Goal: Information Seeking & Learning: Check status

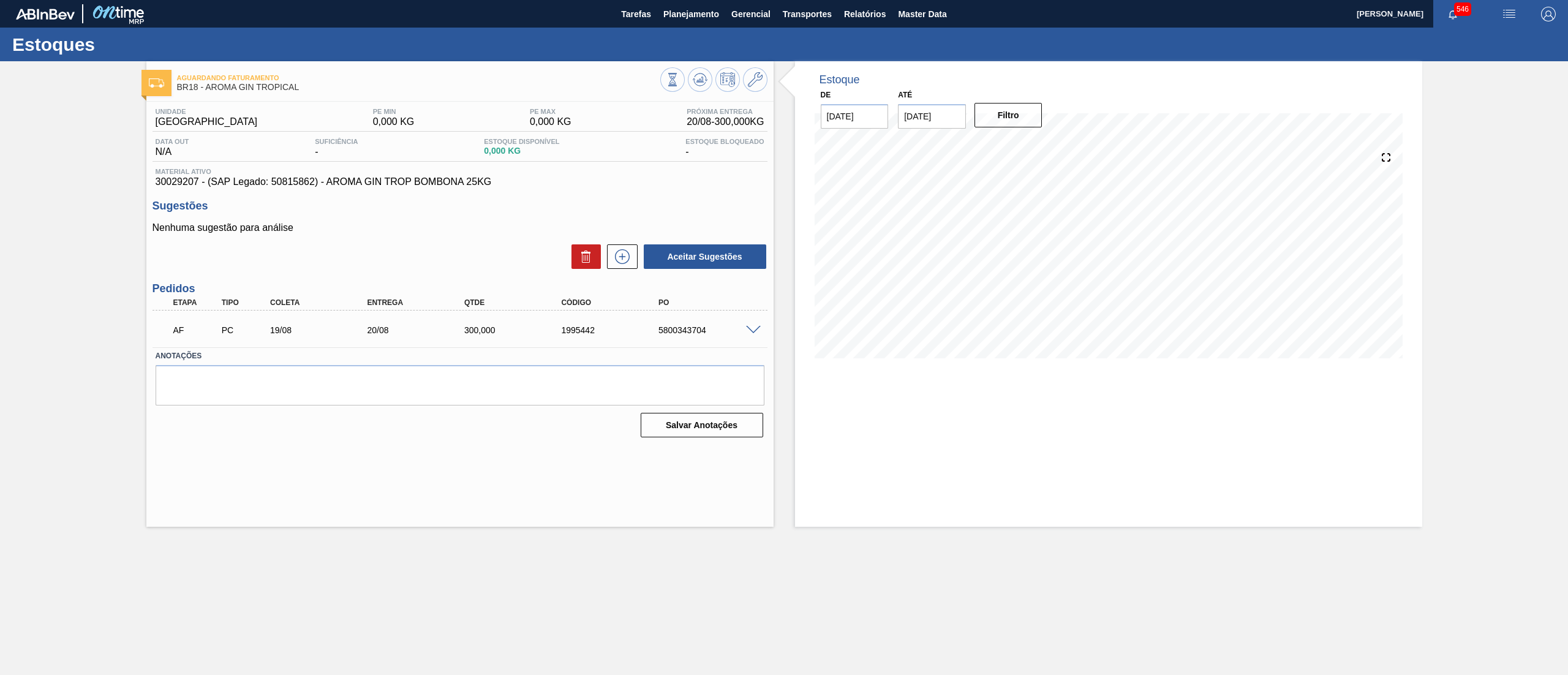
click at [753, 326] on span at bounding box center [753, 330] width 15 height 9
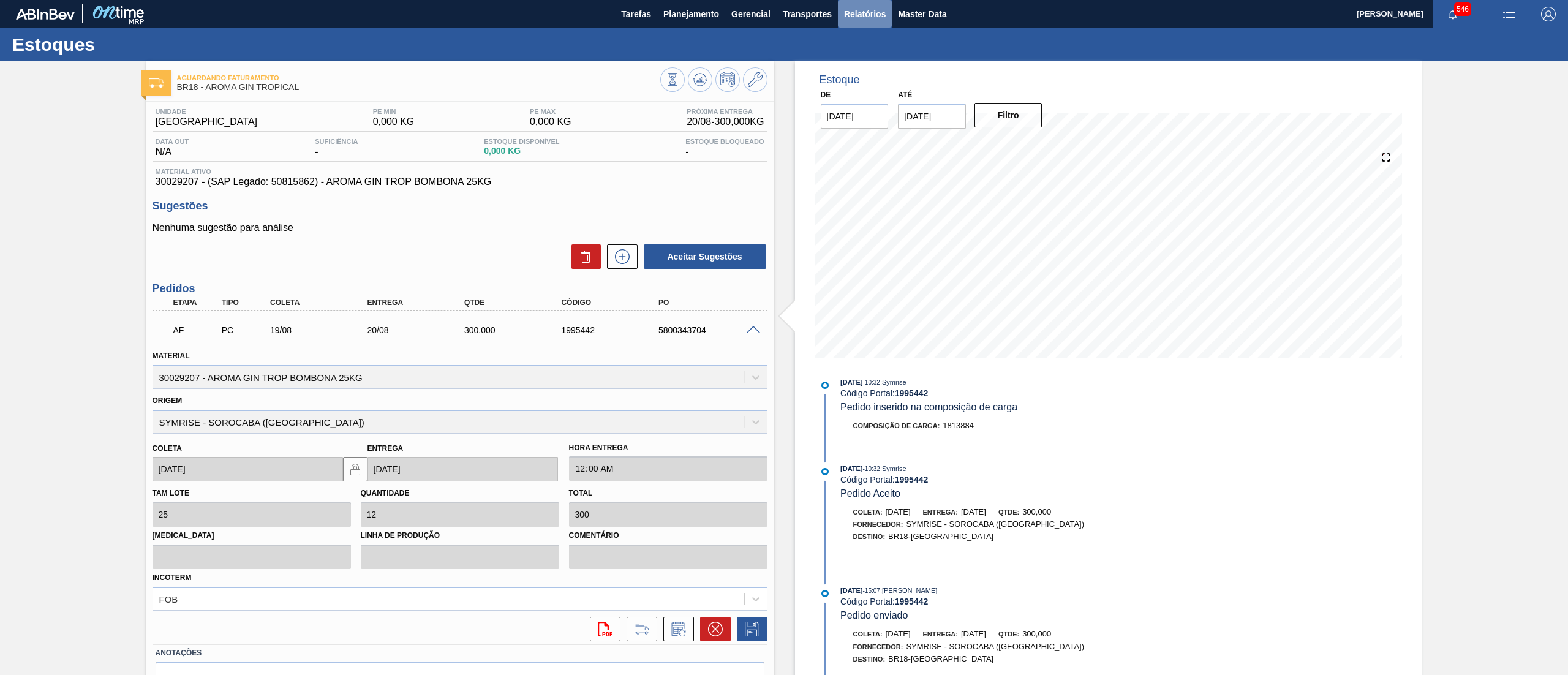
click at [858, 16] on span "Relatórios" at bounding box center [865, 14] width 42 height 15
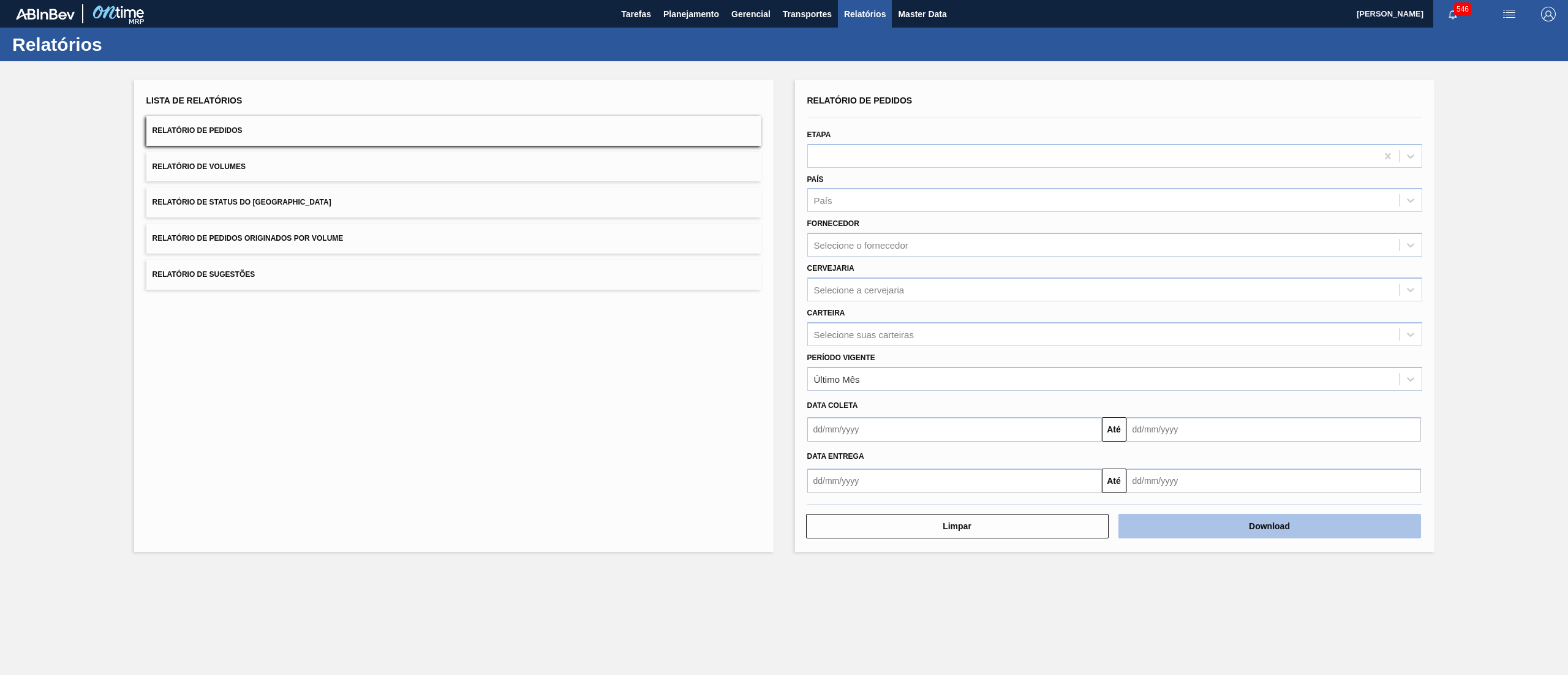
click at [1196, 520] on button "Download" at bounding box center [1269, 526] width 302 height 25
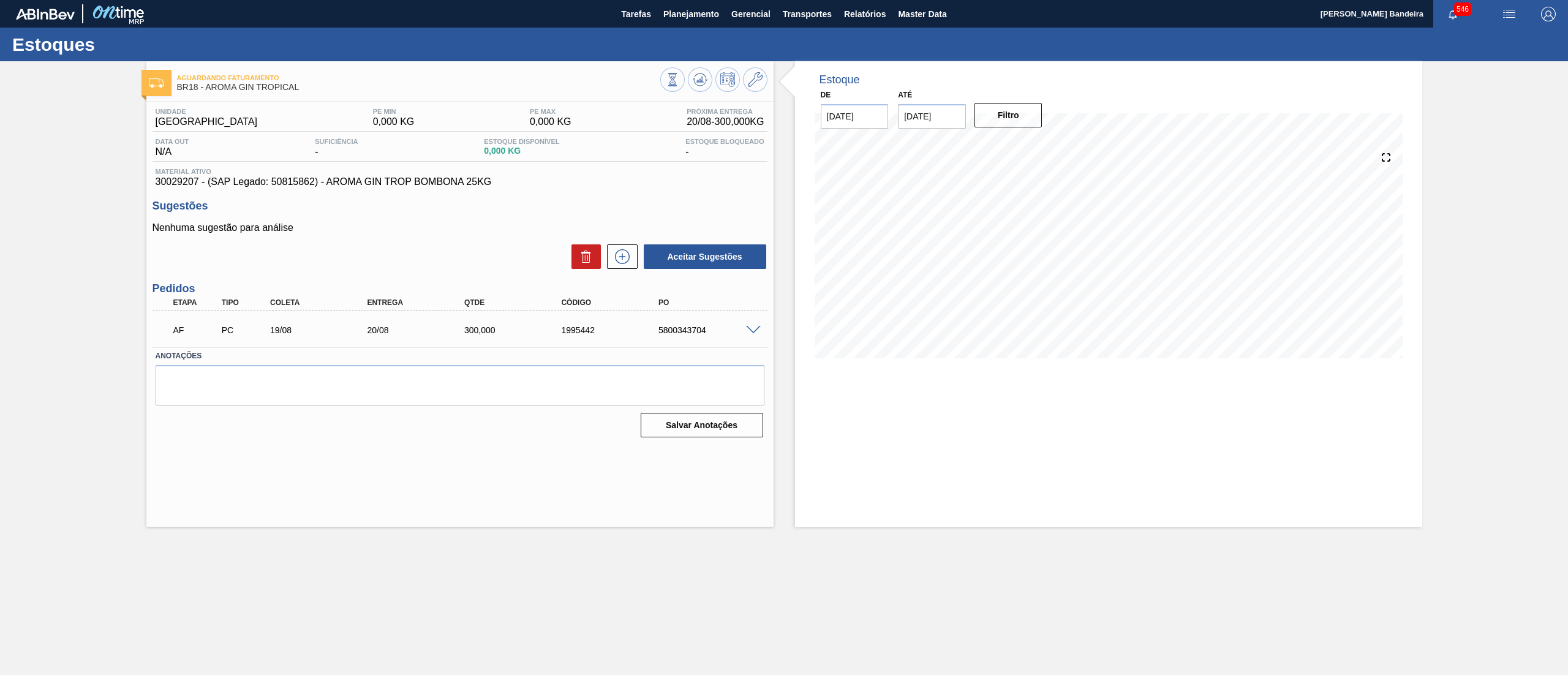
click at [697, 7] on span "Planejamento" at bounding box center [692, 14] width 56 height 15
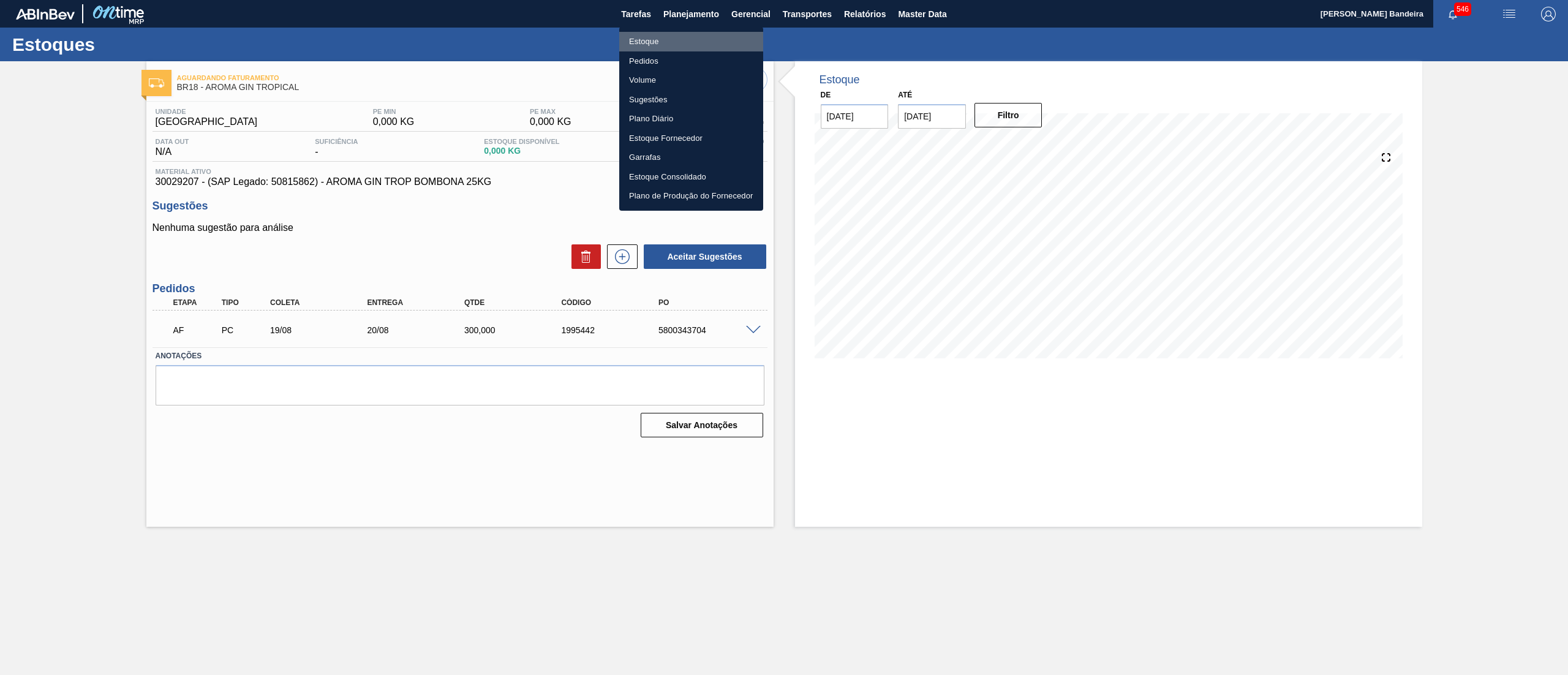
click at [696, 41] on li "Estoque" at bounding box center [692, 41] width 144 height 19
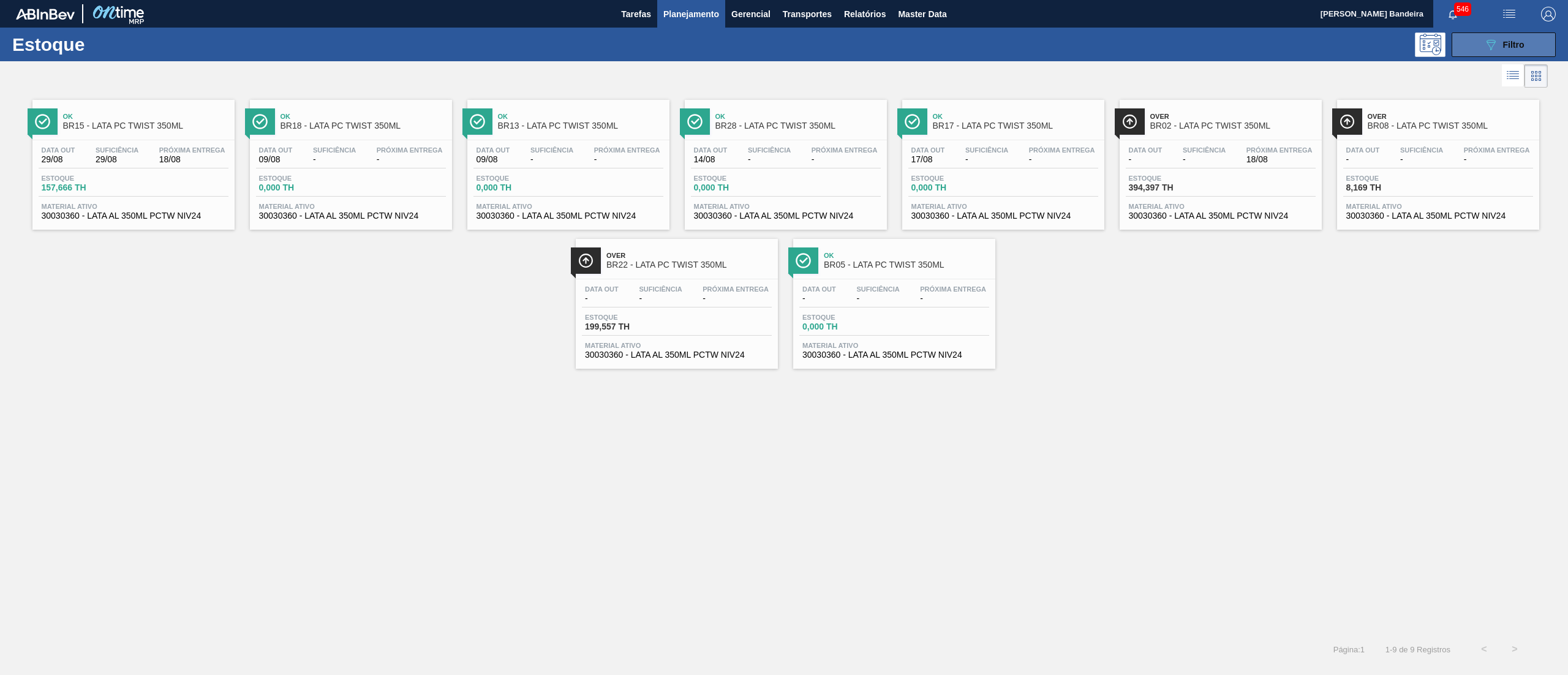
click at [1488, 50] on icon "089F7B8B-B2A5-4AFE-B5C0-19BA573D28AC" at bounding box center [1491, 44] width 15 height 15
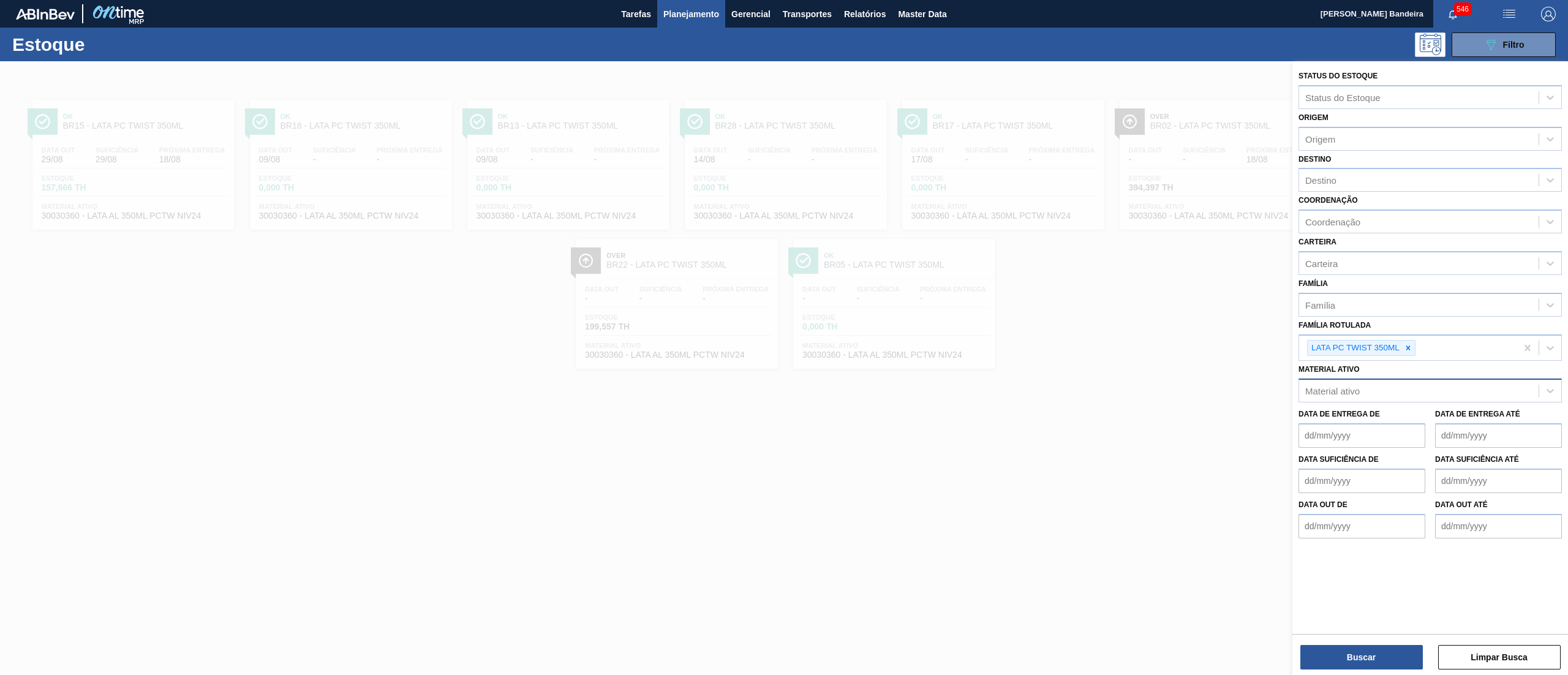
click at [1402, 384] on div "Material ativo" at bounding box center [1419, 390] width 240 height 18
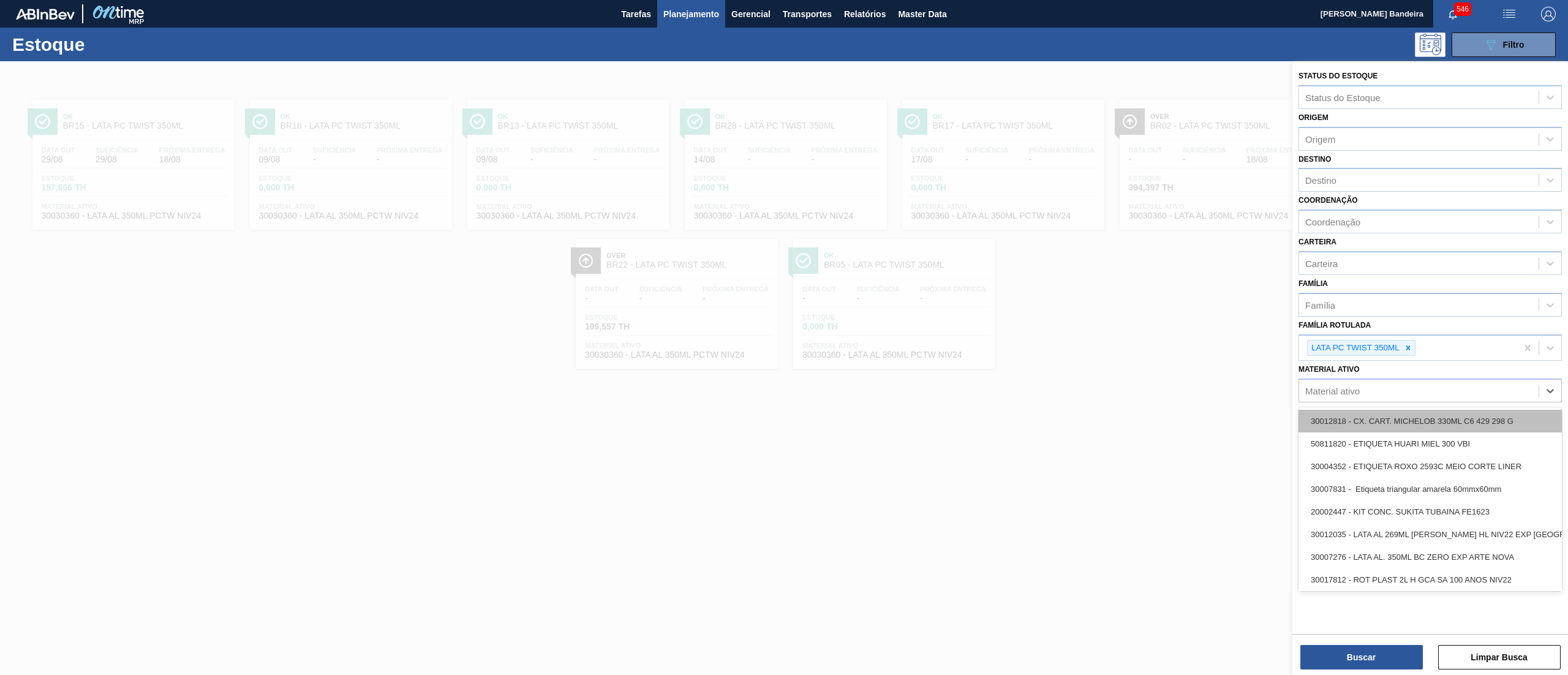
paste ativo "30008340"
type ativo "30008340"
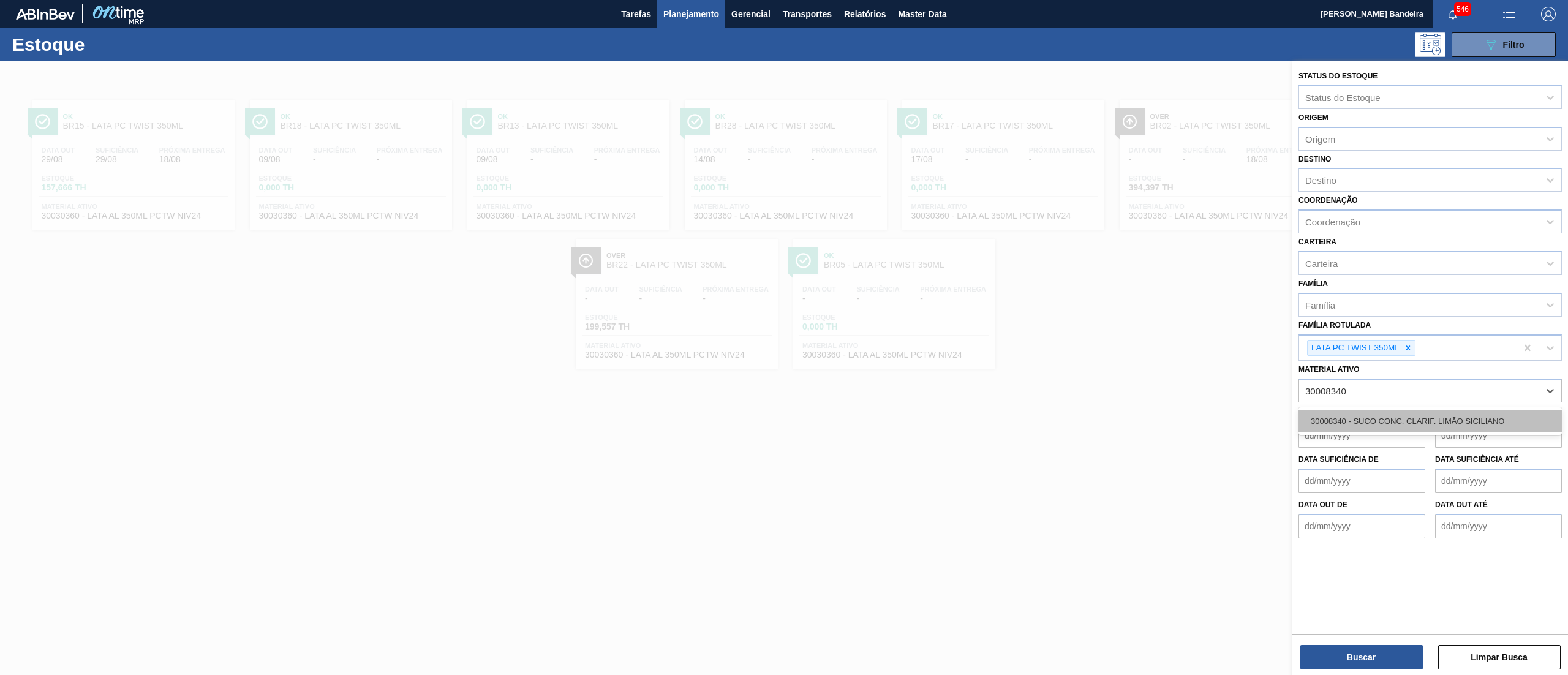
click at [1414, 421] on div "30008340 - SUCO CONC. CLARIF. LIMÃO SICILIANO" at bounding box center [1430, 421] width 263 height 22
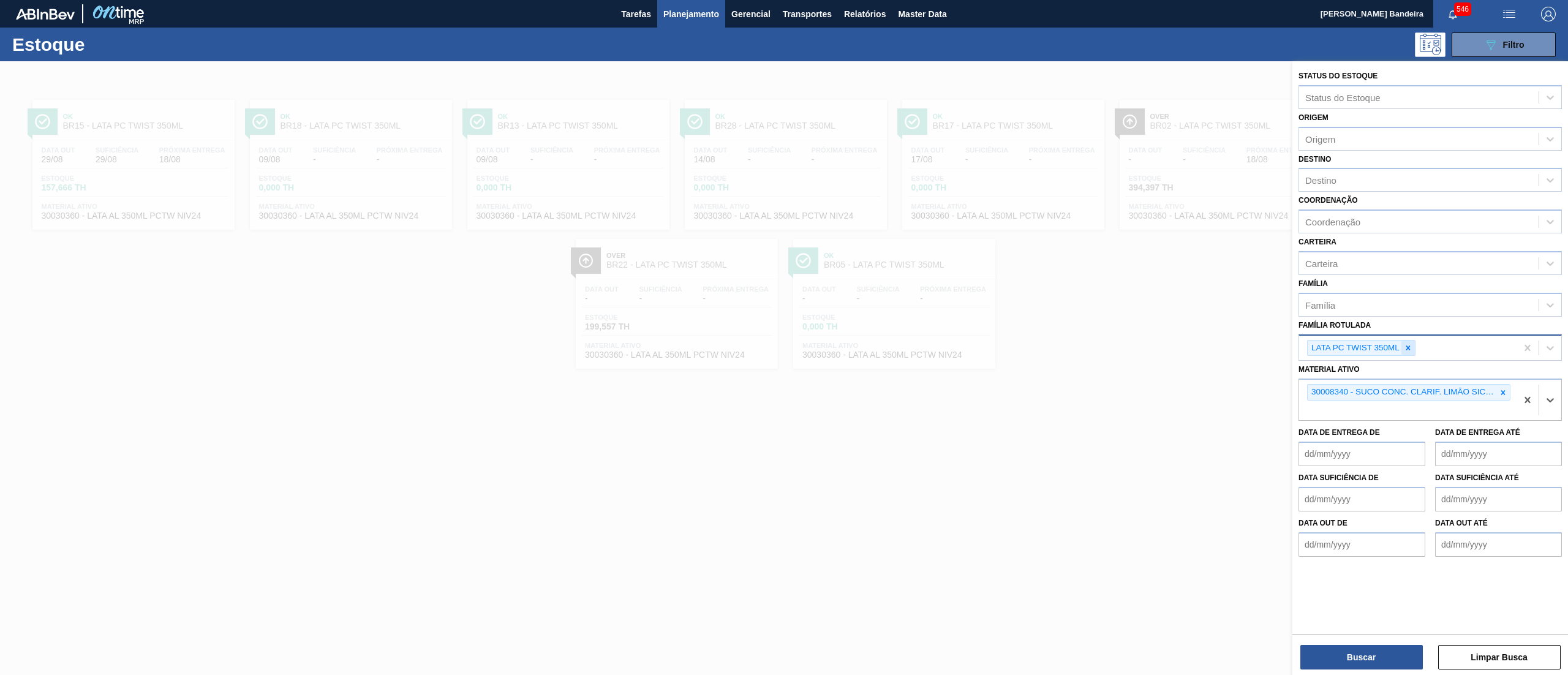
click at [1404, 343] on icon at bounding box center [1408, 347] width 9 height 9
click at [1354, 656] on button "Buscar" at bounding box center [1361, 657] width 122 height 25
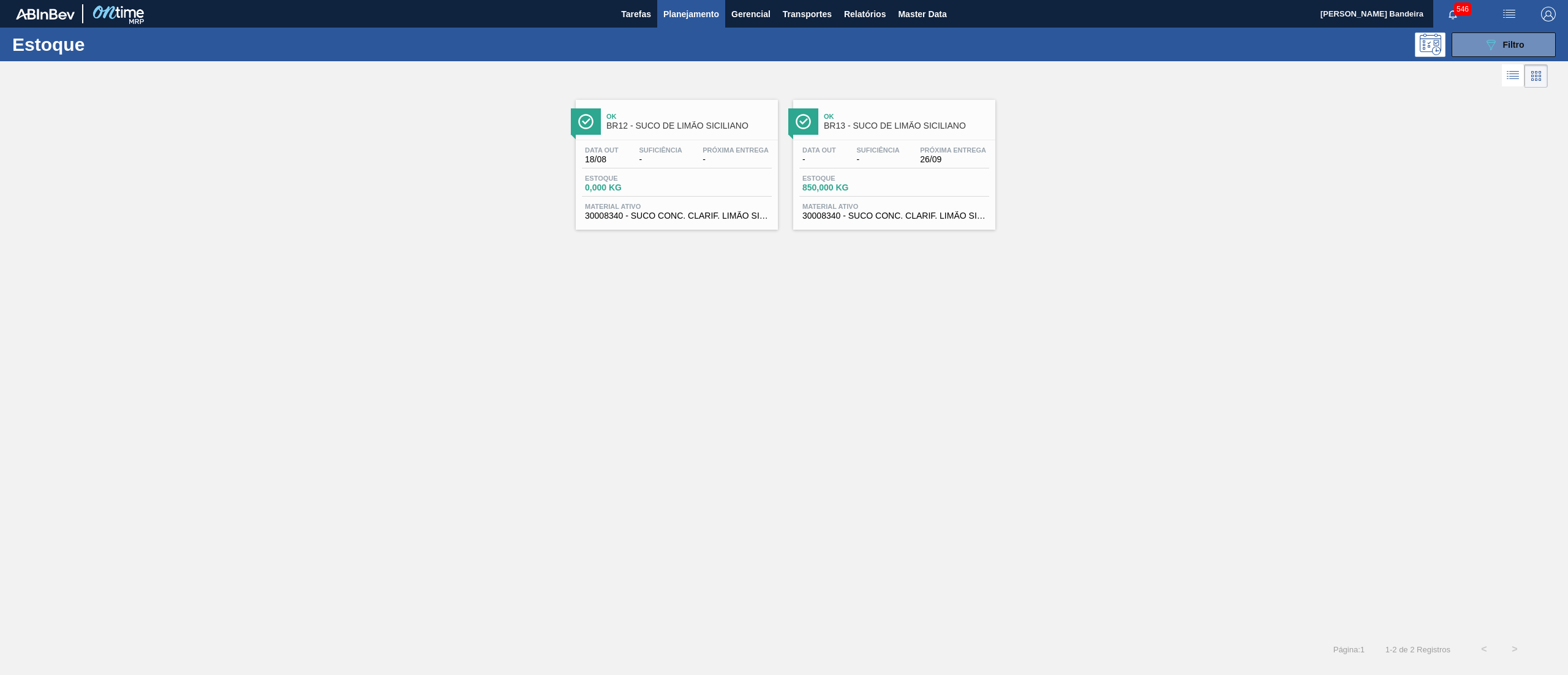
click at [880, 201] on div "Data out - Suficiência - Próxima Entrega 26/09 Estoque 850,000 KG Material ativ…" at bounding box center [893, 182] width 202 height 84
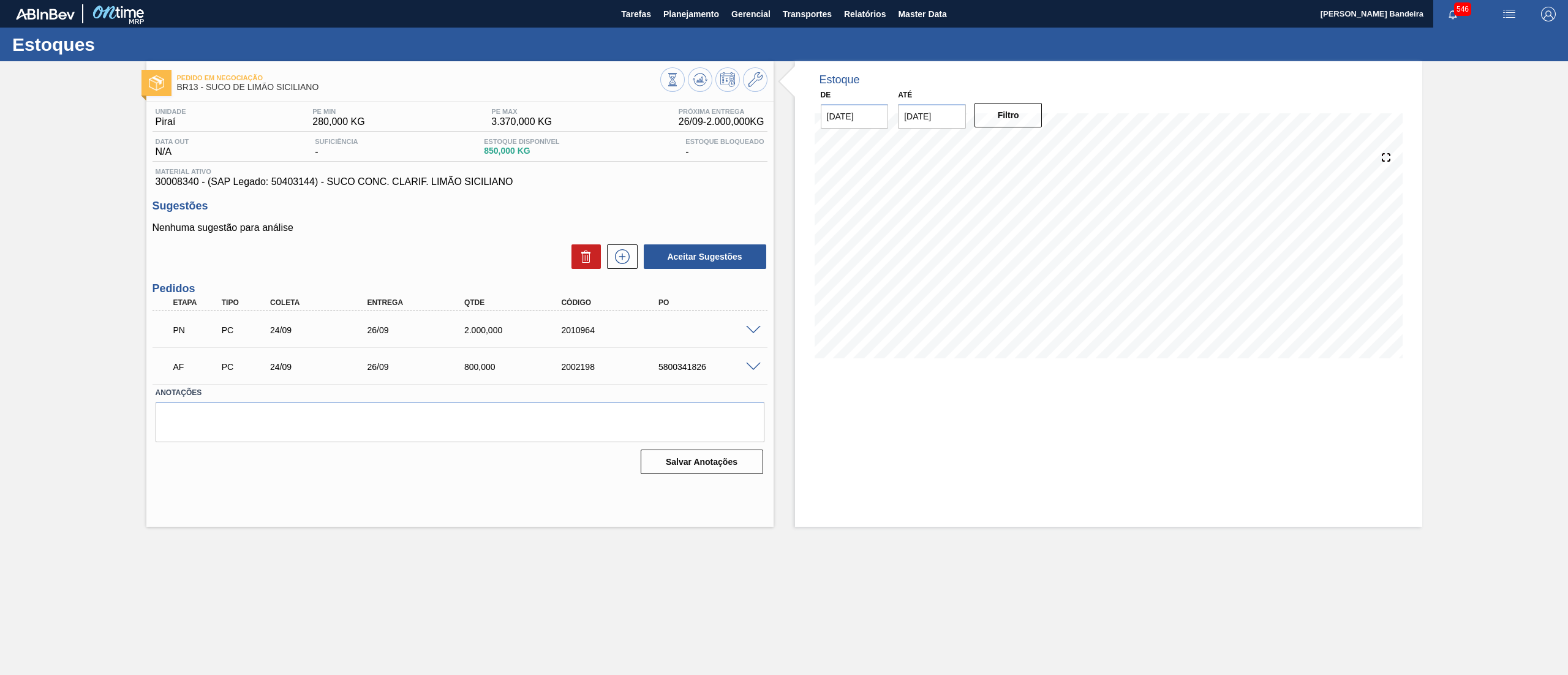
click at [752, 366] on span at bounding box center [753, 367] width 15 height 9
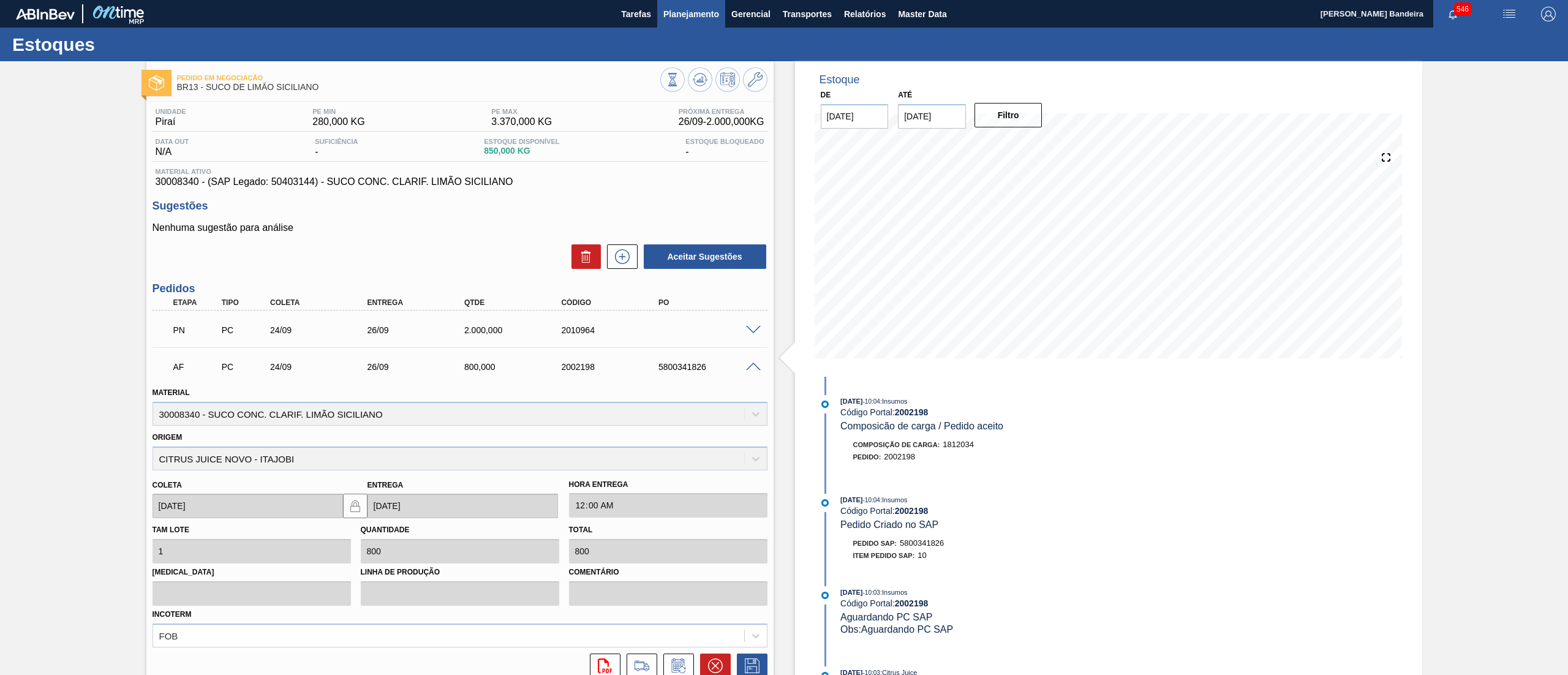
click at [709, 13] on span "Planejamento" at bounding box center [692, 14] width 56 height 15
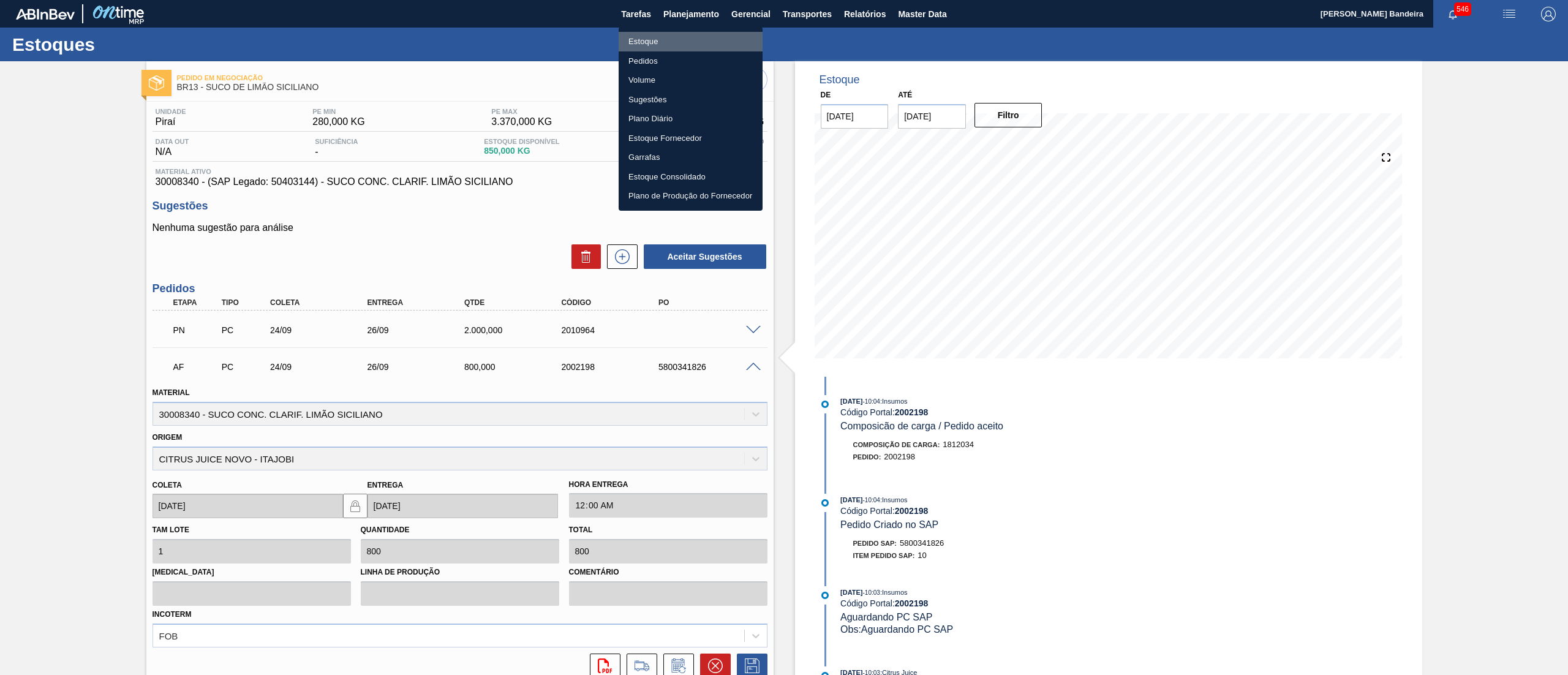
click at [703, 34] on li "Estoque" at bounding box center [691, 41] width 144 height 19
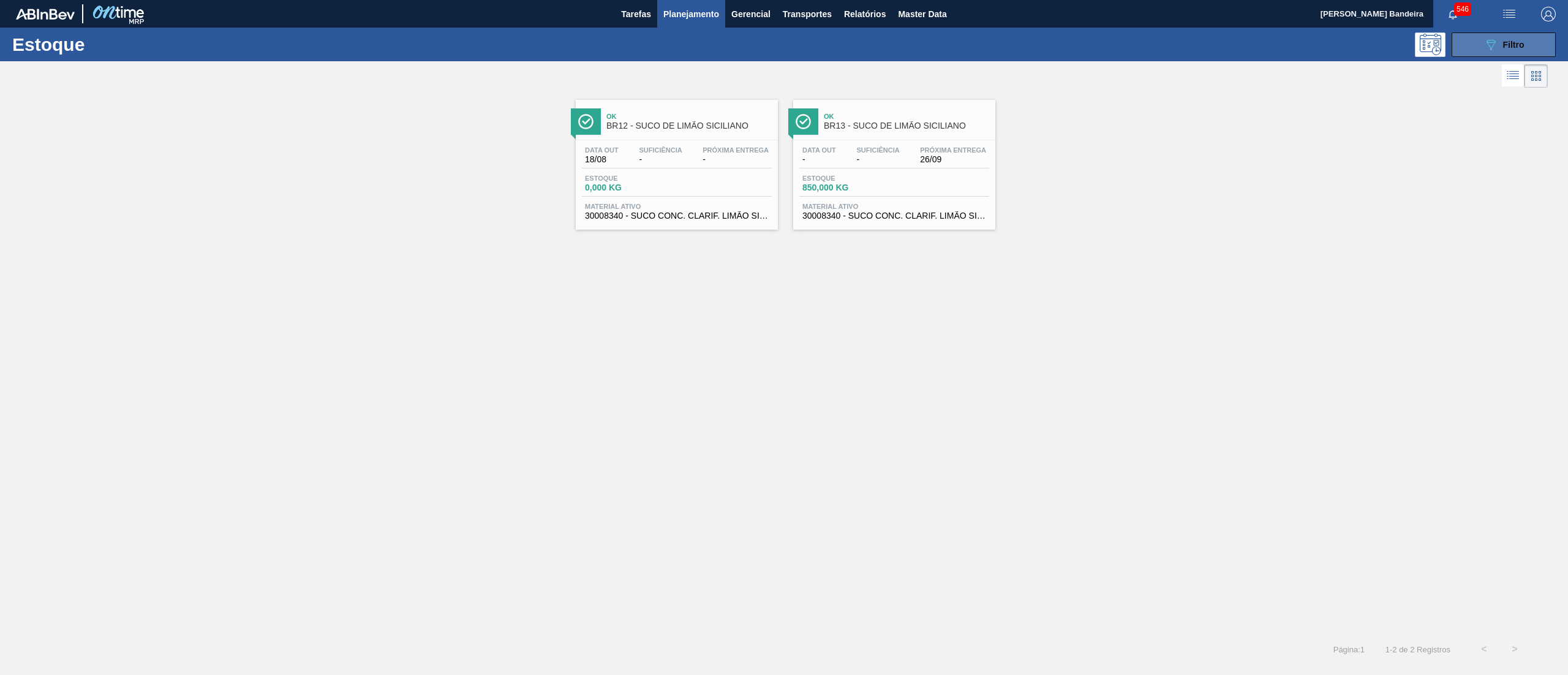
click at [1475, 38] on button "089F7B8B-B2A5-4AFE-B5C0-19BA573D28AC Filtro" at bounding box center [1504, 45] width 104 height 25
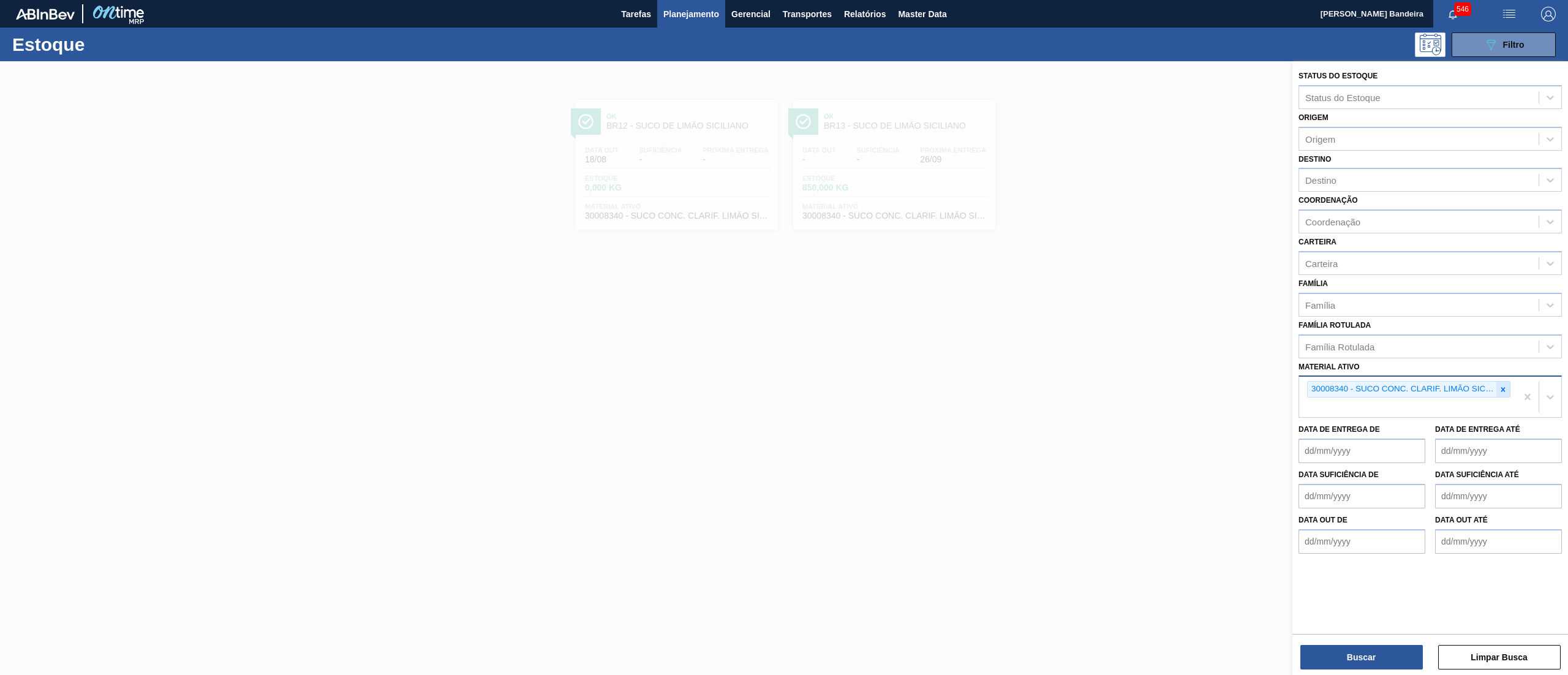
click at [1502, 387] on icon at bounding box center [1504, 389] width 5 height 5
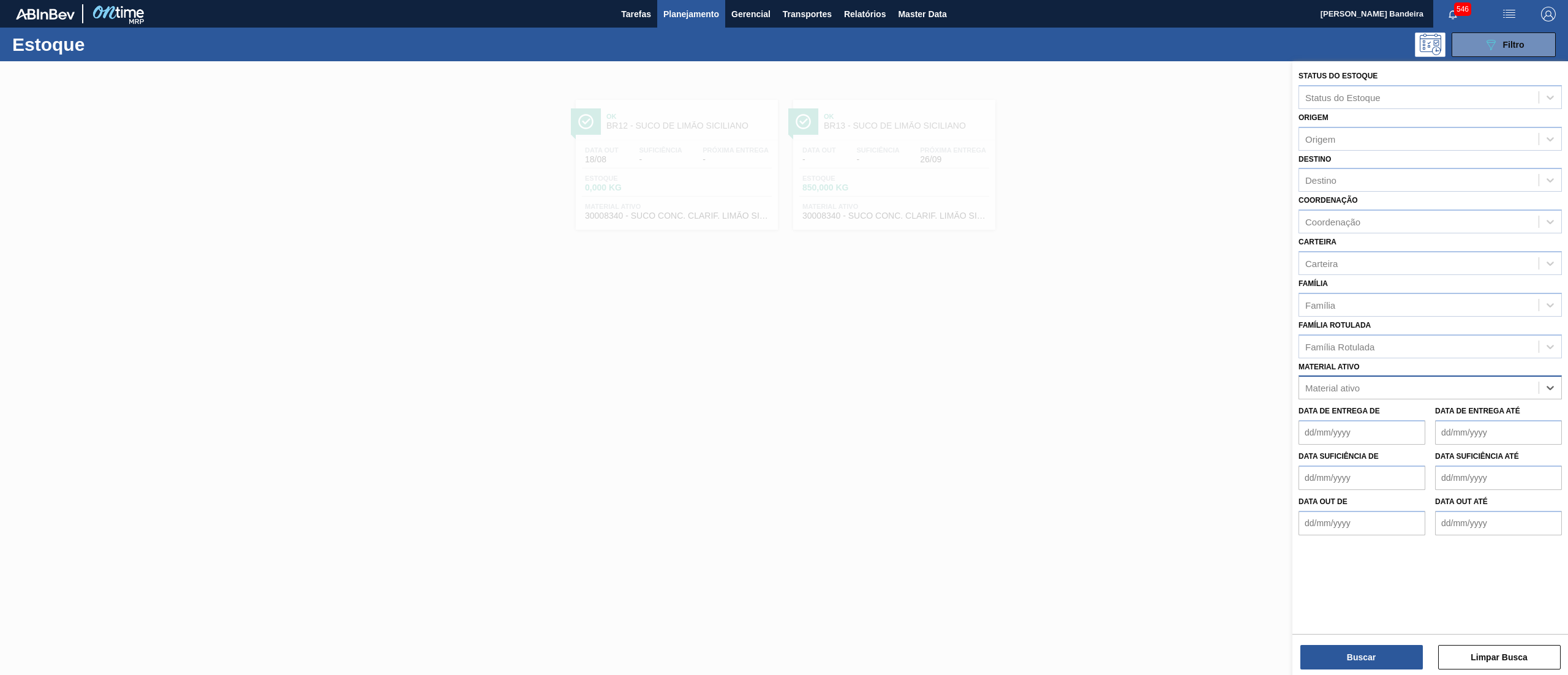
paste ativo "30034518"
type ativo "30034518"
click at [1488, 409] on div "30034518 - ENZIMA ALPHALASE THP 28KG" at bounding box center [1430, 418] width 263 height 22
click at [1373, 651] on button "Buscar" at bounding box center [1361, 657] width 122 height 25
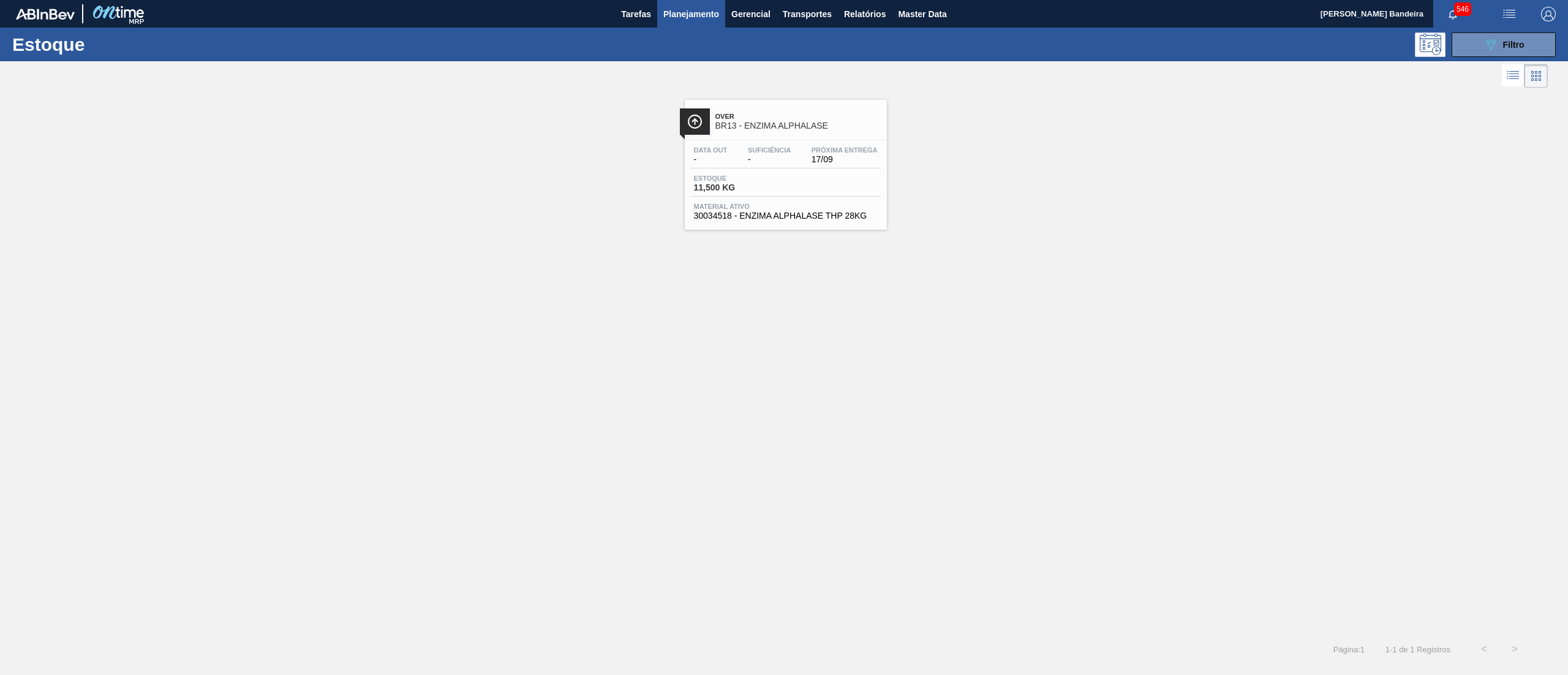
click at [801, 216] on span "30034518 - ENZIMA ALPHALASE THP 28KG" at bounding box center [786, 216] width 184 height 9
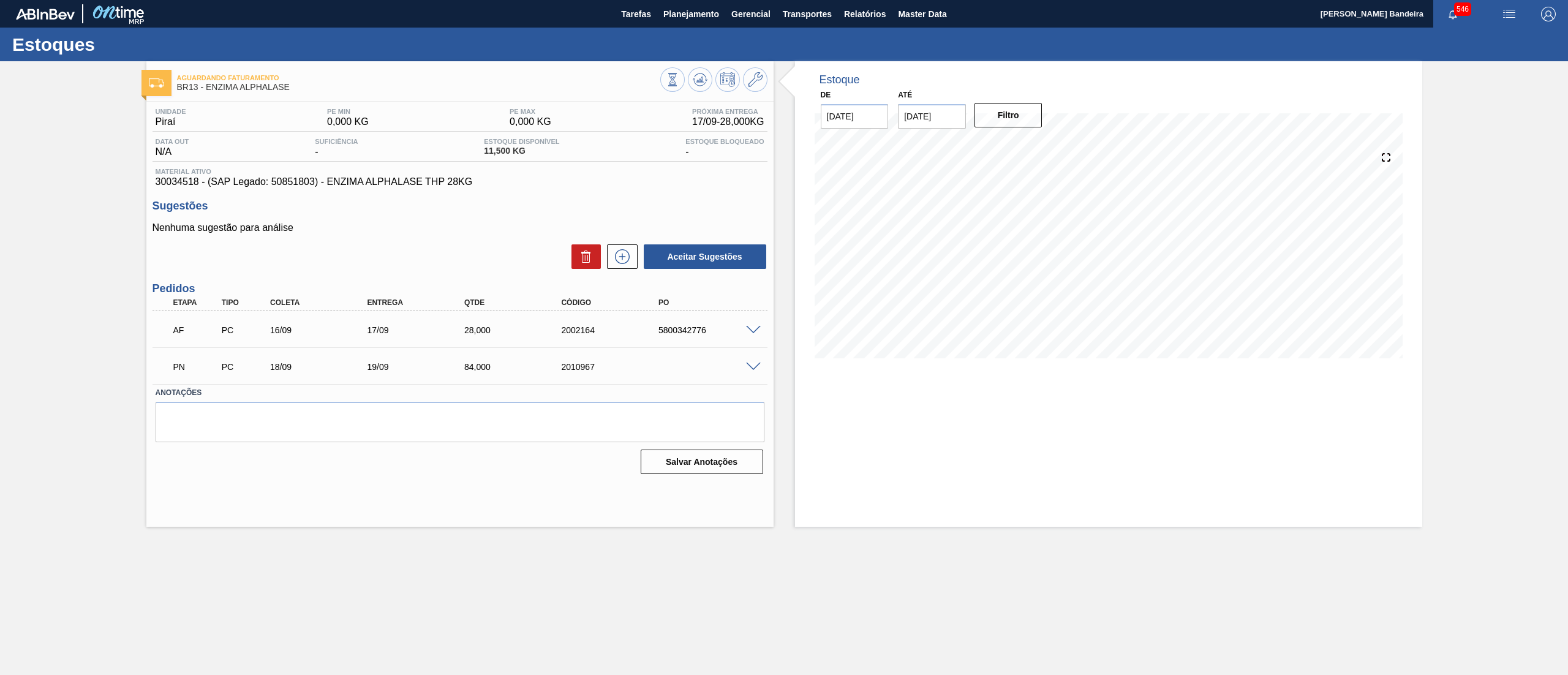
click at [750, 329] on span at bounding box center [753, 330] width 15 height 9
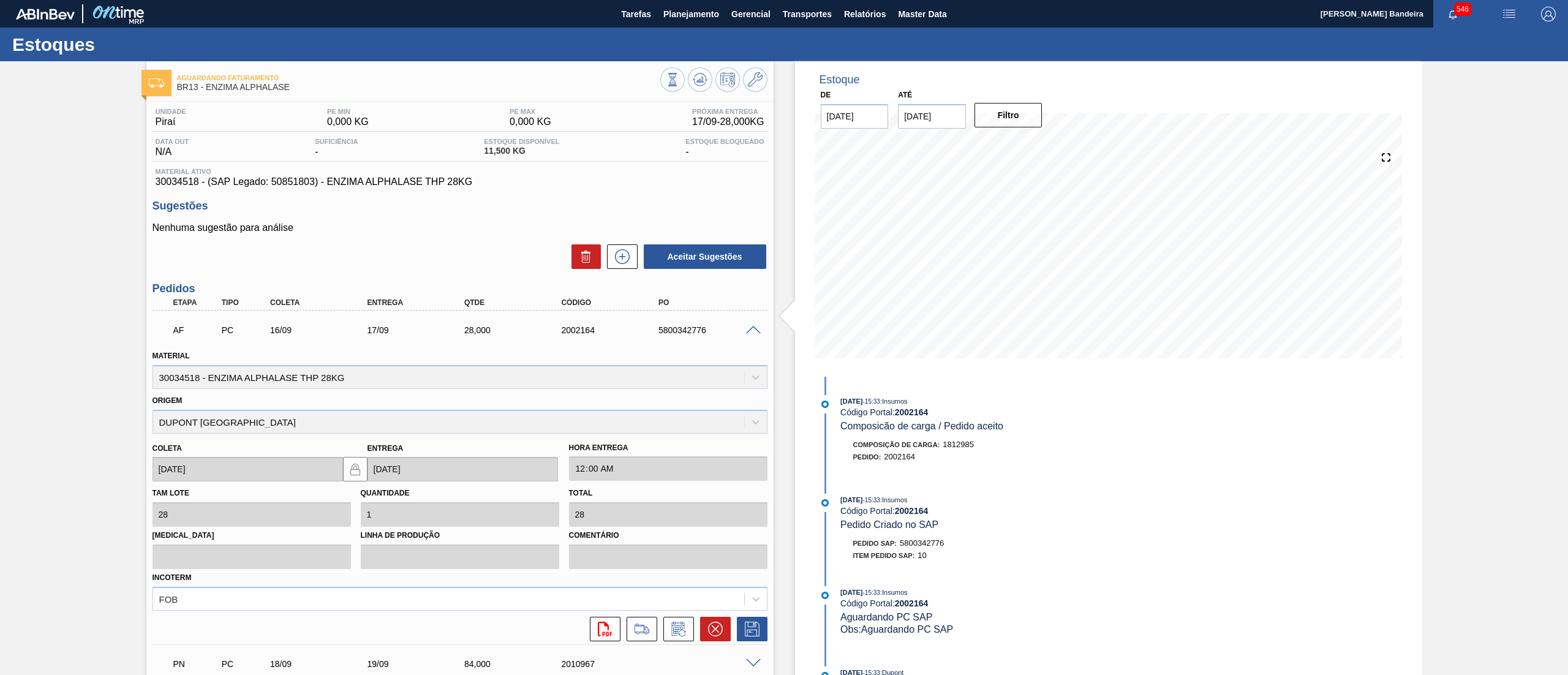
scroll to position [106, 0]
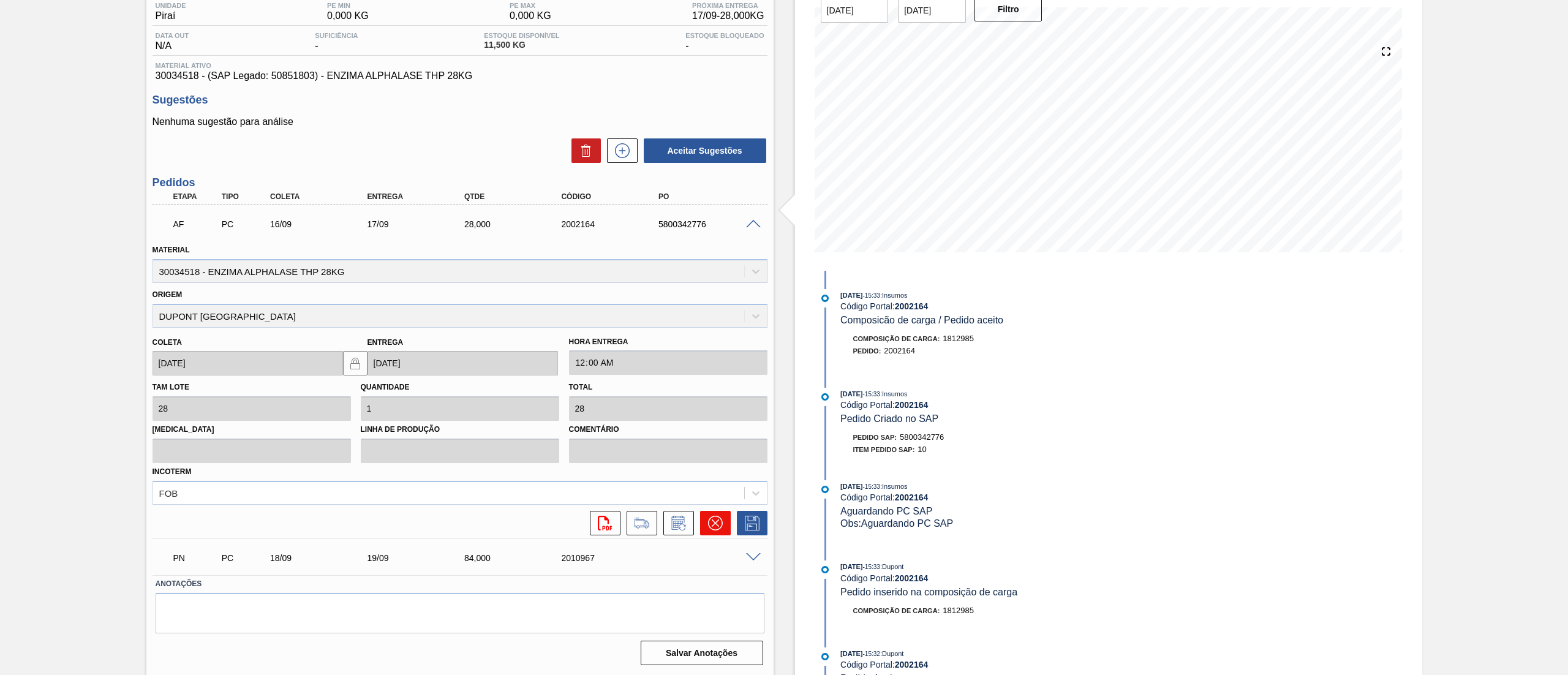
click at [712, 526] on icon at bounding box center [715, 523] width 15 height 15
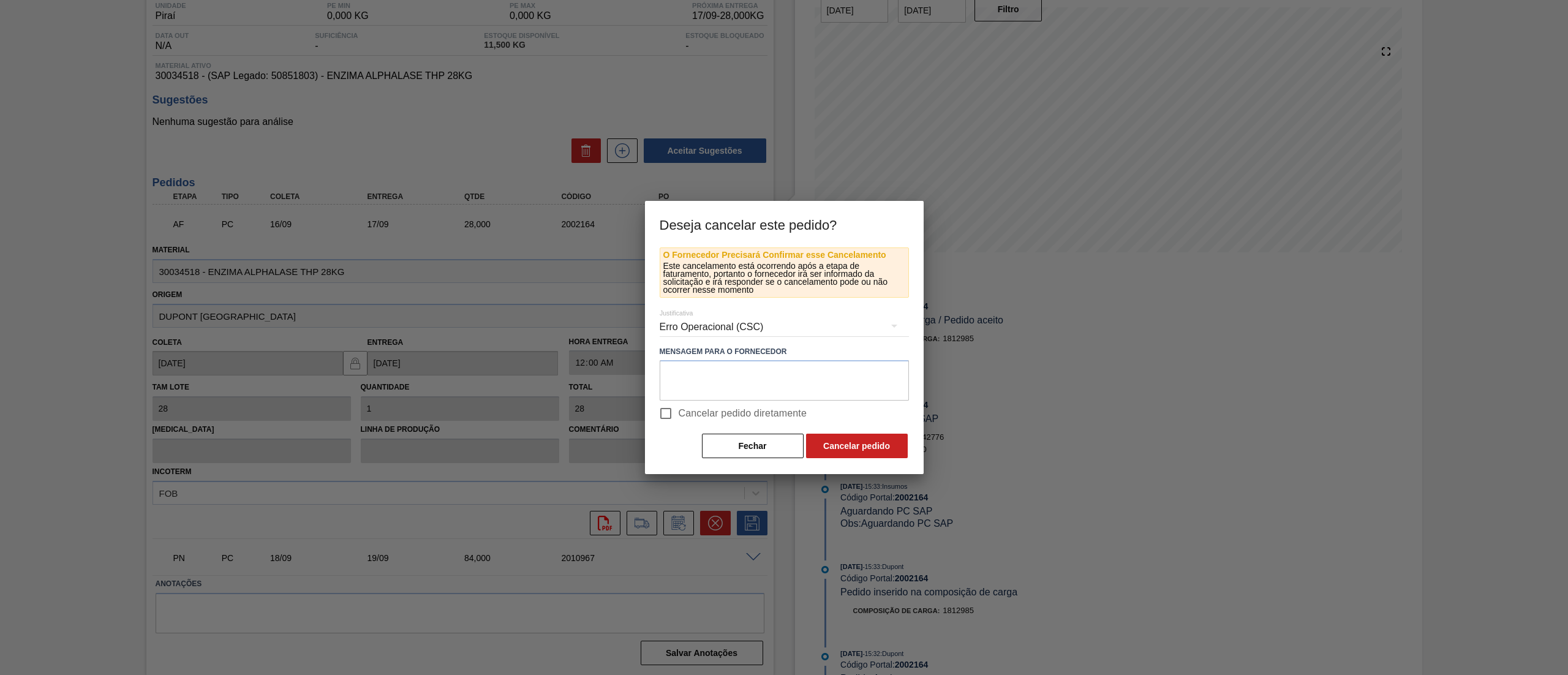
click at [729, 330] on div "Erro Operacional (CSC)" at bounding box center [784, 327] width 249 height 34
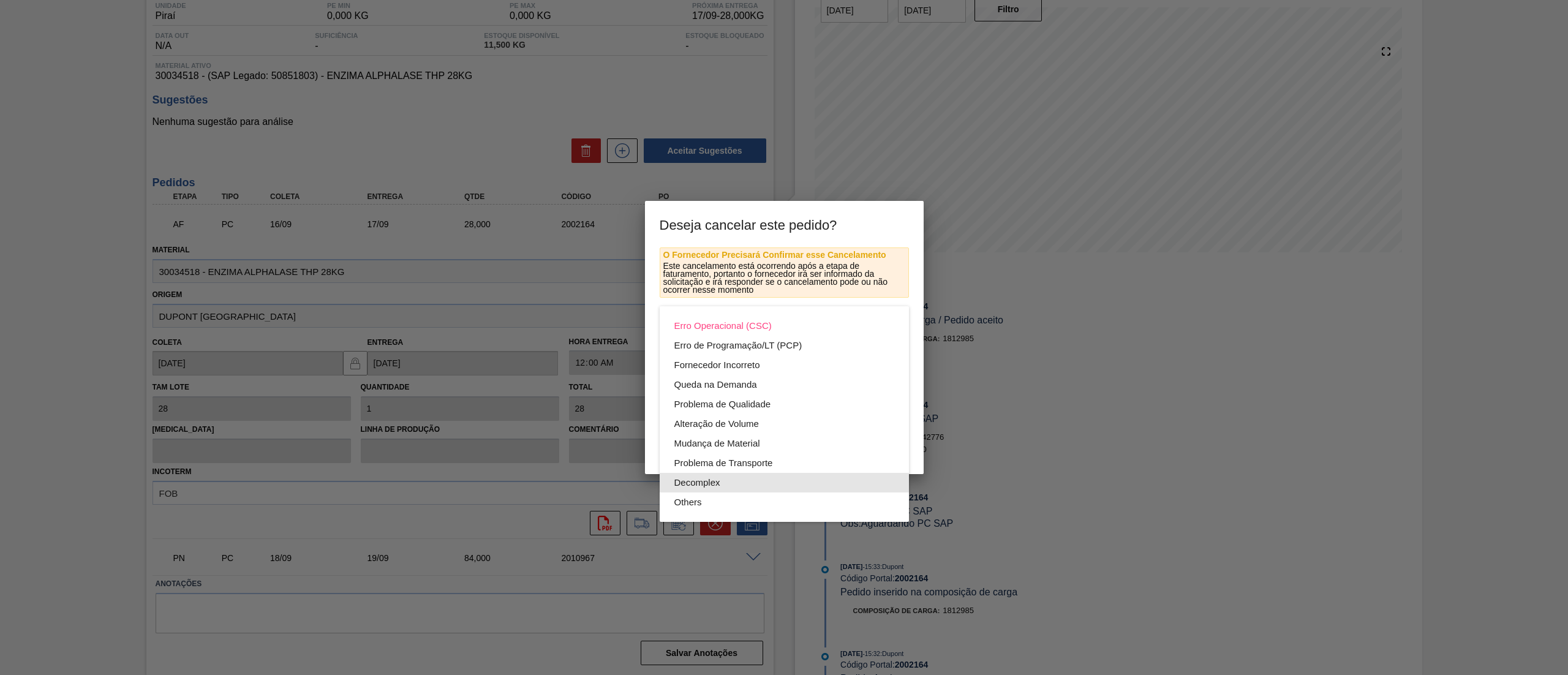
click at [716, 484] on div "Decomplex" at bounding box center [784, 482] width 220 height 19
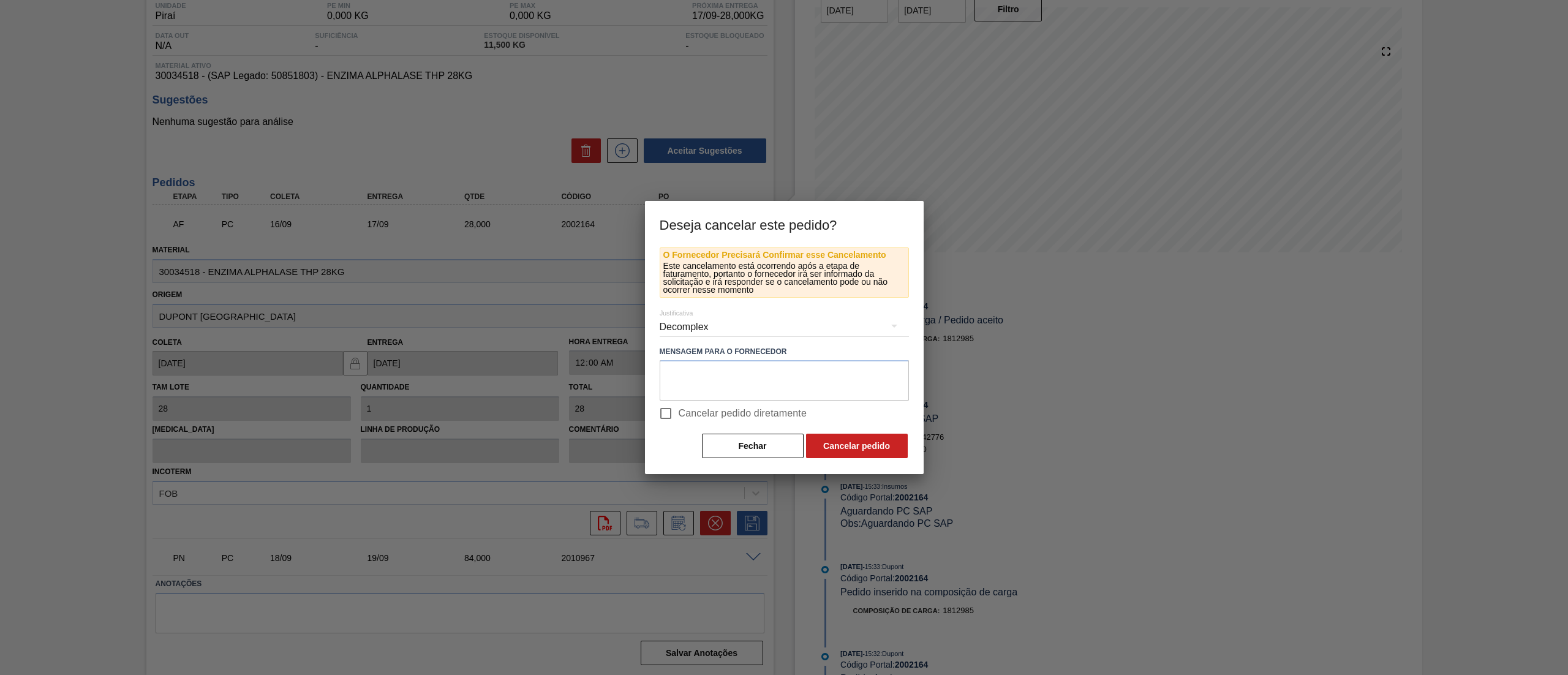
click at [714, 325] on div "Decomplex" at bounding box center [784, 327] width 249 height 34
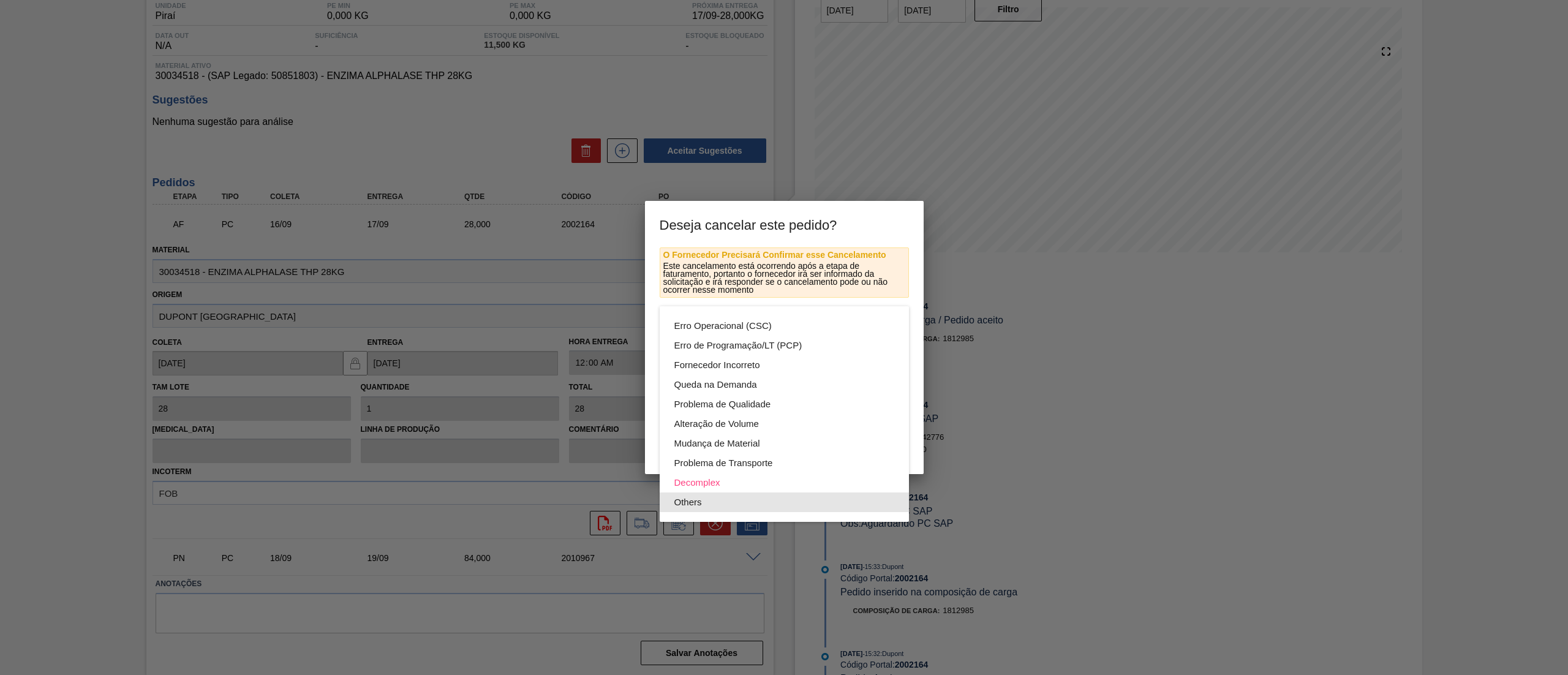
click at [695, 504] on div "Others" at bounding box center [784, 502] width 220 height 19
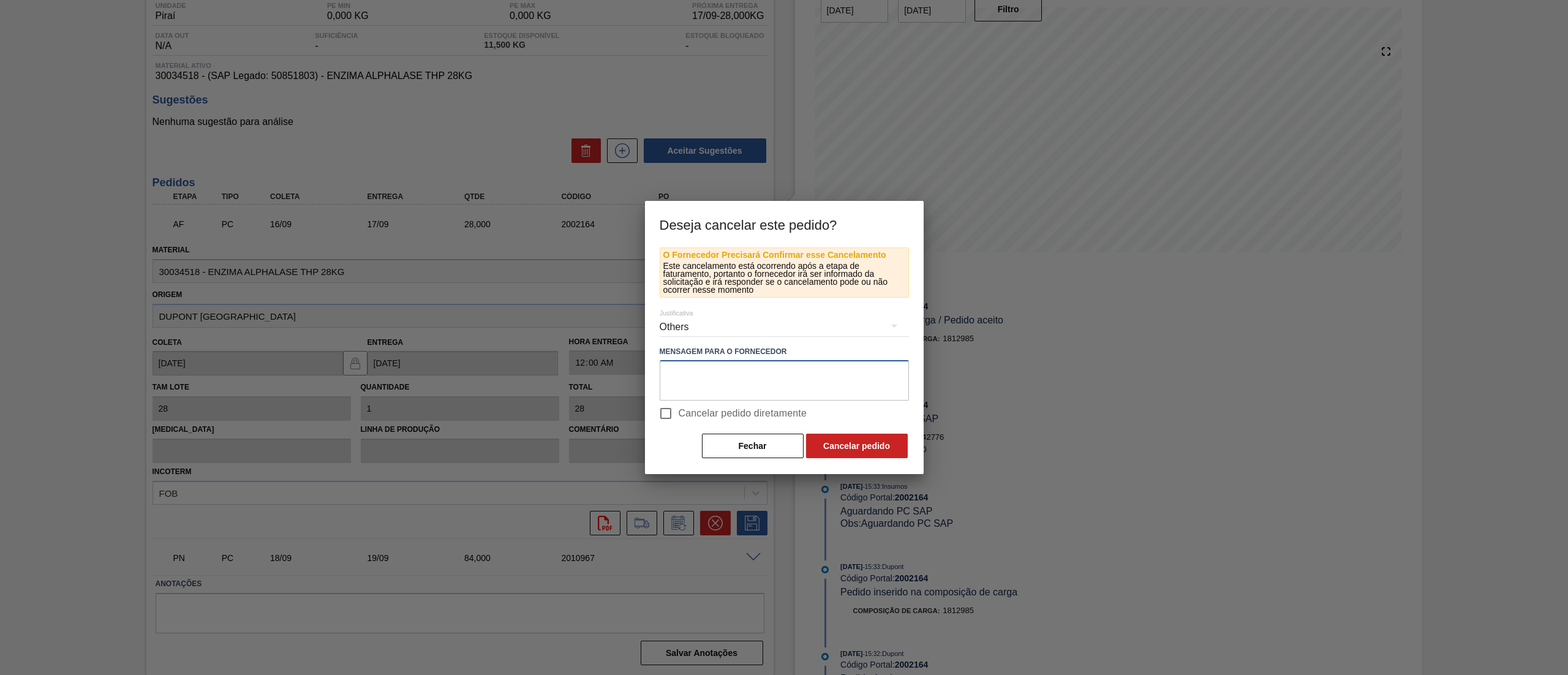
click at [708, 384] on textarea at bounding box center [784, 380] width 249 height 40
type textarea "."
click at [836, 443] on button "Cancelar pedido" at bounding box center [856, 446] width 101 height 25
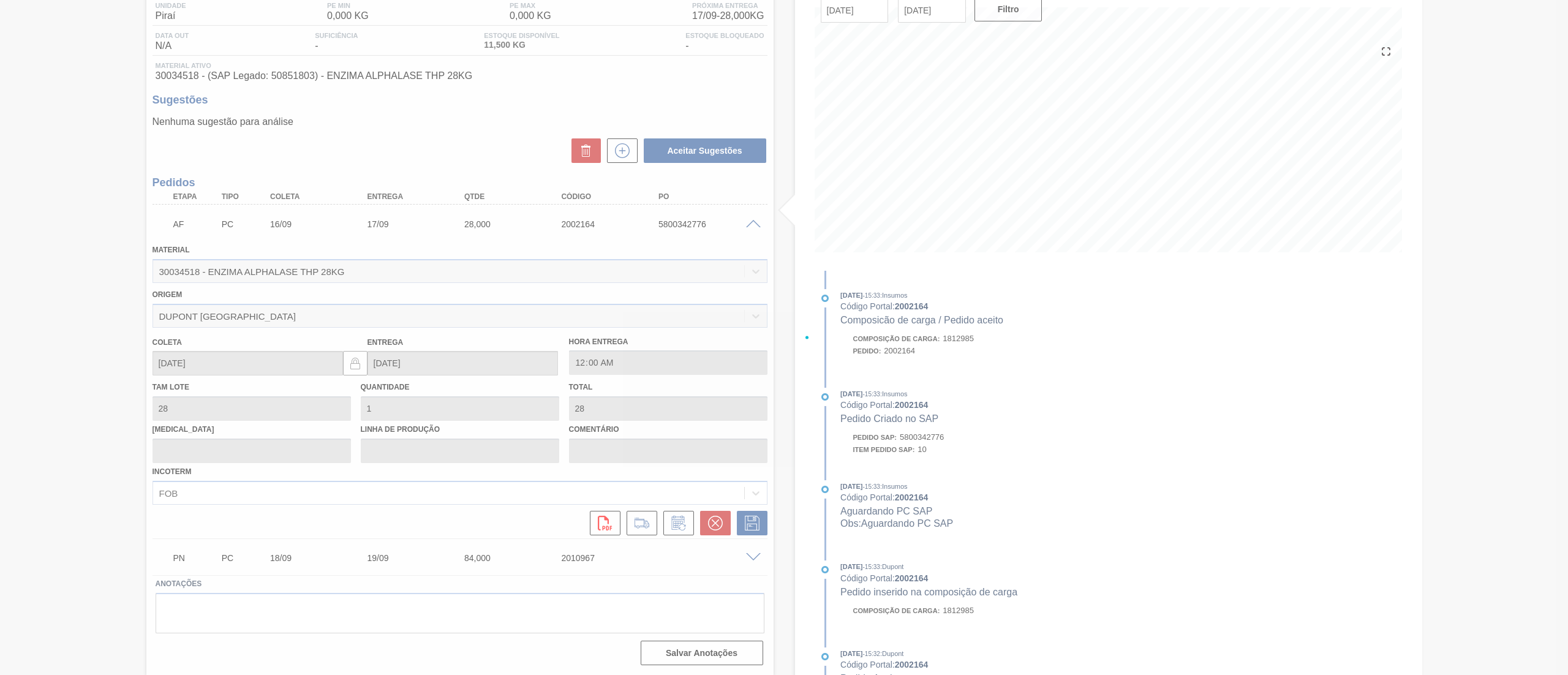
scroll to position [0, 0]
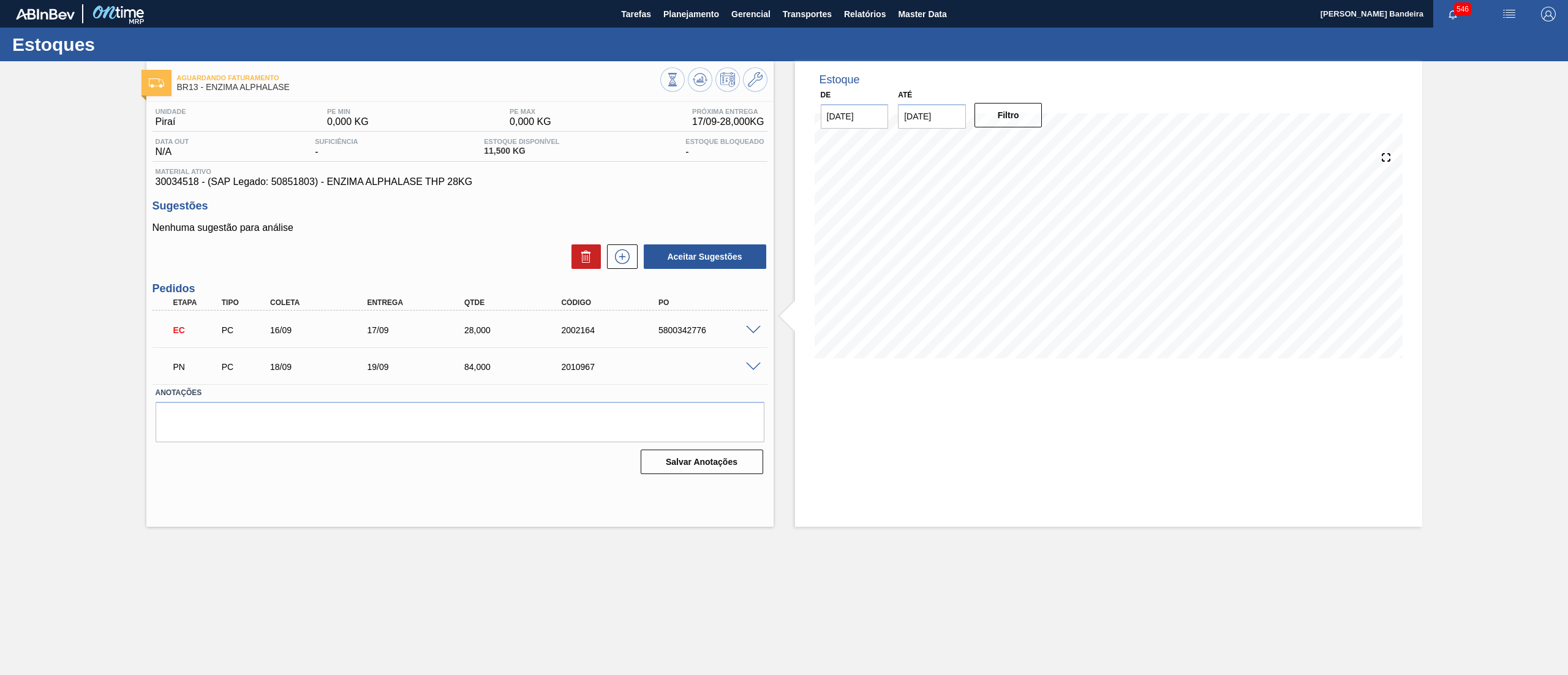
click at [753, 322] on div "EC PC 16/09 17/09 28,000 2002164 5800342776" at bounding box center [459, 329] width 615 height 31
click at [757, 332] on span at bounding box center [753, 330] width 15 height 9
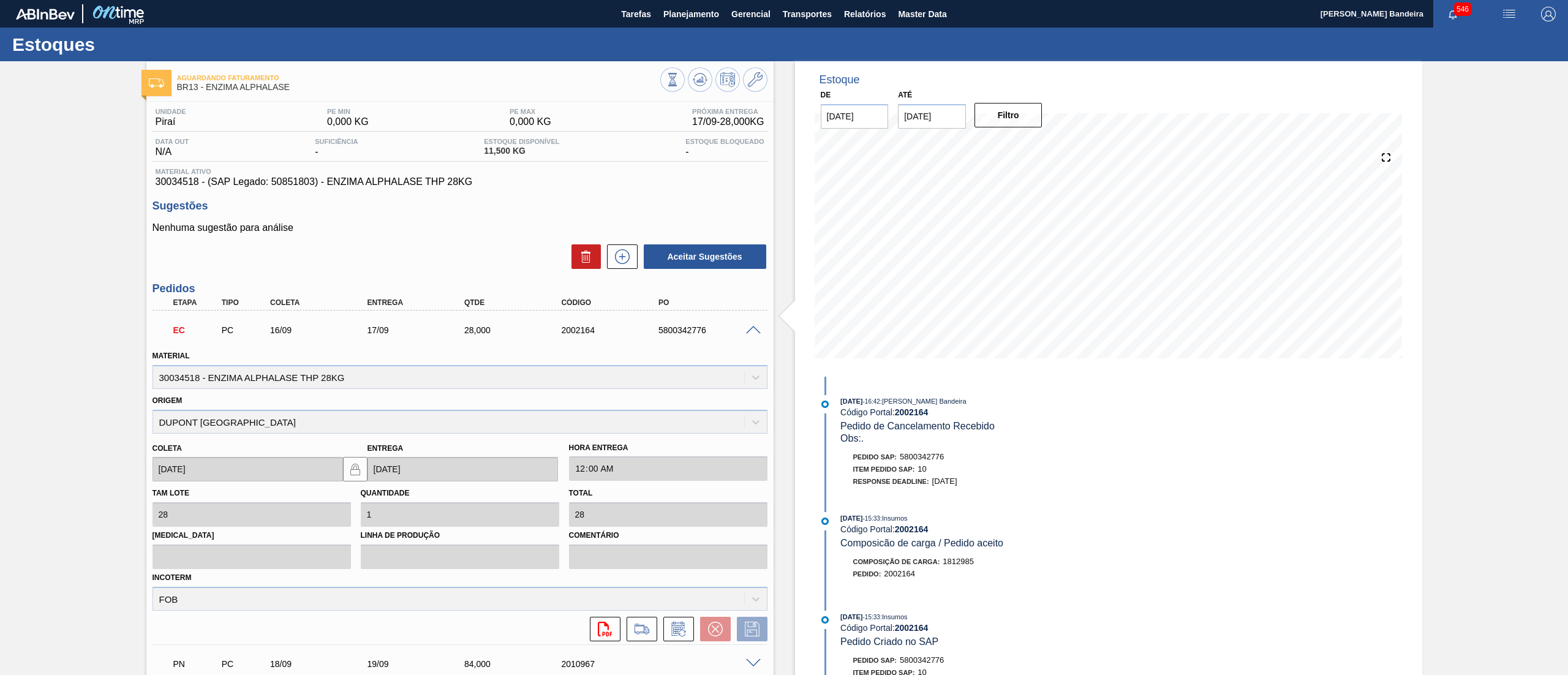
scroll to position [106, 0]
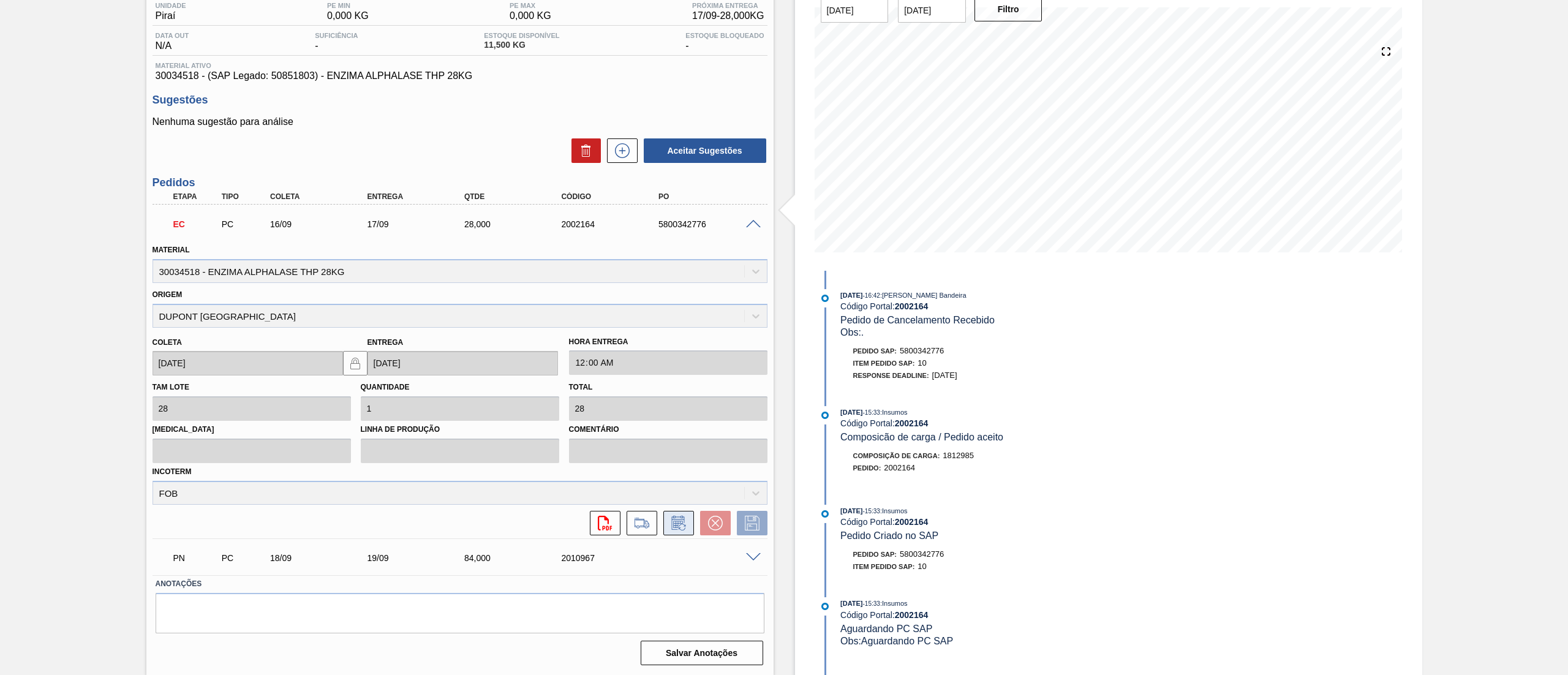
click at [664, 523] on button at bounding box center [679, 523] width 31 height 25
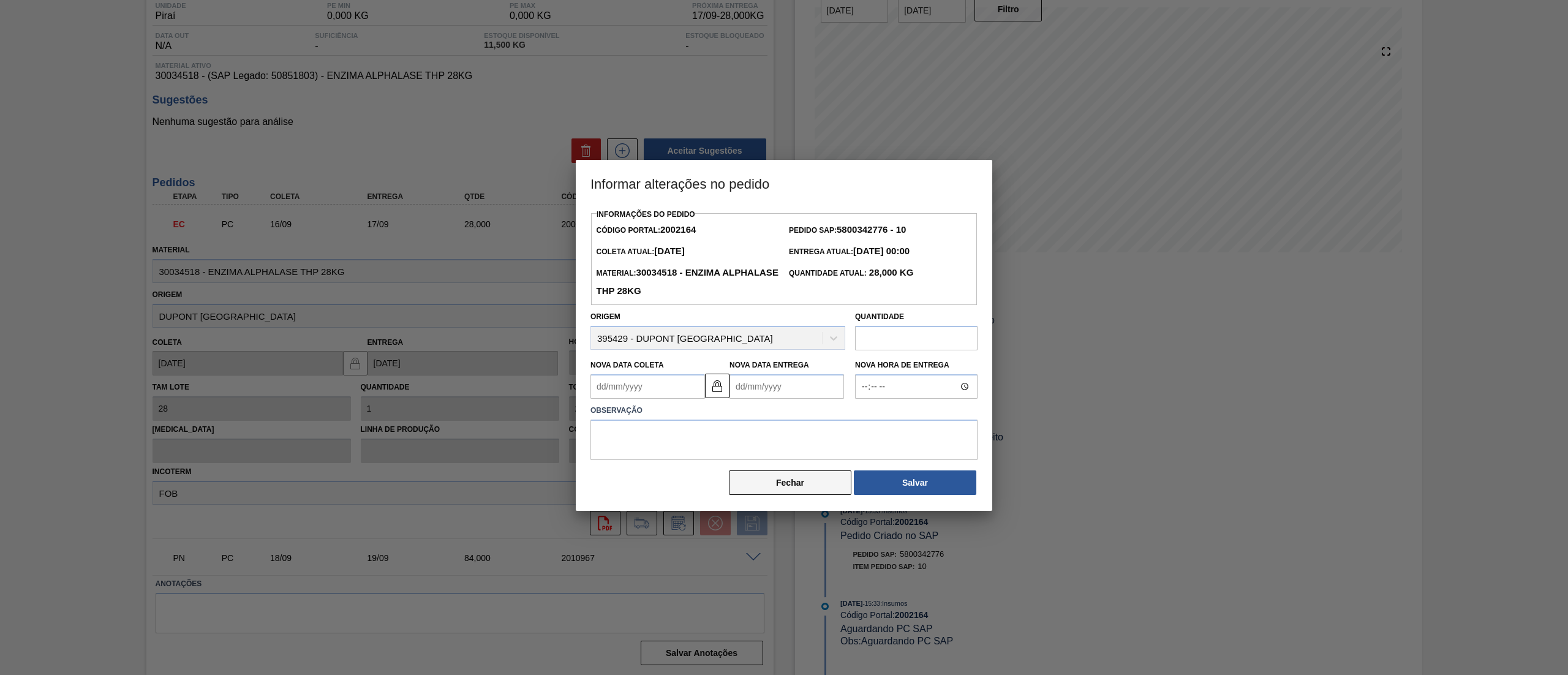
click at [817, 478] on button "Fechar" at bounding box center [790, 482] width 122 height 25
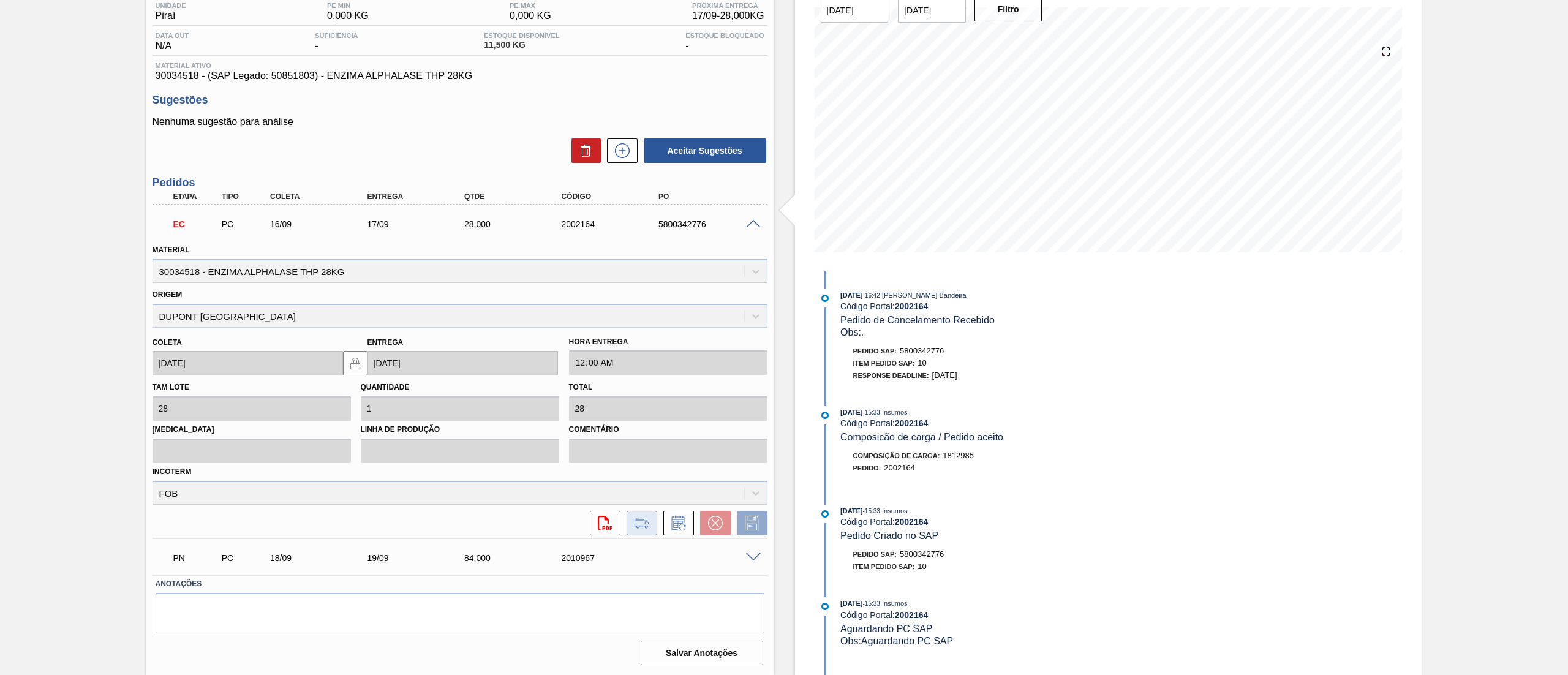
click at [646, 519] on icon at bounding box center [641, 523] width 19 height 15
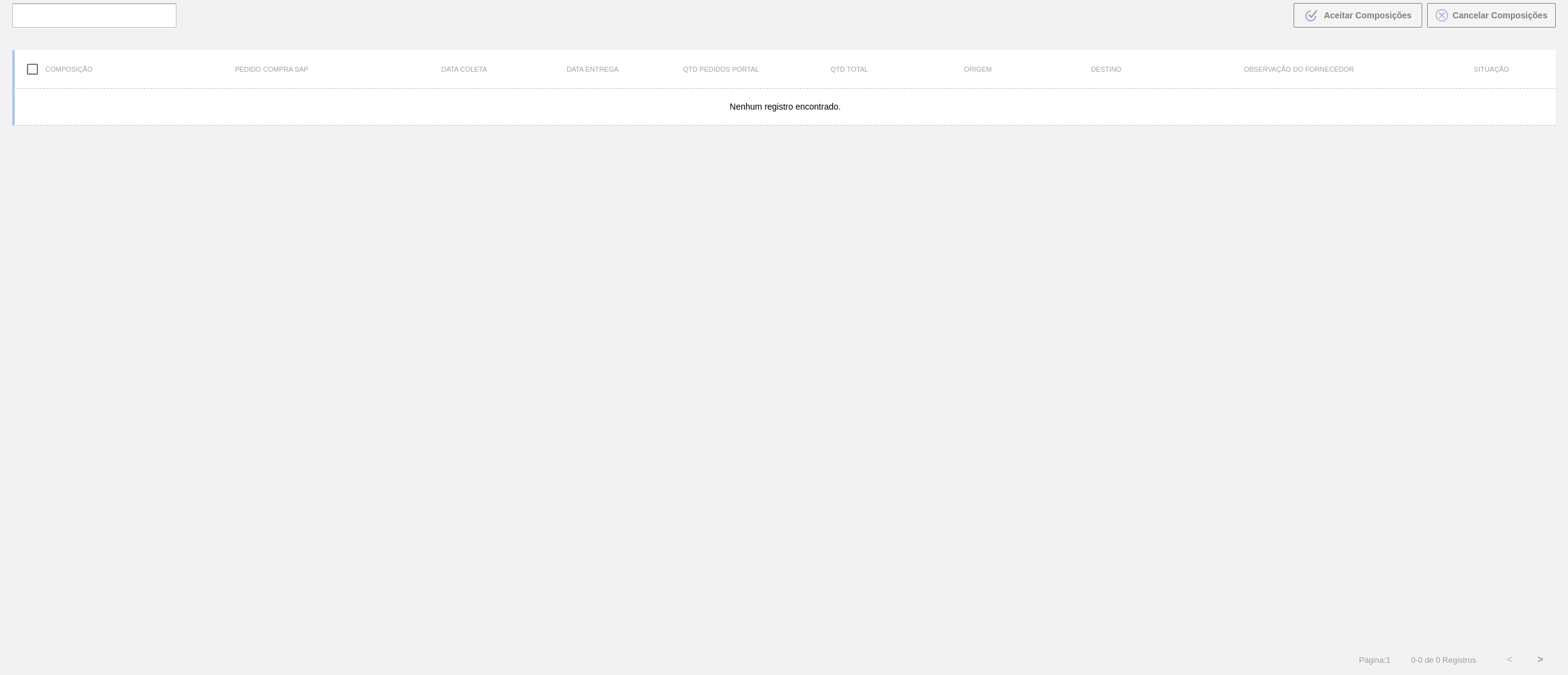
scroll to position [88, 0]
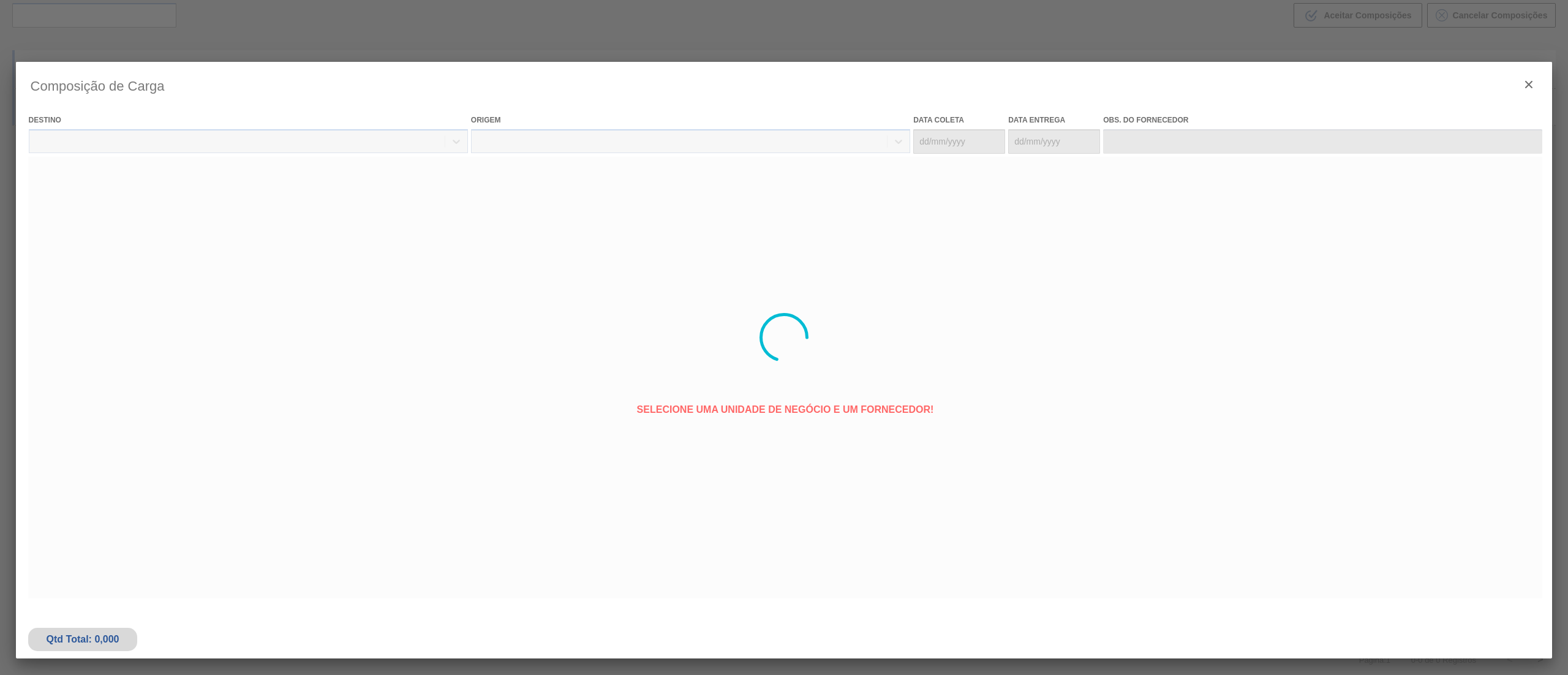
type coleta "16/09/2025"
type entrega "17/09/2025"
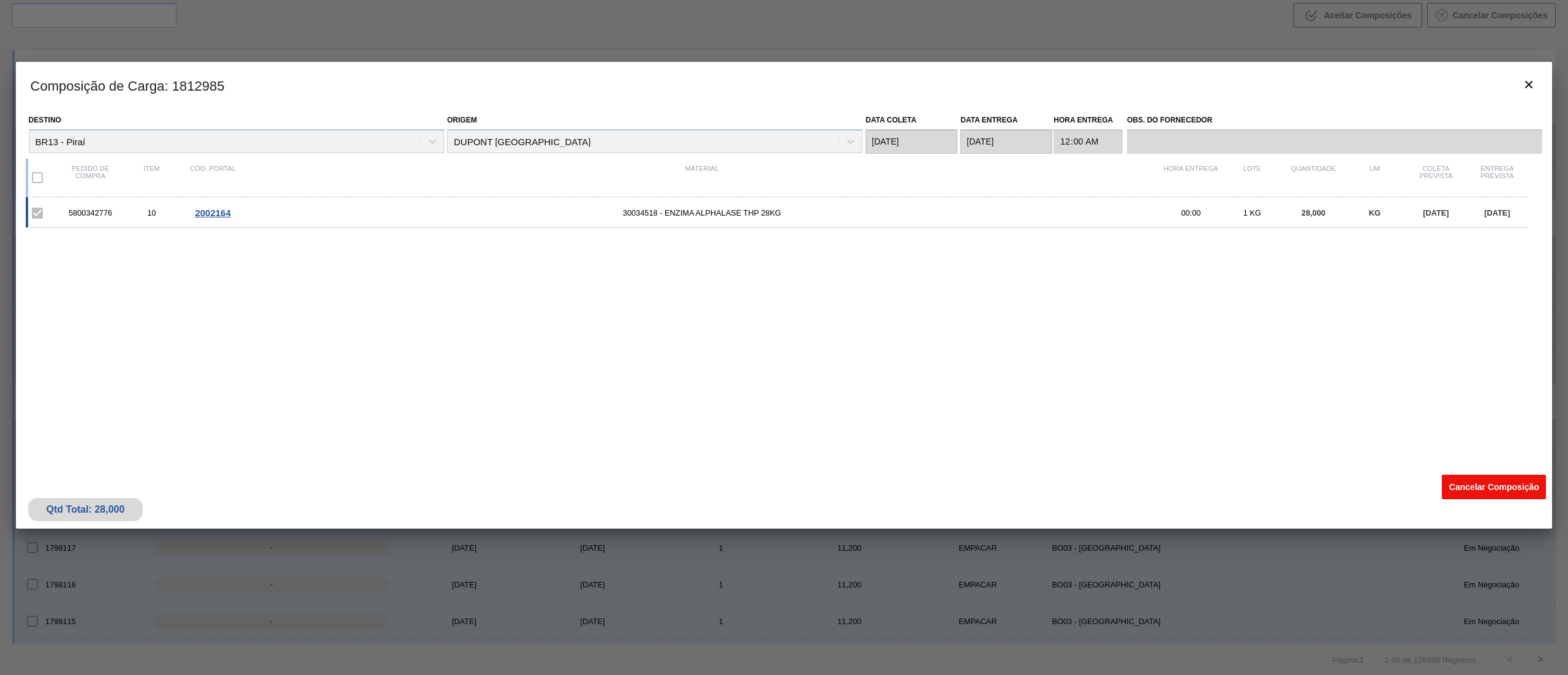
click at [1457, 481] on button "Cancelar Composição" at bounding box center [1494, 487] width 104 height 25
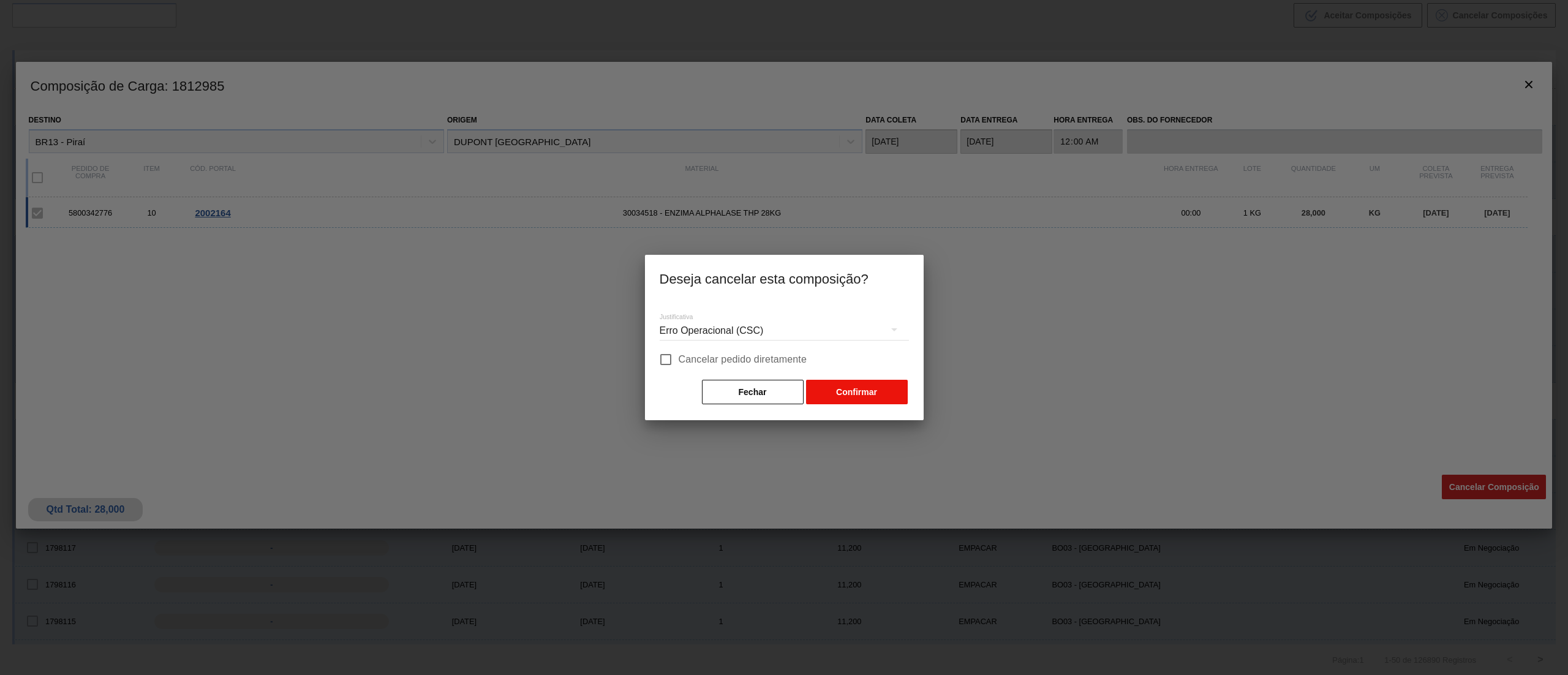
click at [861, 384] on button "Confirmar" at bounding box center [856, 392] width 101 height 25
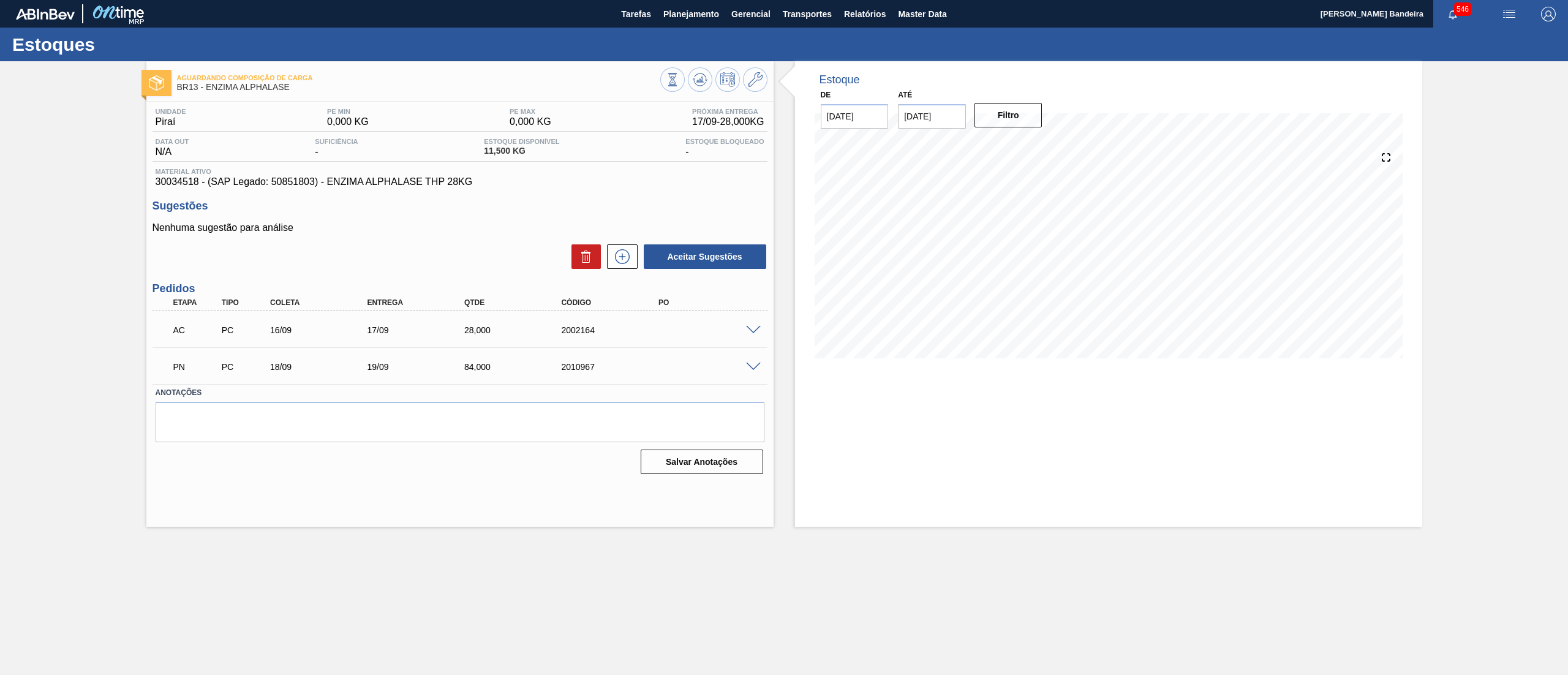
click at [756, 371] on div "PN PC 18/09 19/09 84,000 2010967" at bounding box center [459, 366] width 615 height 31
click at [755, 363] on span at bounding box center [753, 367] width 15 height 9
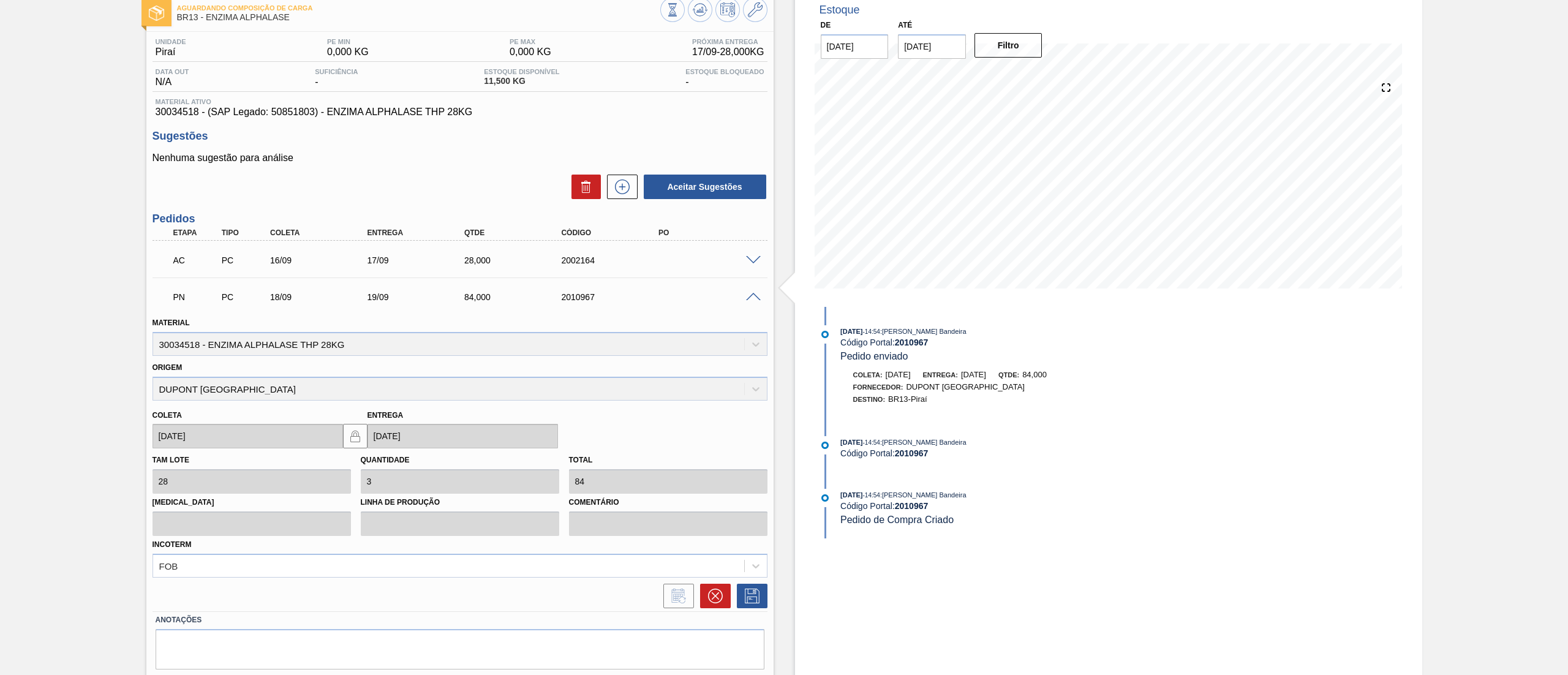
scroll to position [106, 0]
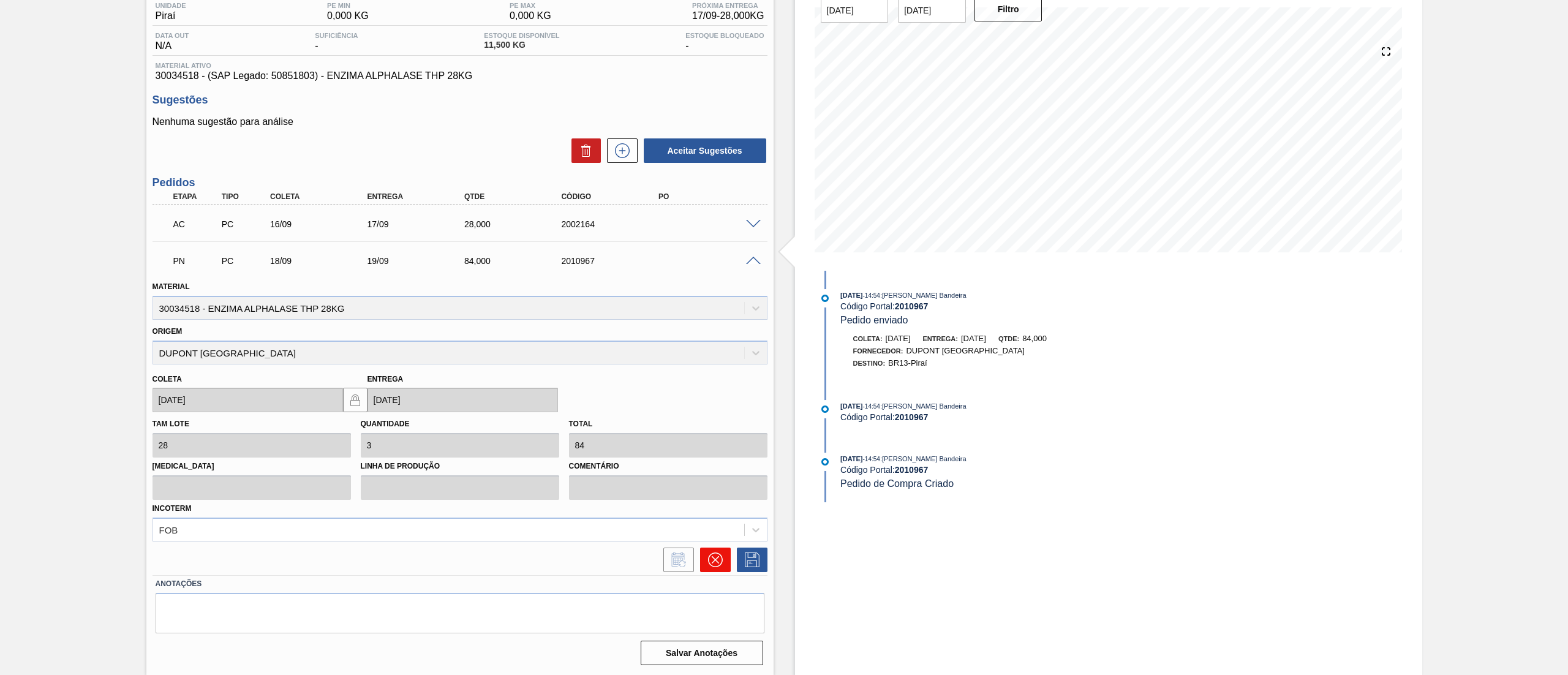
click at [714, 557] on icon at bounding box center [715, 559] width 15 height 15
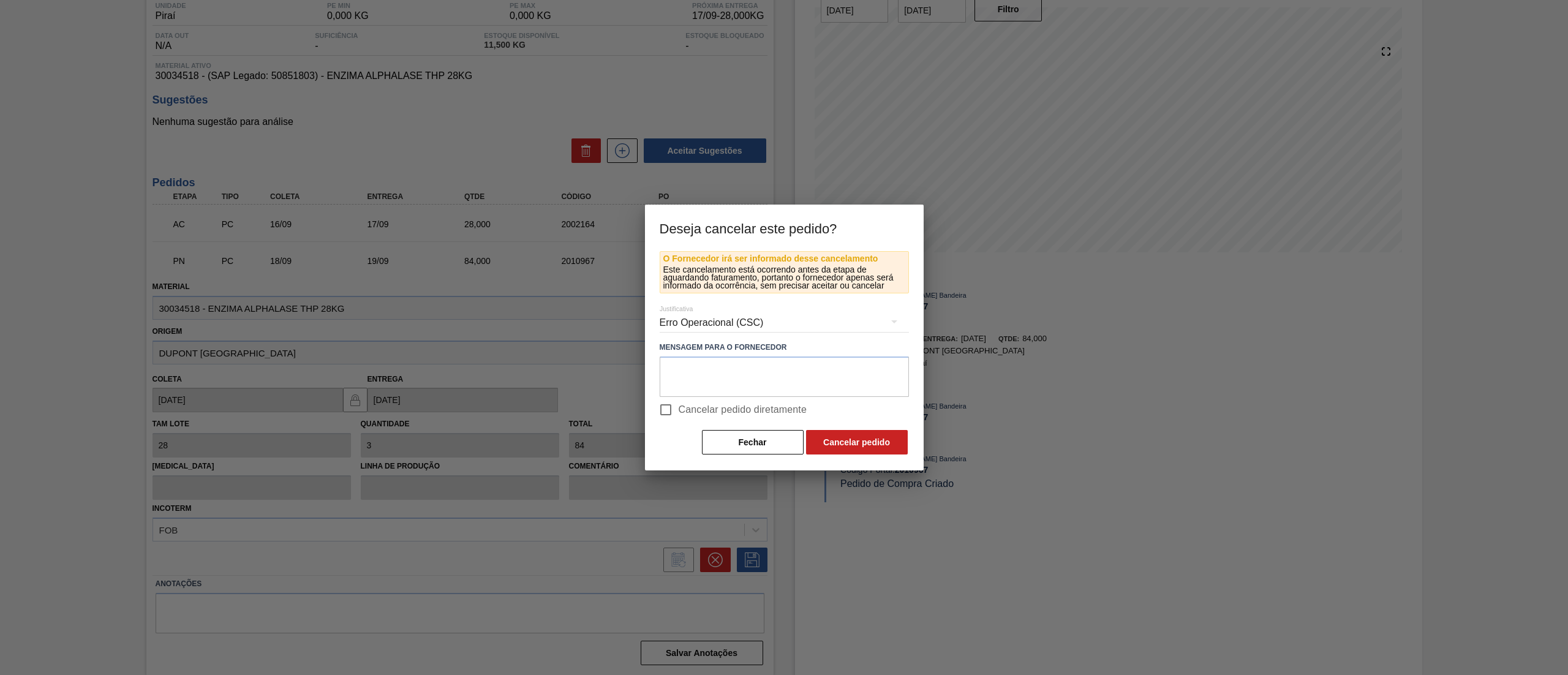
click at [712, 318] on div "Erro Operacional (CSC)" at bounding box center [784, 322] width 249 height 34
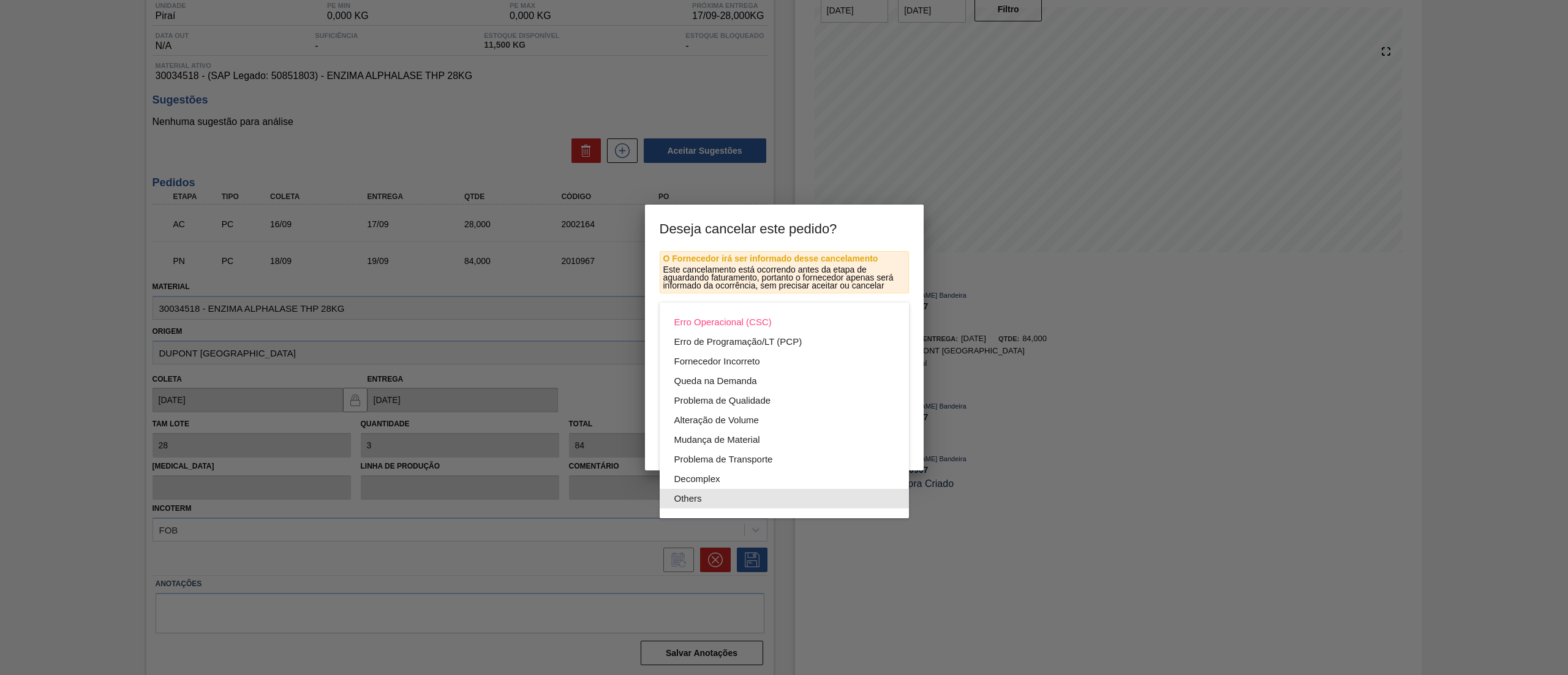
click at [723, 489] on div "Others" at bounding box center [784, 498] width 220 height 19
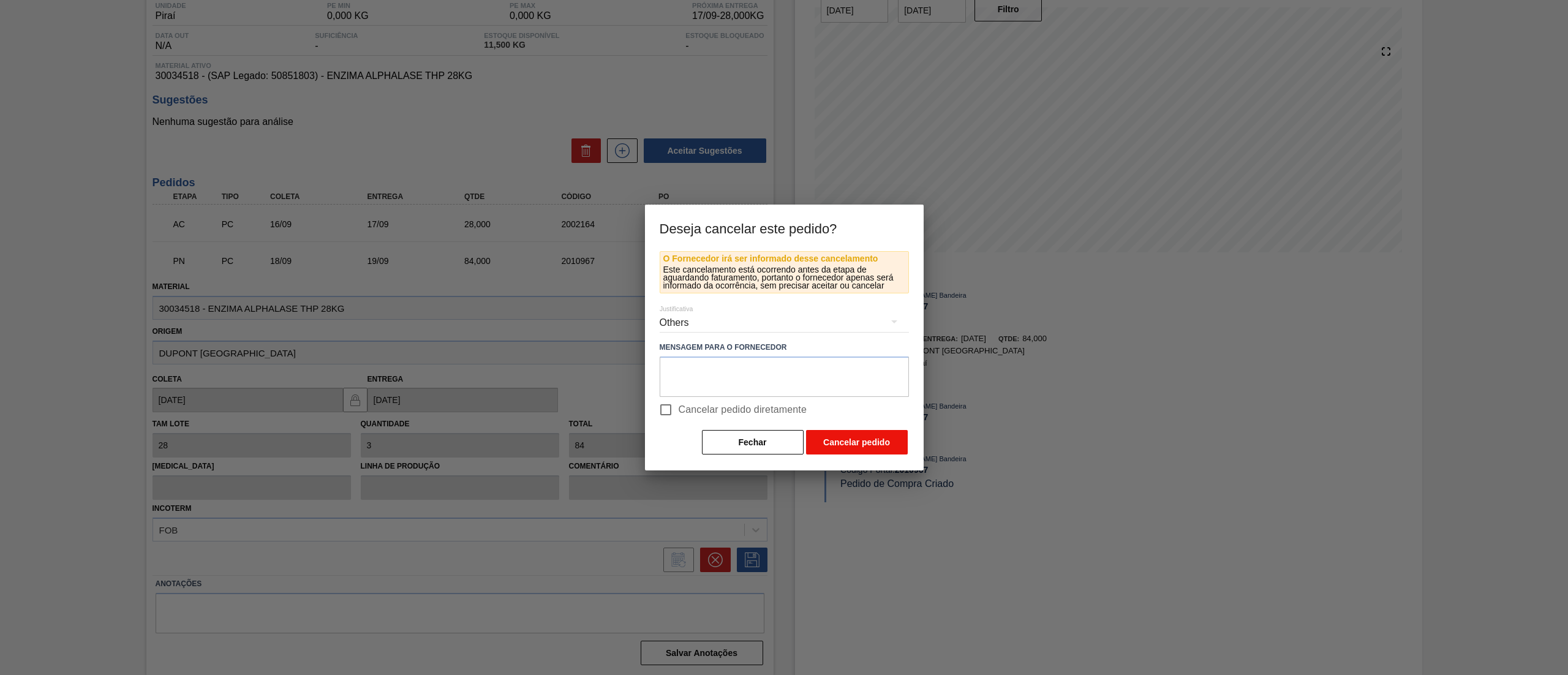
click at [834, 442] on button "Cancelar pedido" at bounding box center [856, 442] width 101 height 25
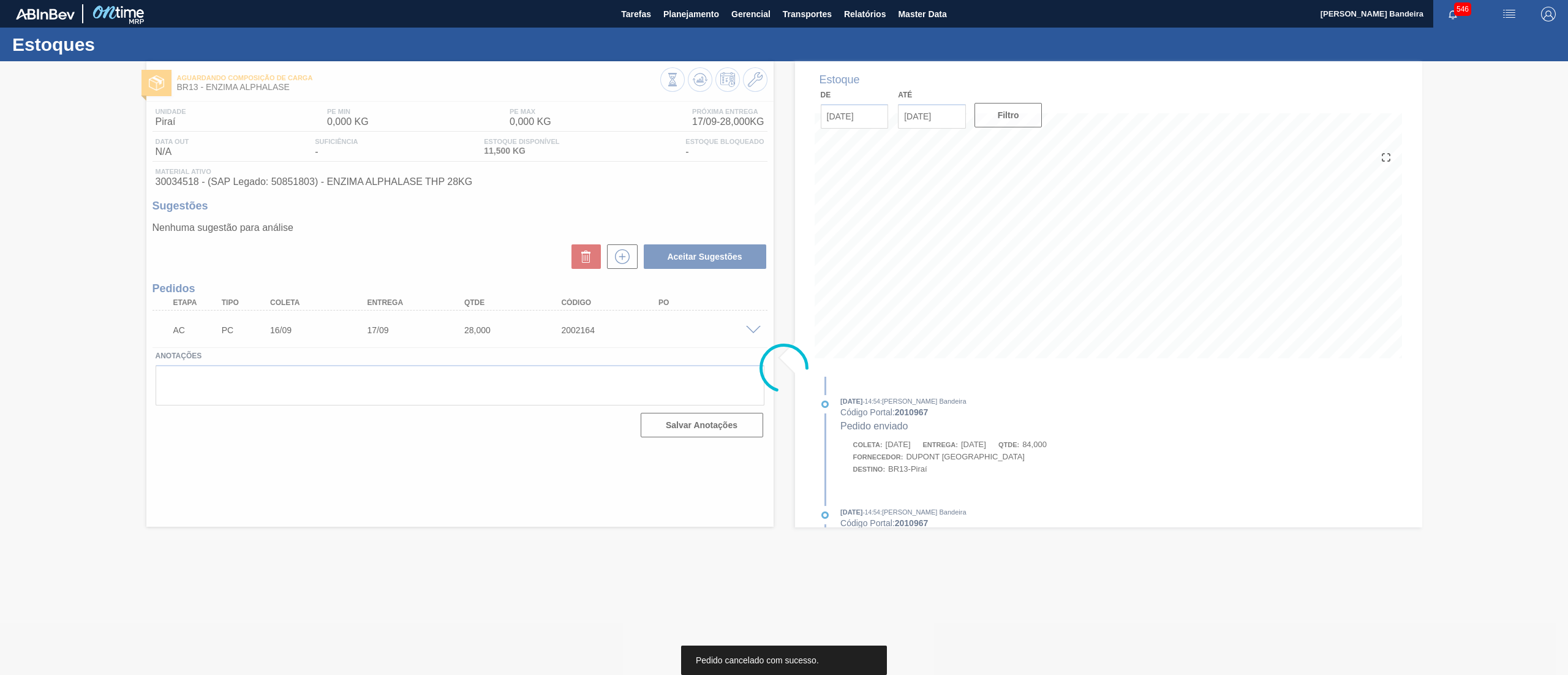
scroll to position [0, 0]
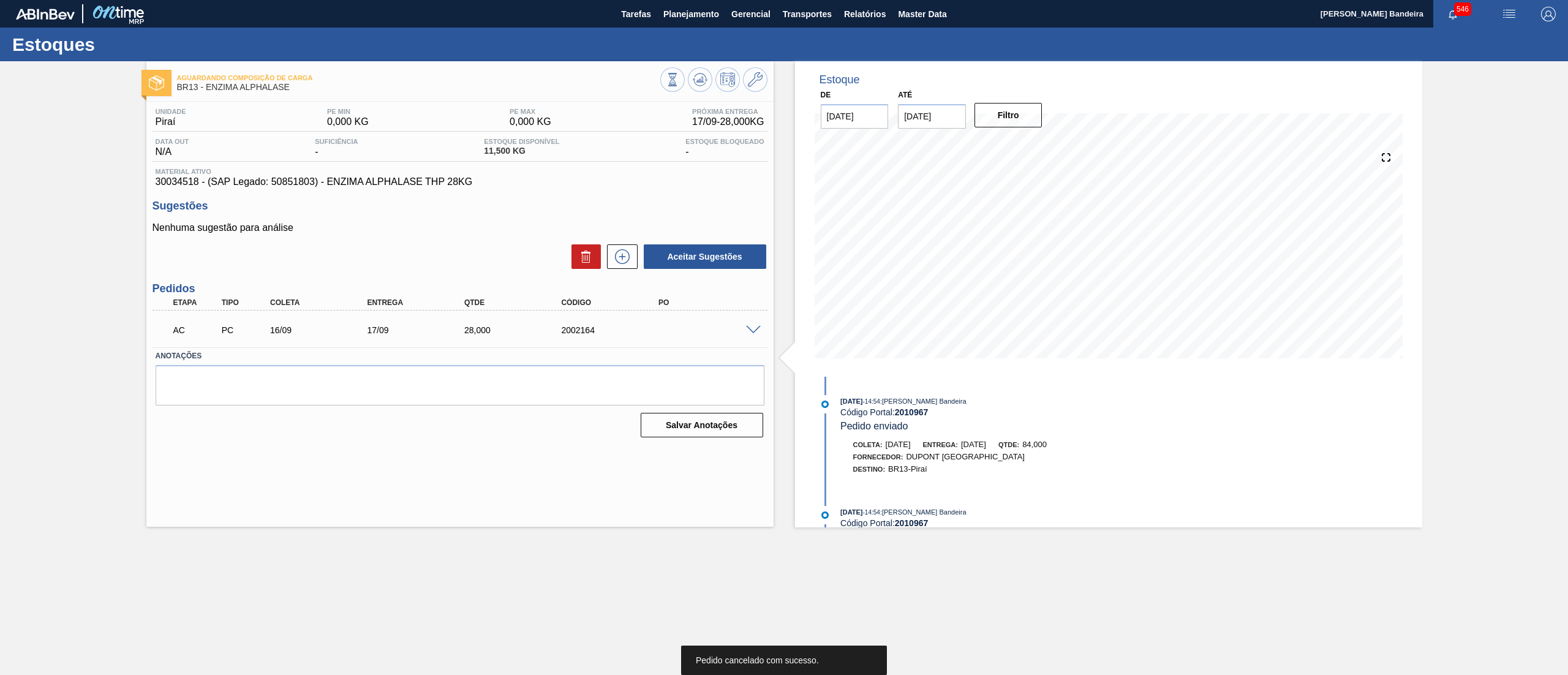
click at [743, 328] on div at bounding box center [756, 329] width 25 height 9
click at [750, 328] on span at bounding box center [753, 330] width 15 height 9
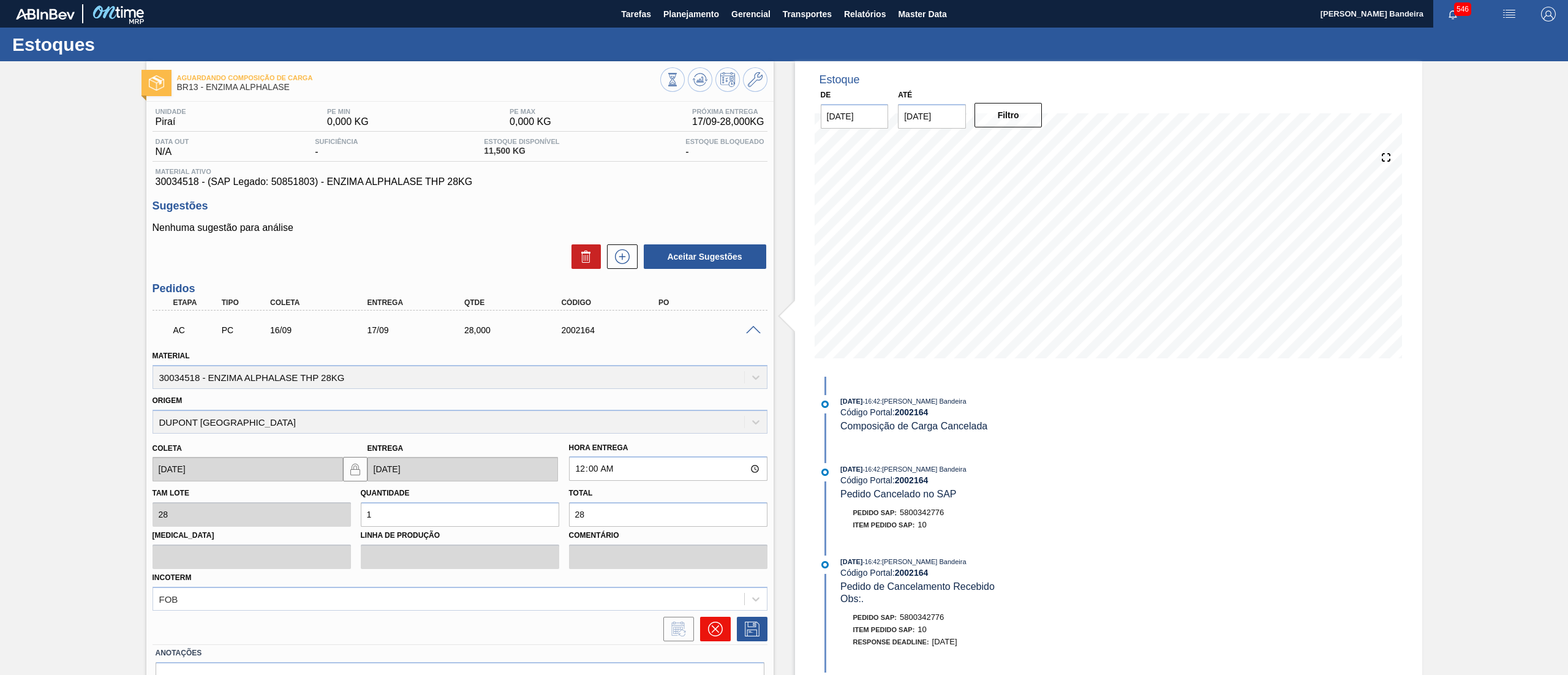
click at [714, 622] on icon at bounding box center [715, 629] width 15 height 15
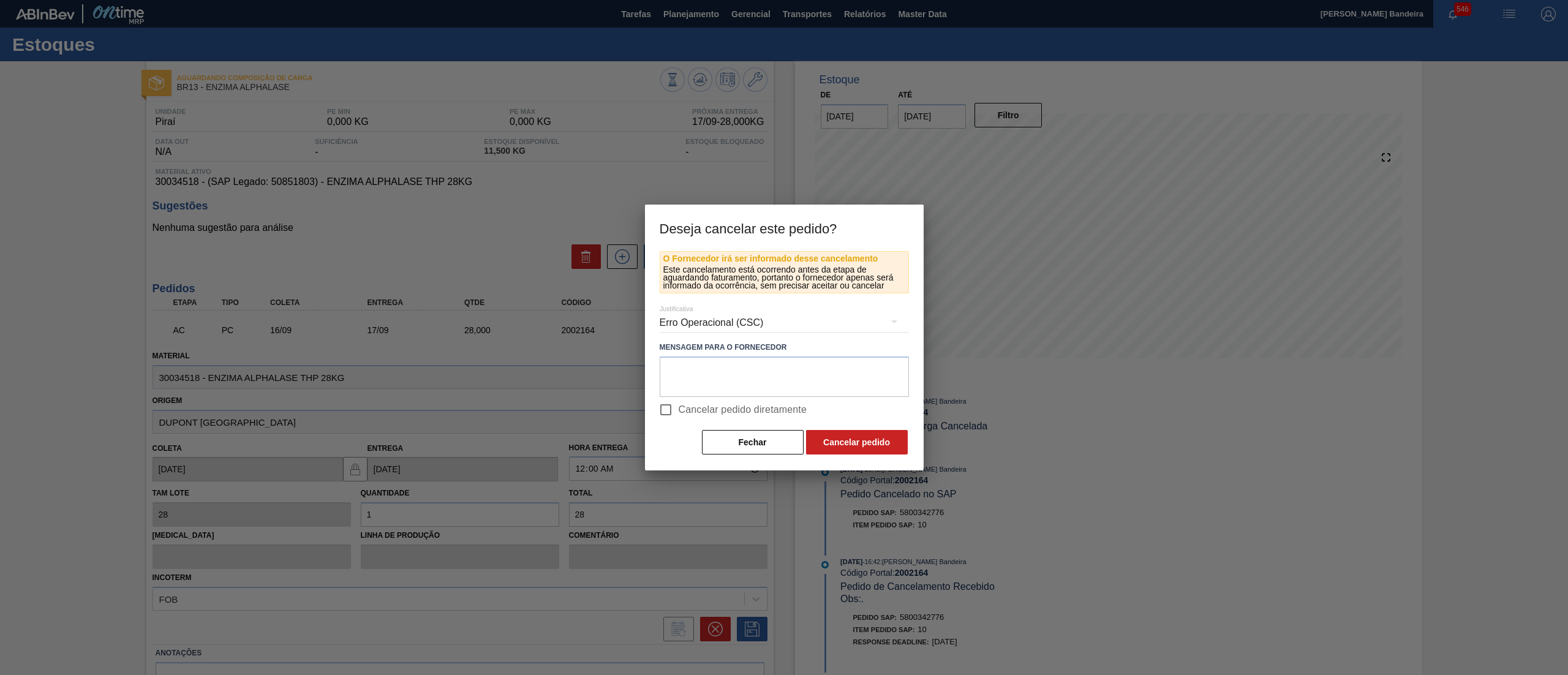
click at [729, 323] on div "Erro Operacional (CSC)" at bounding box center [784, 322] width 249 height 34
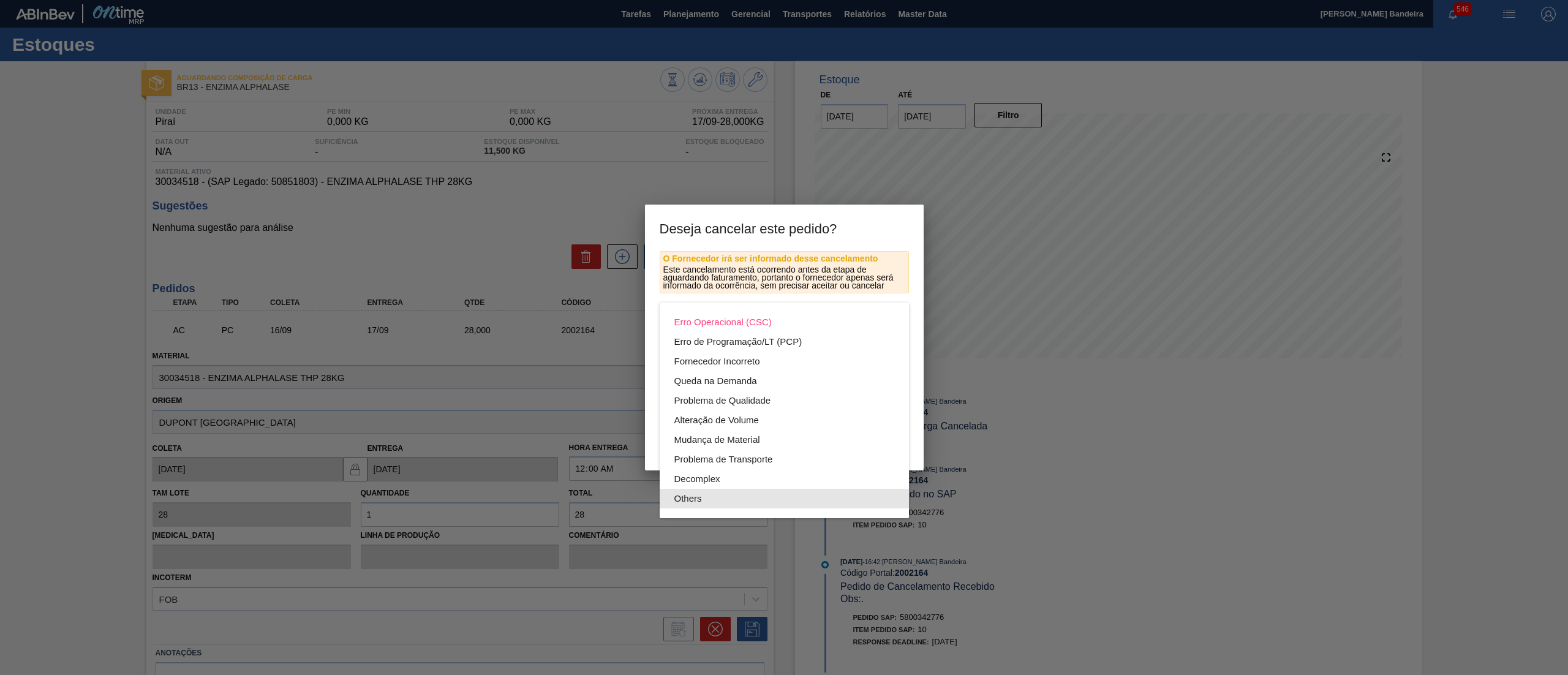
click at [722, 496] on div "Others" at bounding box center [784, 498] width 220 height 19
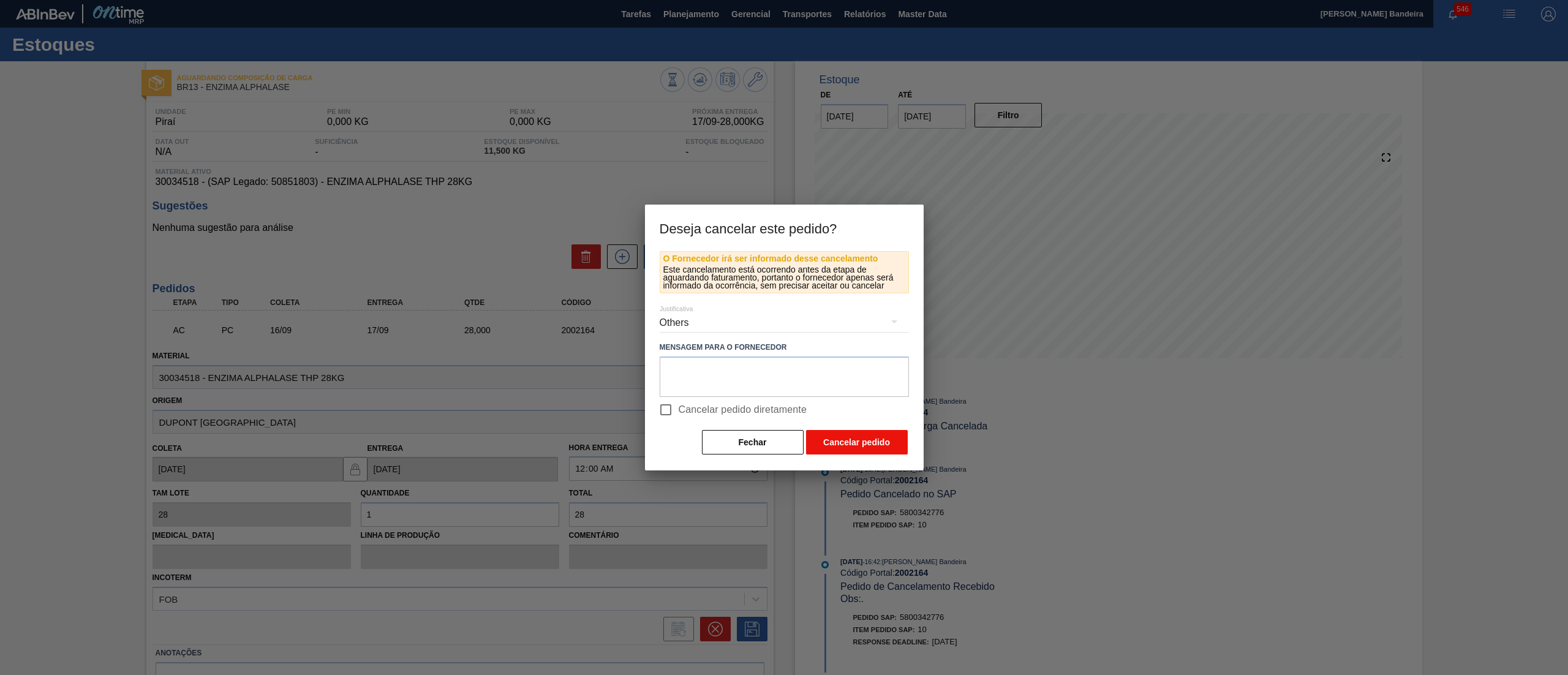
click at [826, 438] on button "Cancelar pedido" at bounding box center [856, 442] width 101 height 25
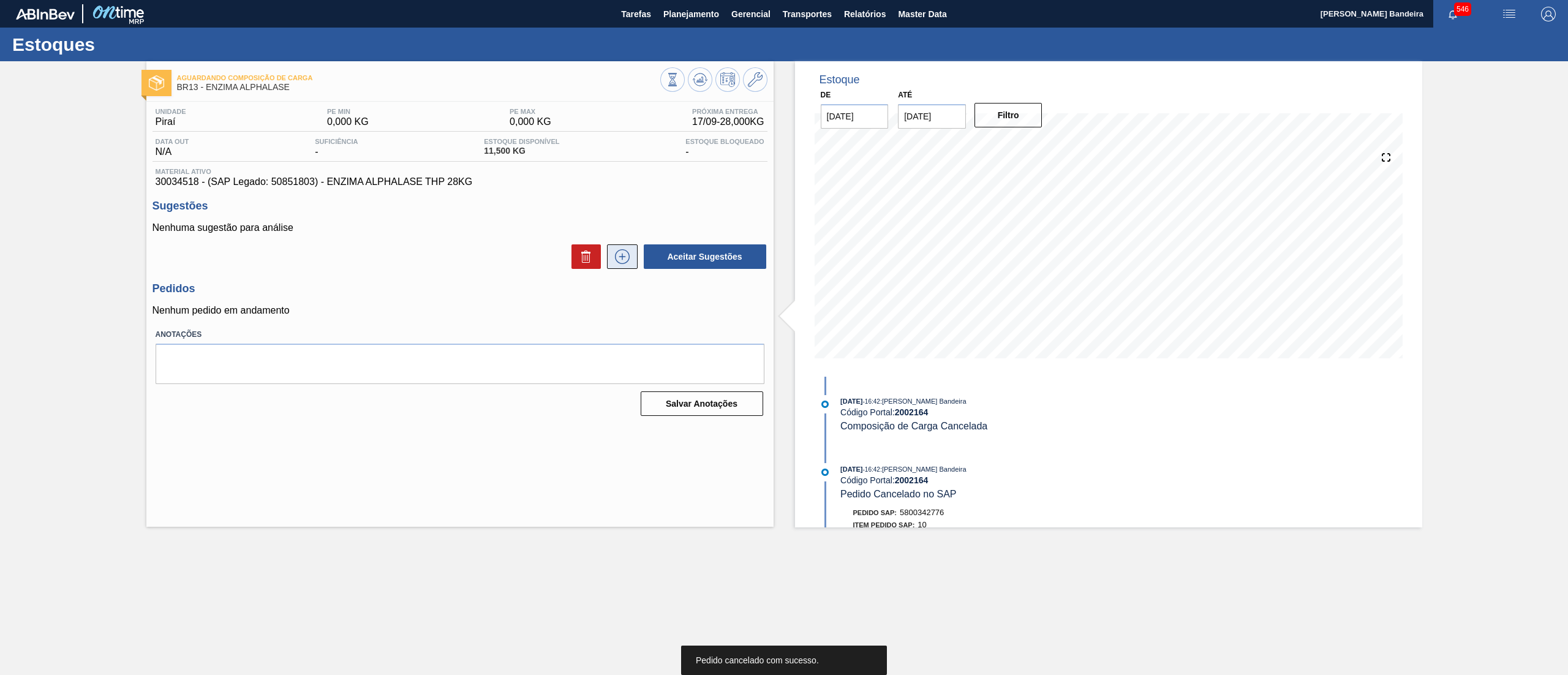
click at [623, 261] on icon at bounding box center [622, 256] width 19 height 15
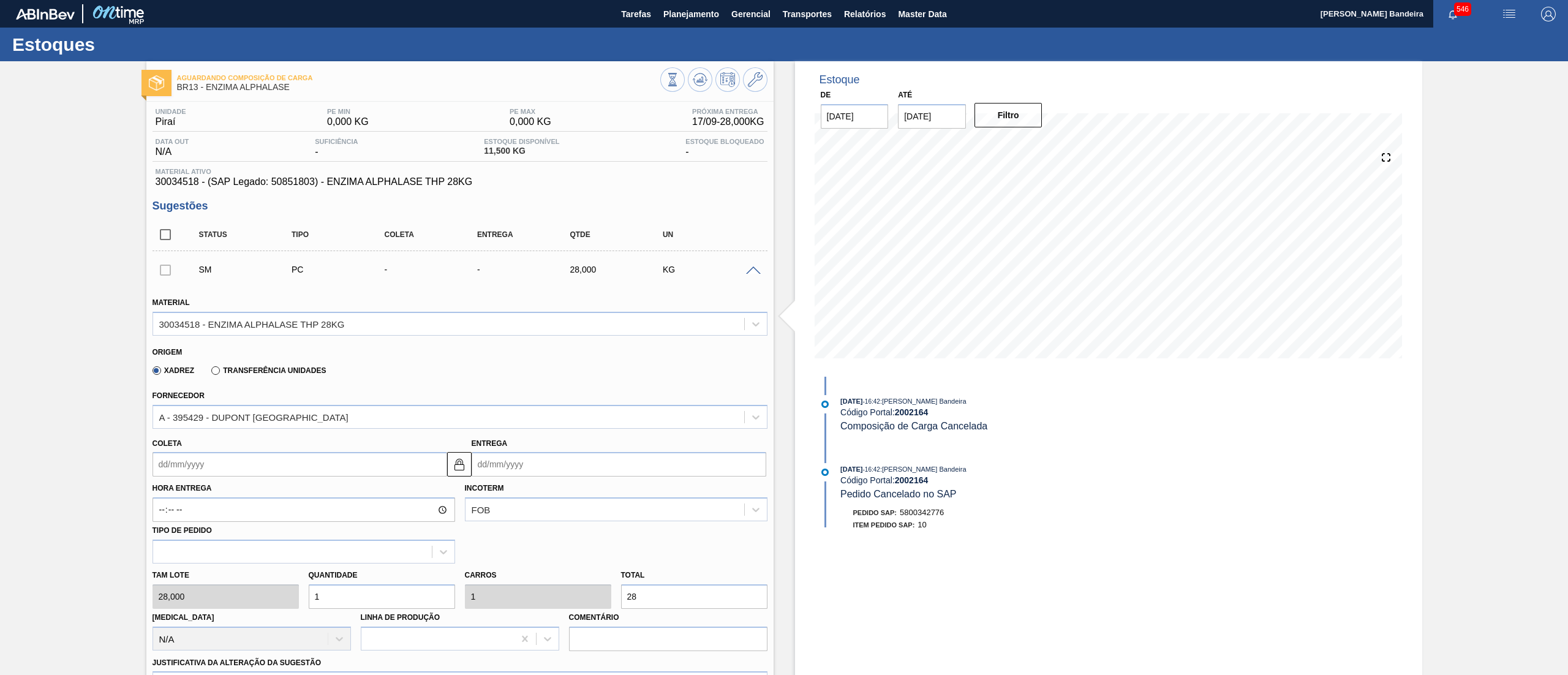
click at [280, 600] on div "Tam lote 28,000 Quantidade 1 Carros 1 Total 28 Doca N/A Linha de Produção Comen…" at bounding box center [460, 607] width 625 height 87
type input "2"
type input "56"
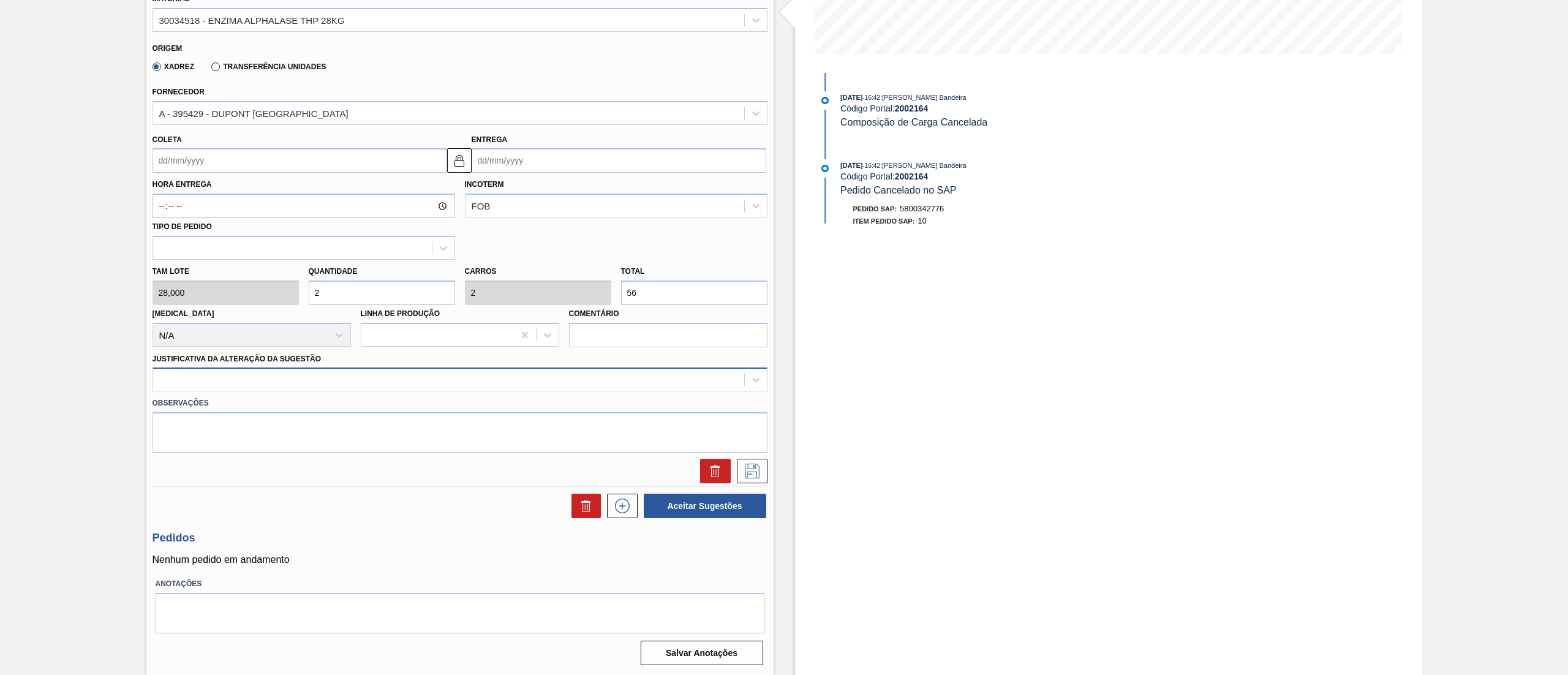
type input "2"
click at [218, 381] on div at bounding box center [449, 380] width 591 height 18
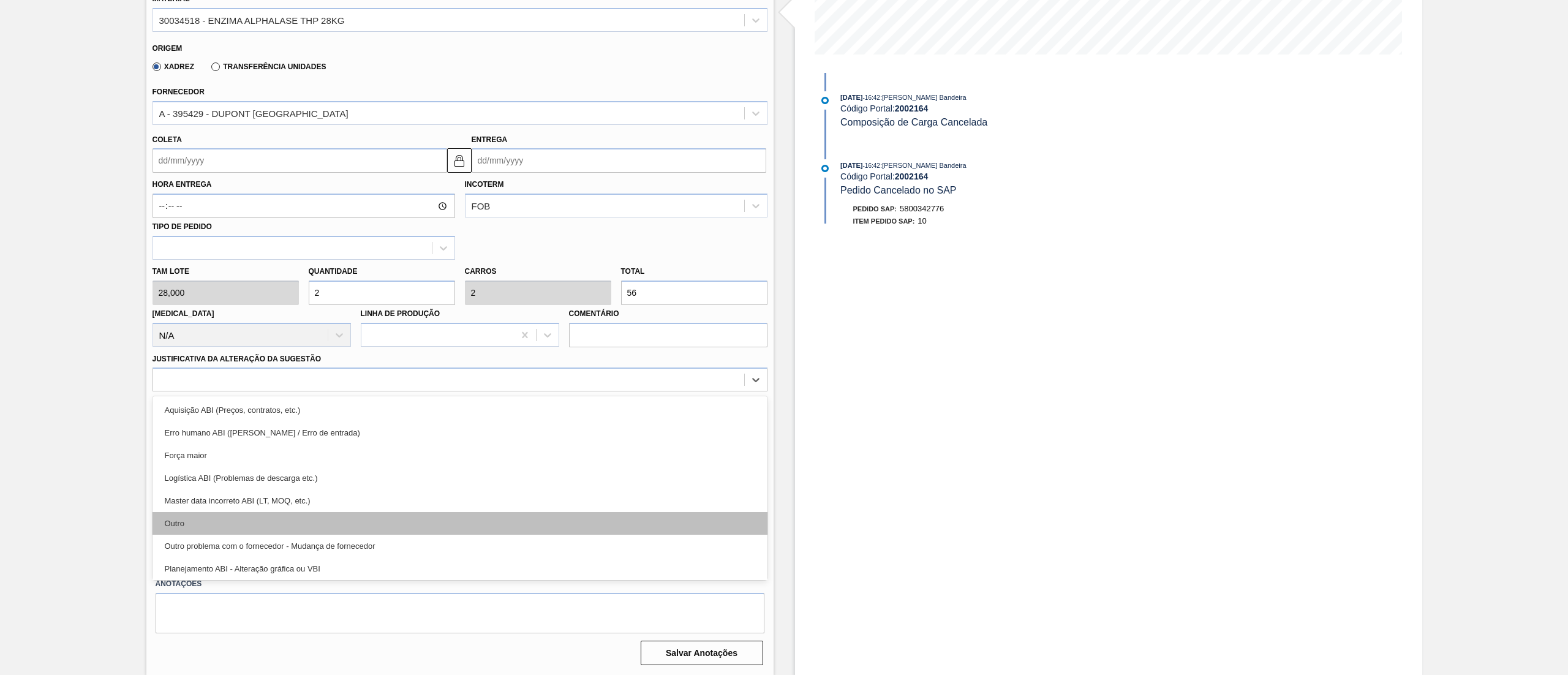
click at [207, 519] on div "Outro" at bounding box center [459, 523] width 615 height 22
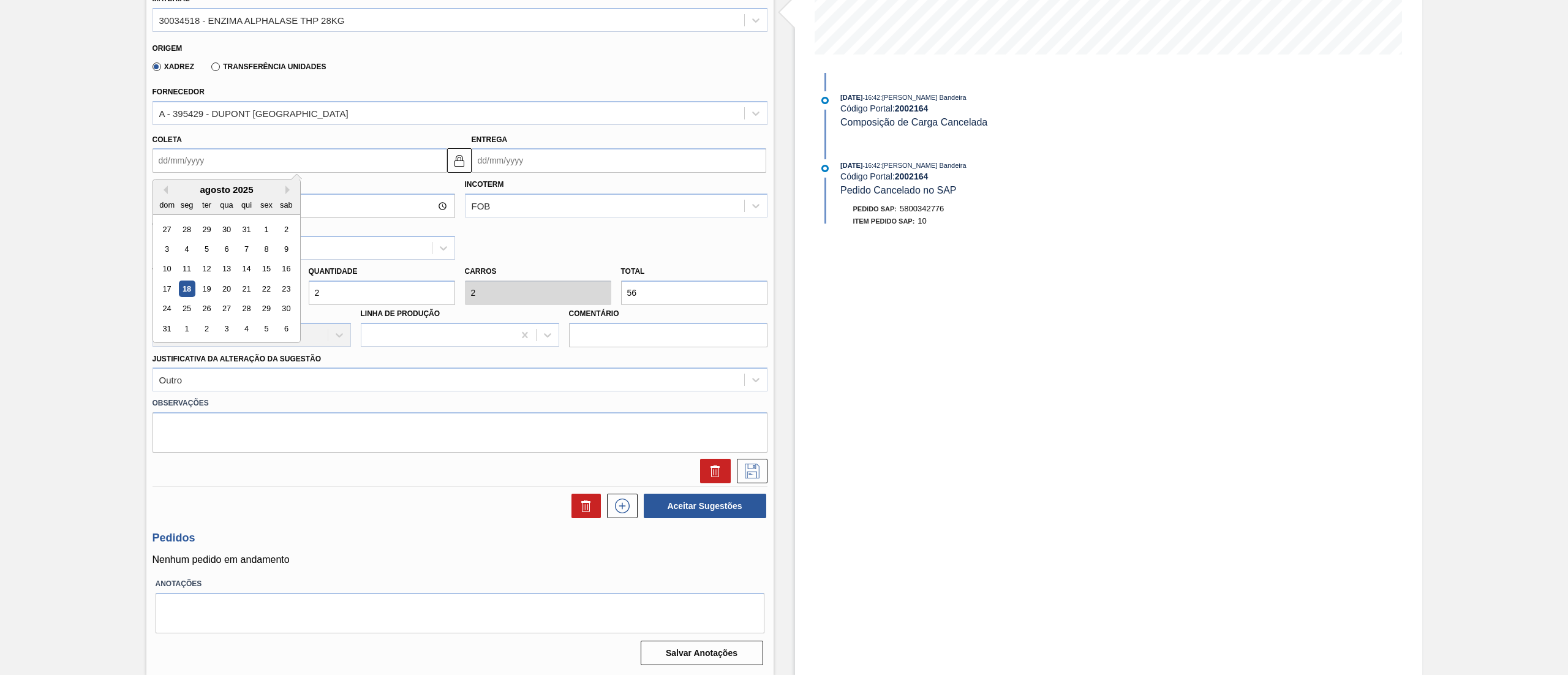
drag, startPoint x: 207, startPoint y: 163, endPoint x: 207, endPoint y: 171, distance: 8.0
click at [207, 163] on input "Coleta" at bounding box center [299, 161] width 295 height 25
click at [180, 308] on div "25" at bounding box center [186, 309] width 16 height 16
type input "25/08/2025"
type input "26/08/2025"
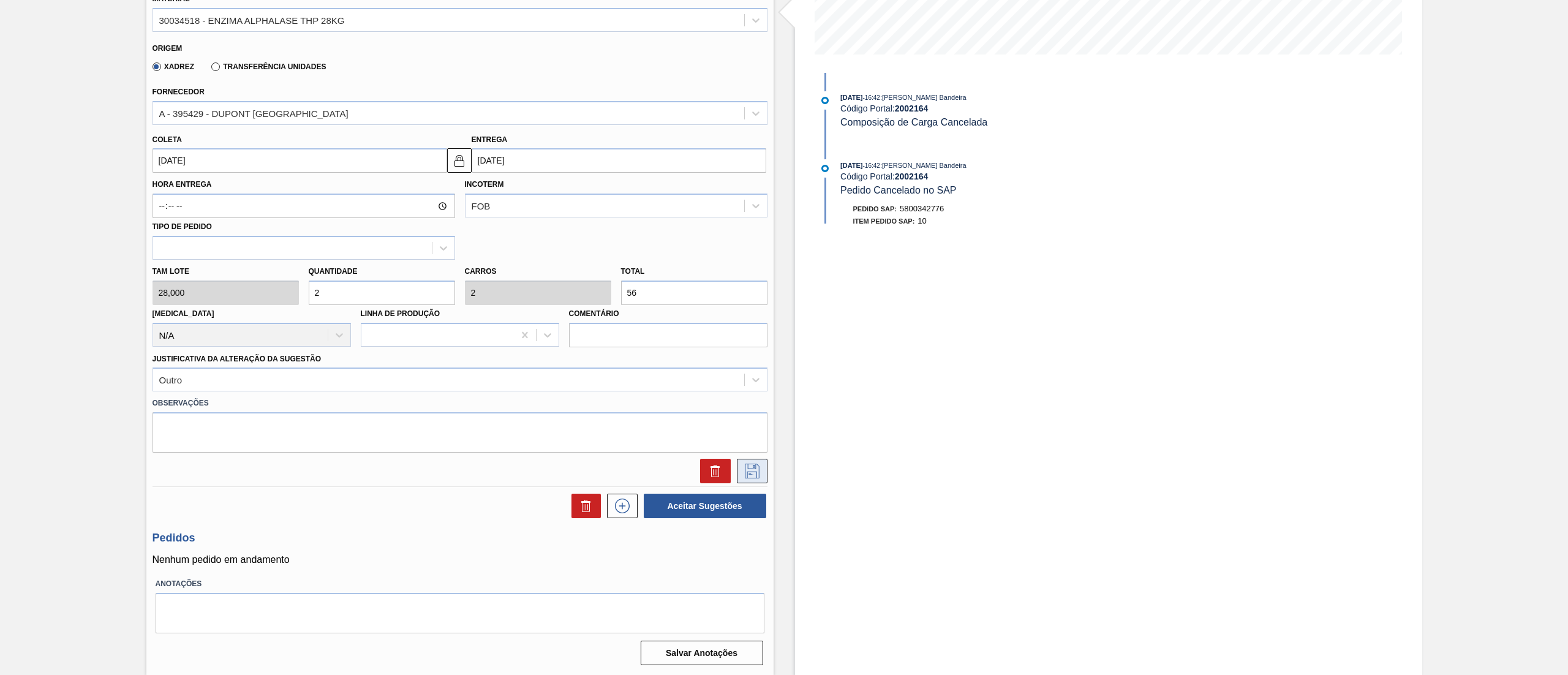
click at [755, 482] on button at bounding box center [753, 471] width 31 height 25
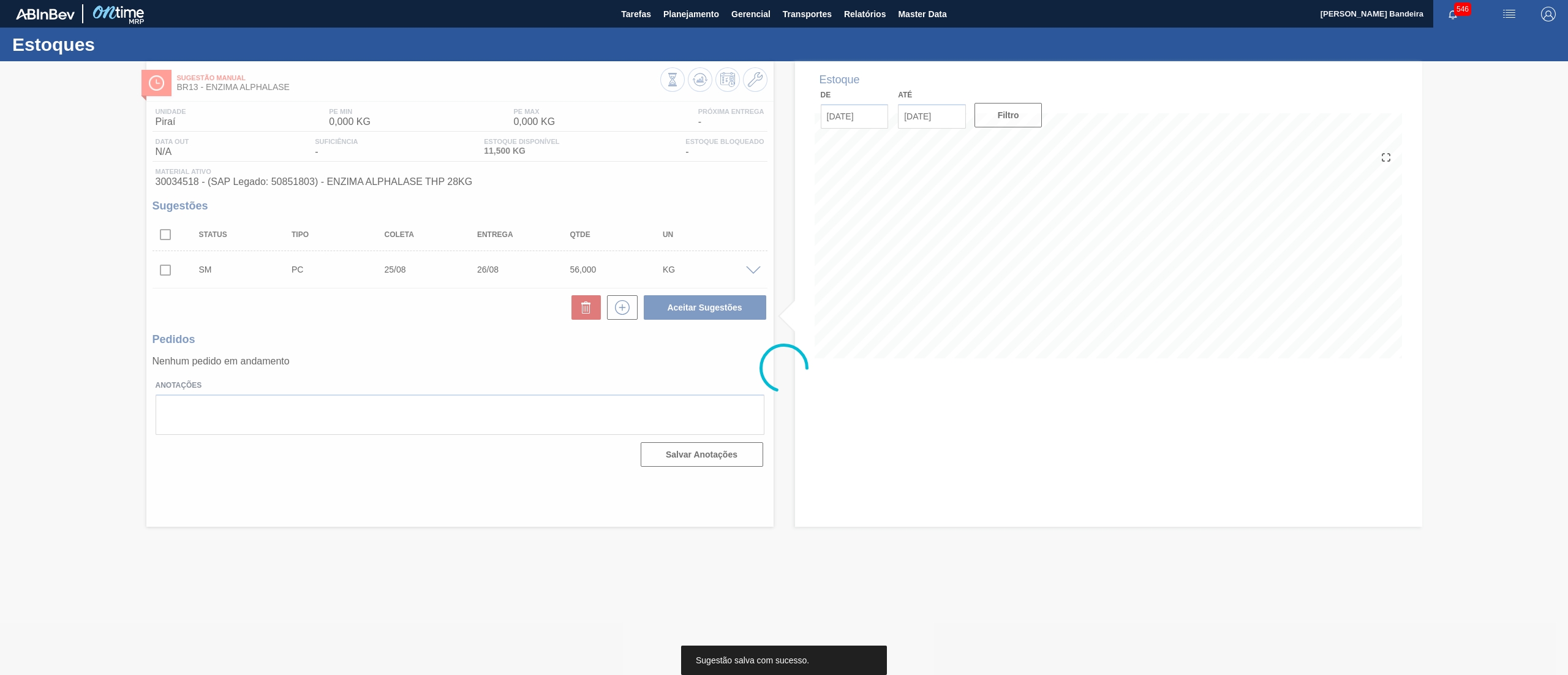
scroll to position [0, 0]
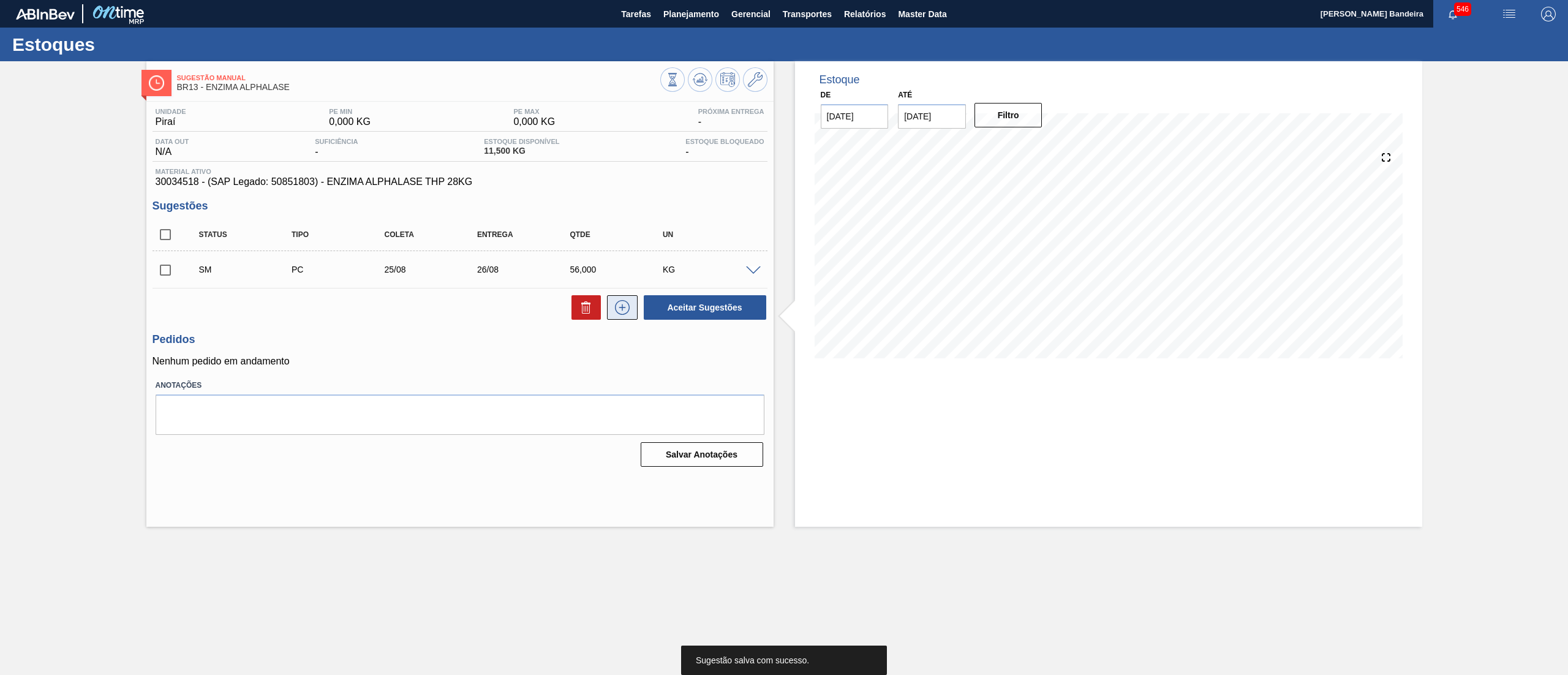
click at [620, 308] on icon at bounding box center [622, 307] width 7 height 1
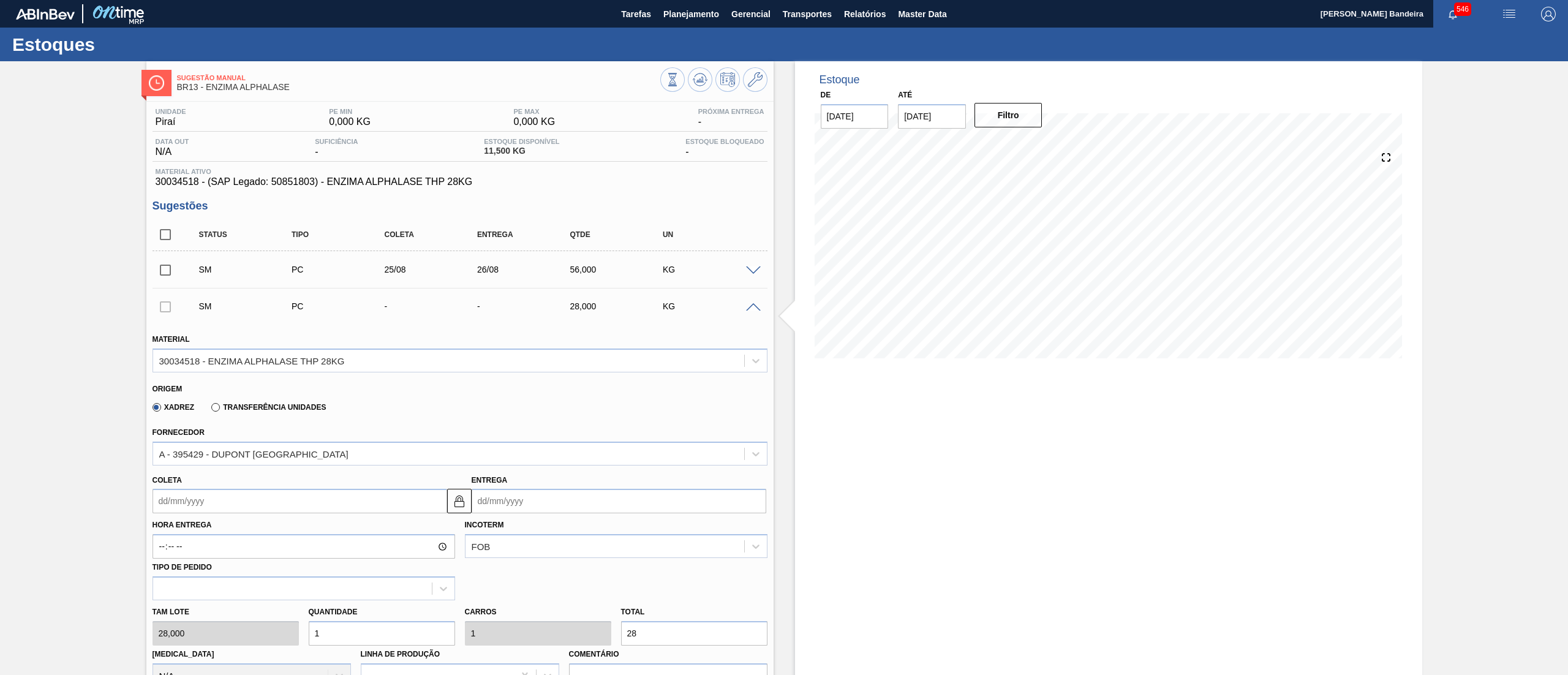
click at [202, 493] on input "Coleta" at bounding box center [299, 501] width 295 height 25
click at [220, 322] on div "agosto 2025" at bounding box center [227, 326] width 147 height 10
click at [288, 325] on button "Next Month" at bounding box center [289, 326] width 9 height 9
click at [164, 325] on button "Previous Month" at bounding box center [163, 326] width 9 height 9
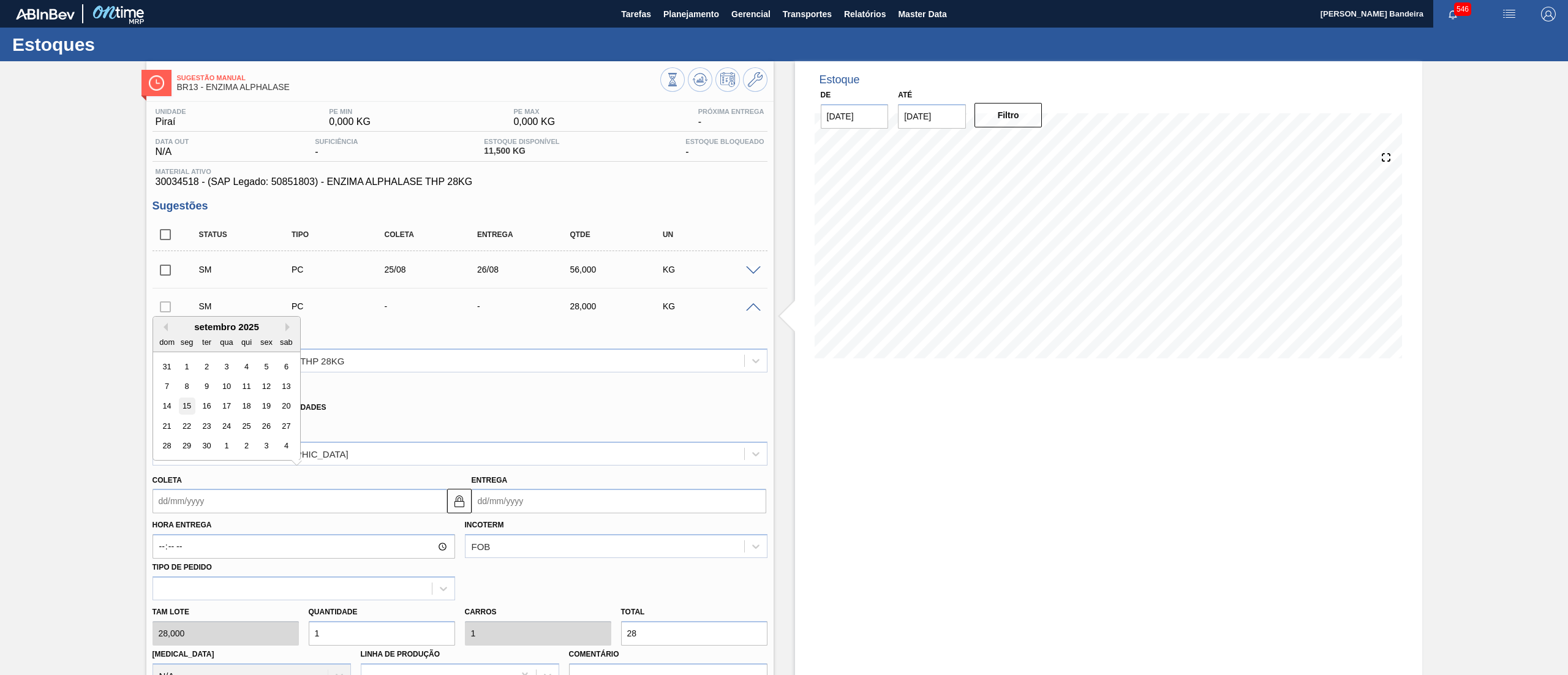
click at [189, 406] on div "15" at bounding box center [186, 406] width 16 height 16
type input "15/09/2025"
type input "16/09/2025"
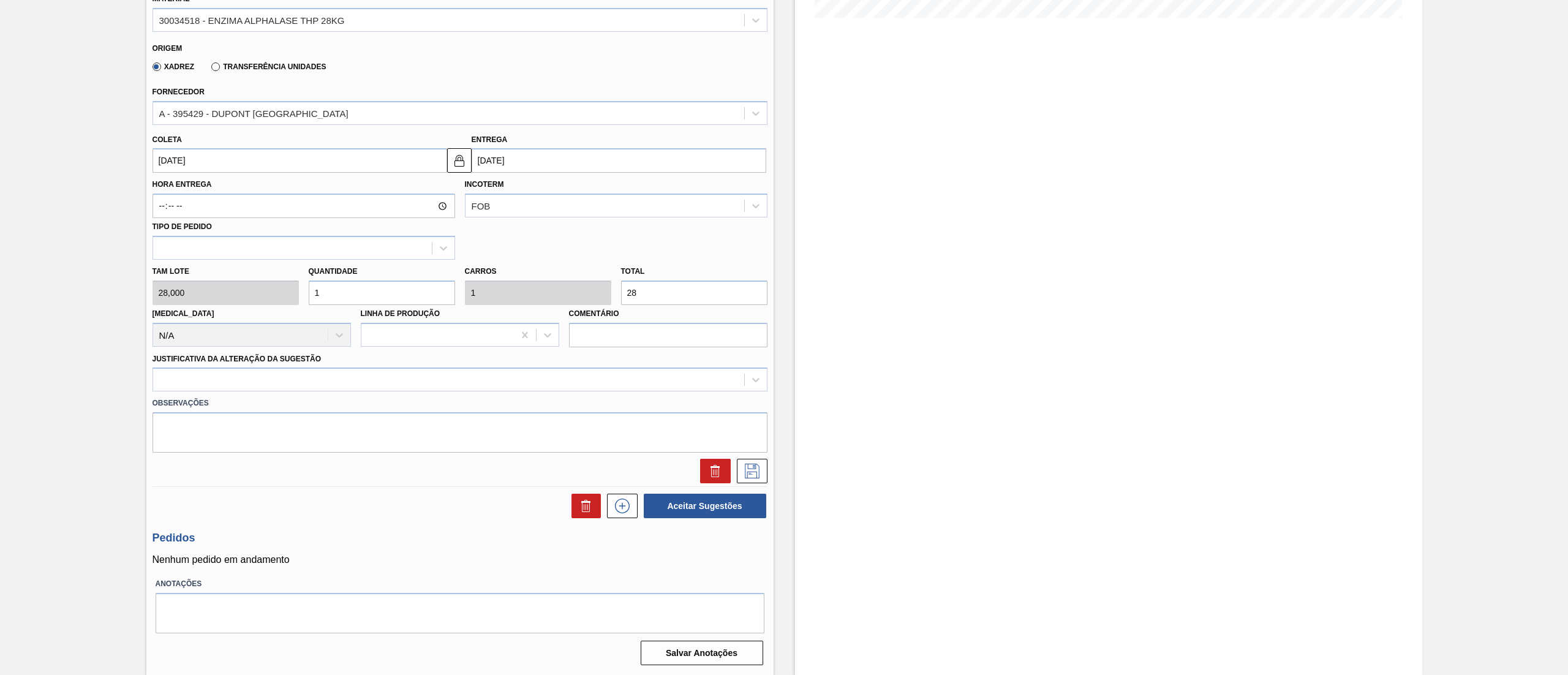
click at [282, 298] on div "Tam lote 28,000 Quantidade 1 Carros 1 Total 28 Doca N/A Linha de Produção Comen…" at bounding box center [460, 303] width 625 height 87
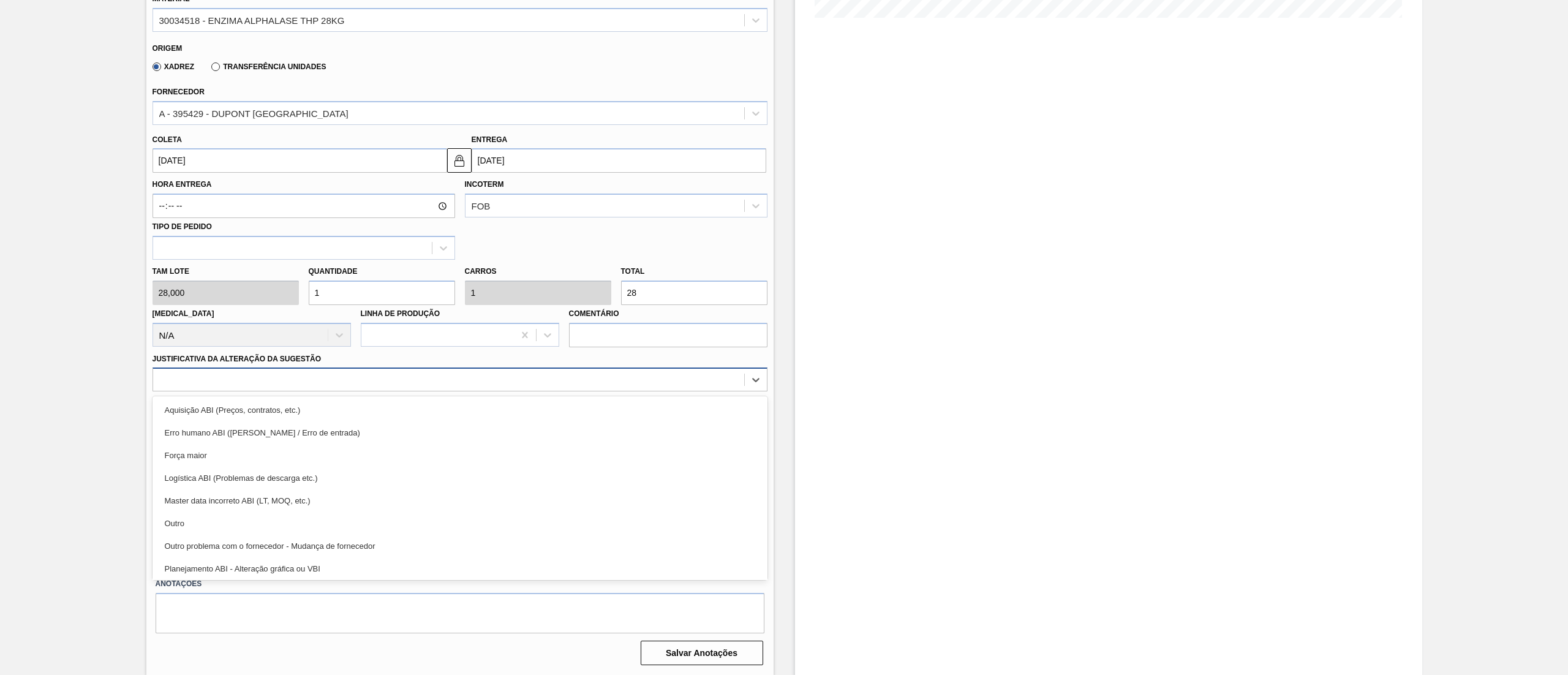
click at [266, 390] on div at bounding box center [459, 379] width 615 height 24
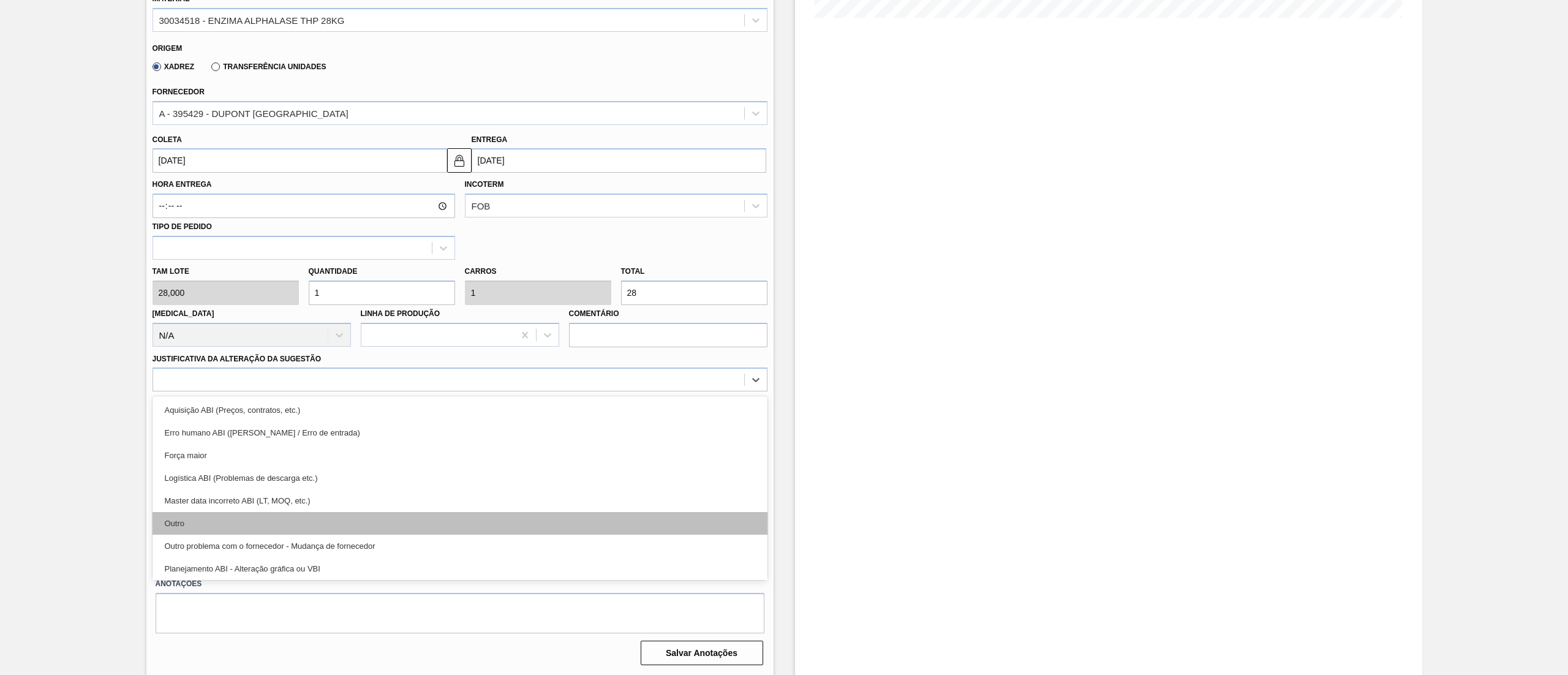
click at [202, 519] on div "Outro" at bounding box center [459, 523] width 615 height 22
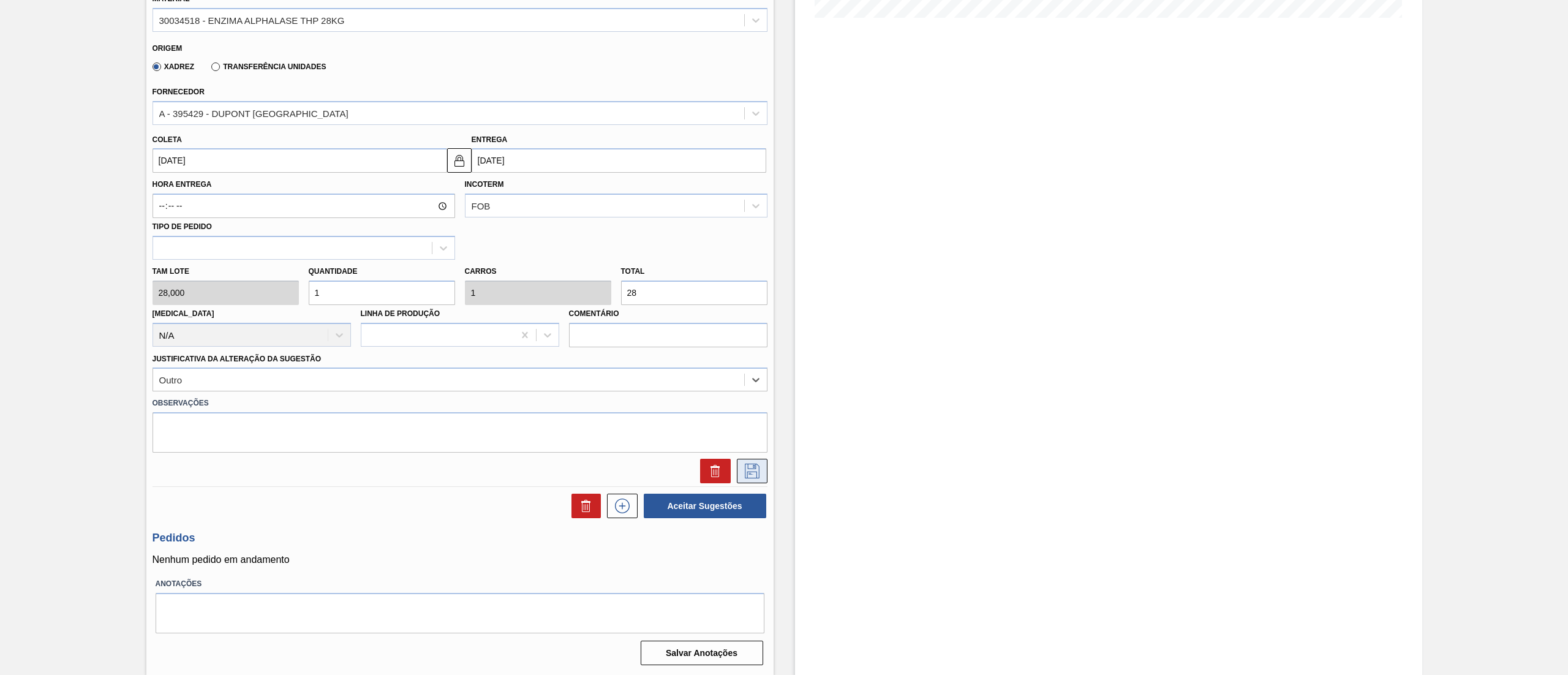
click at [748, 472] on icon at bounding box center [752, 470] width 19 height 15
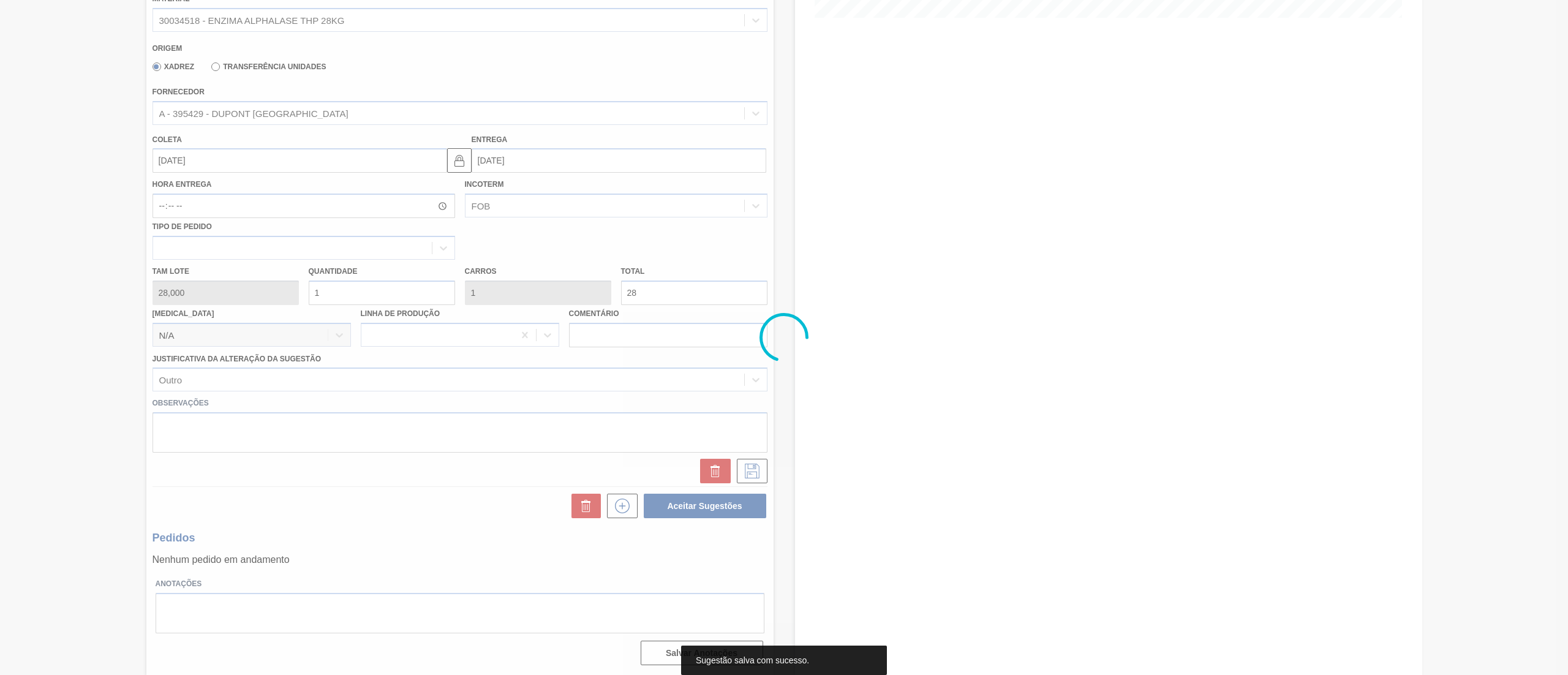
scroll to position [0, 0]
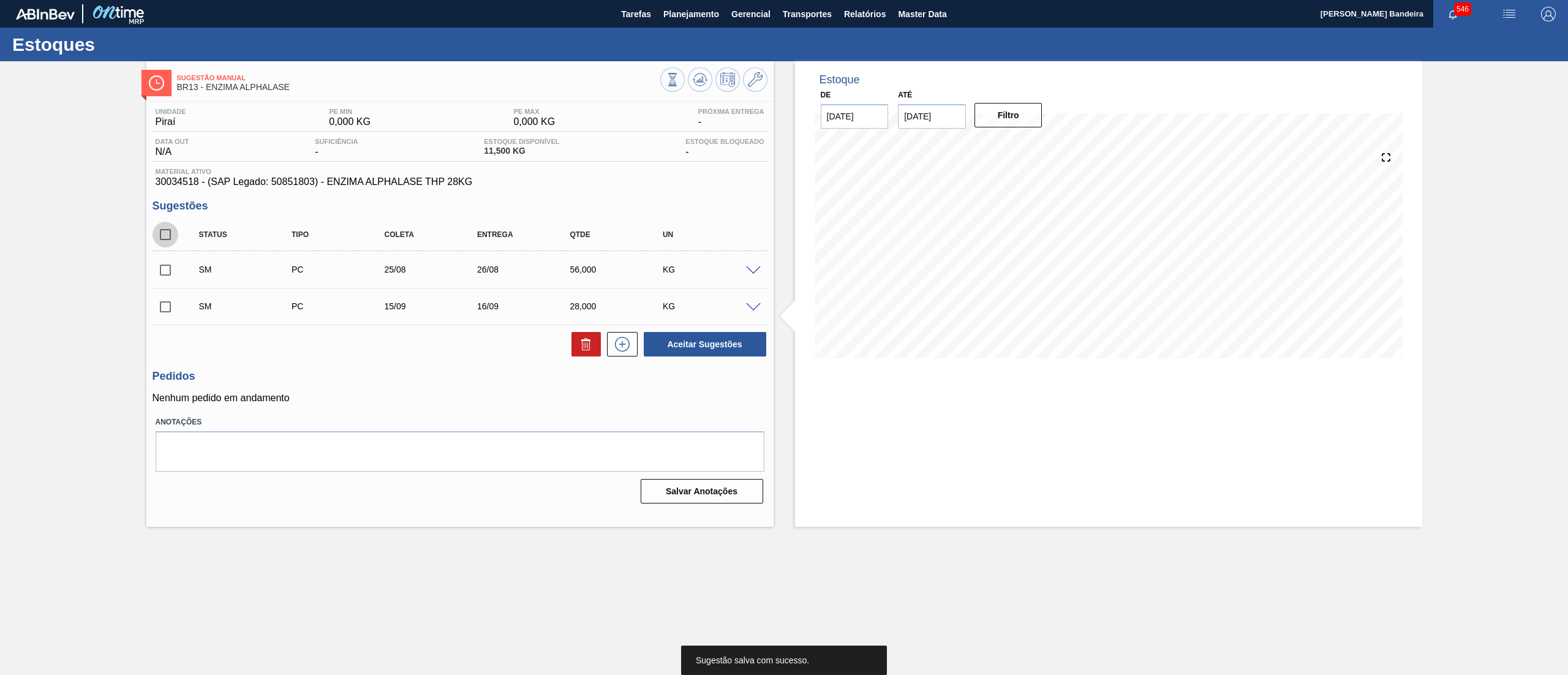
click at [170, 227] on input "checkbox" at bounding box center [165, 234] width 26 height 26
checkbox input "true"
click at [722, 352] on button "Aceitar Sugestões" at bounding box center [705, 344] width 122 height 25
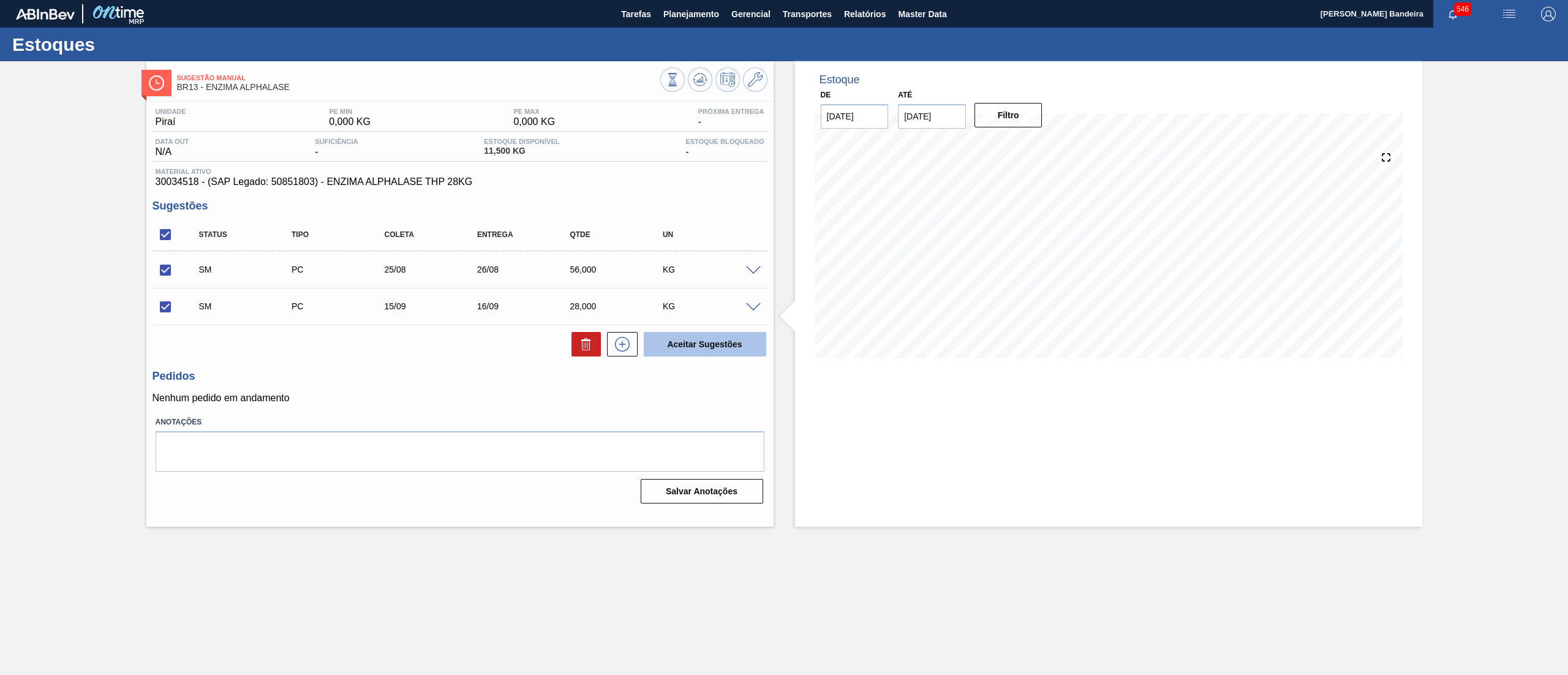
checkbox input "false"
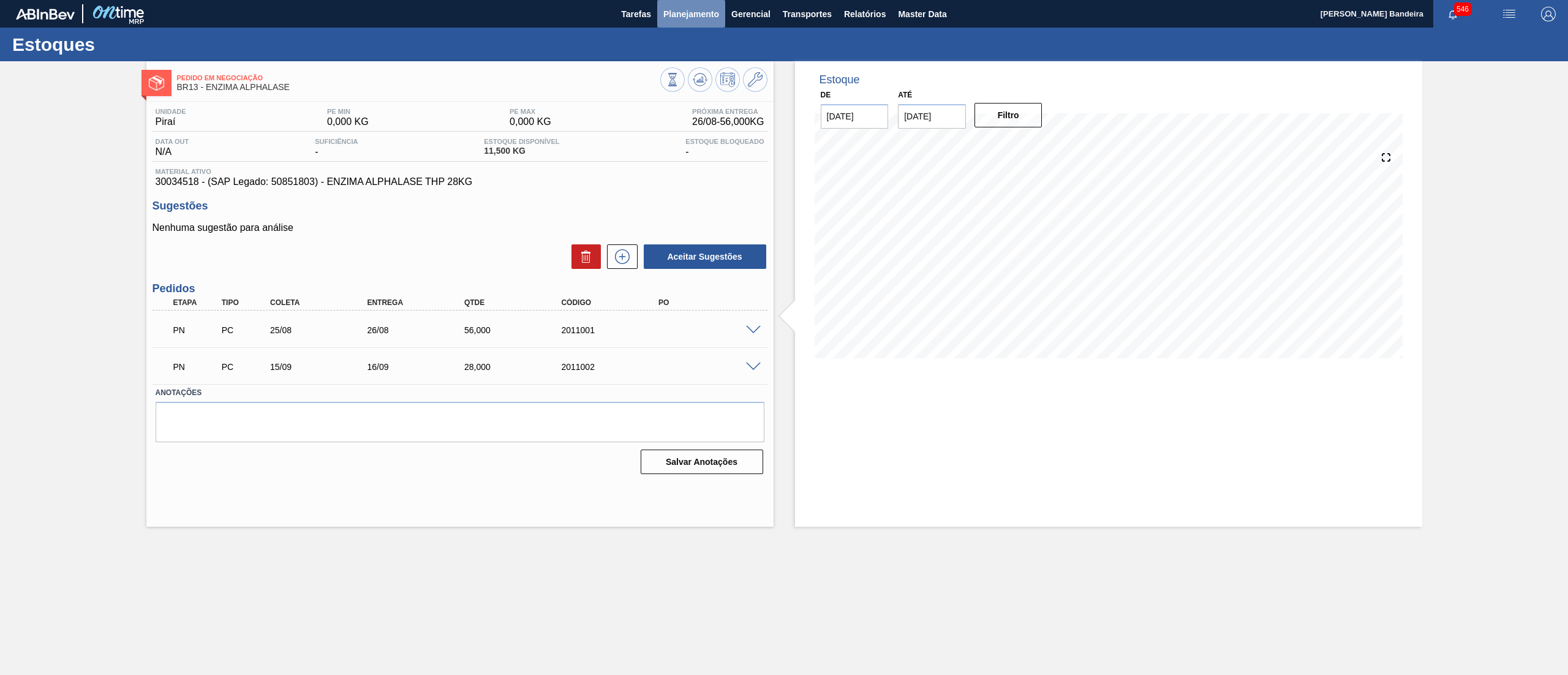
click at [693, 12] on span "Planejamento" at bounding box center [692, 14] width 56 height 15
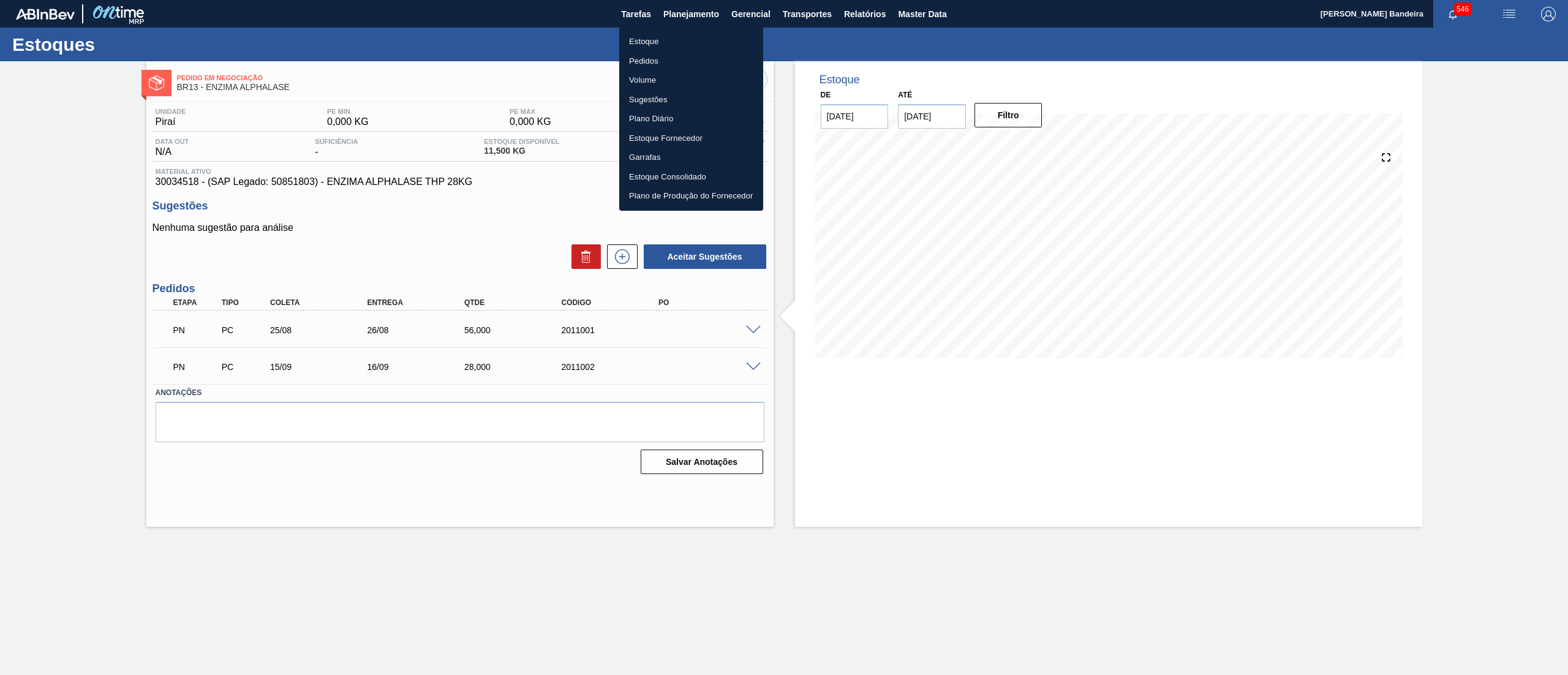
click at [688, 38] on li "Estoque" at bounding box center [692, 41] width 144 height 19
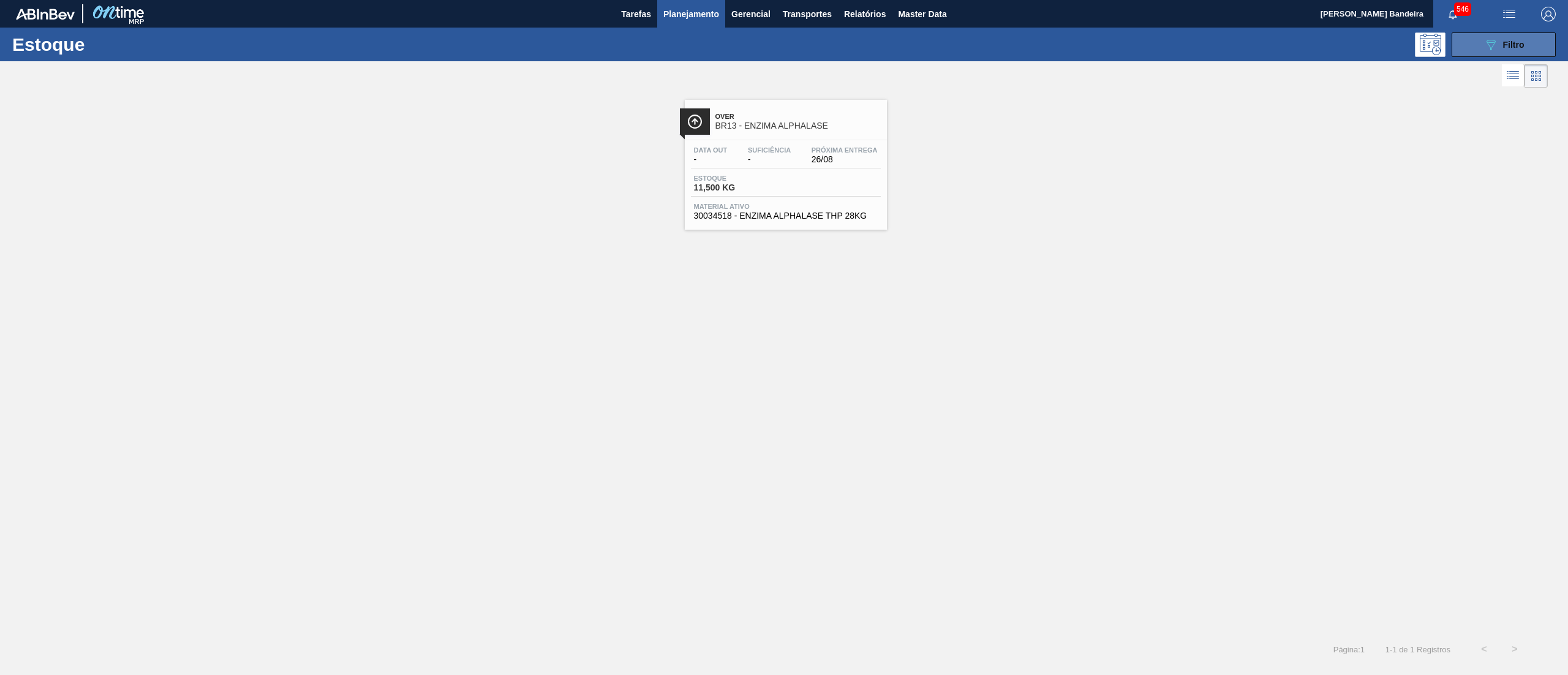
click at [1491, 46] on icon "089F7B8B-B2A5-4AFE-B5C0-19BA573D28AC" at bounding box center [1491, 44] width 15 height 15
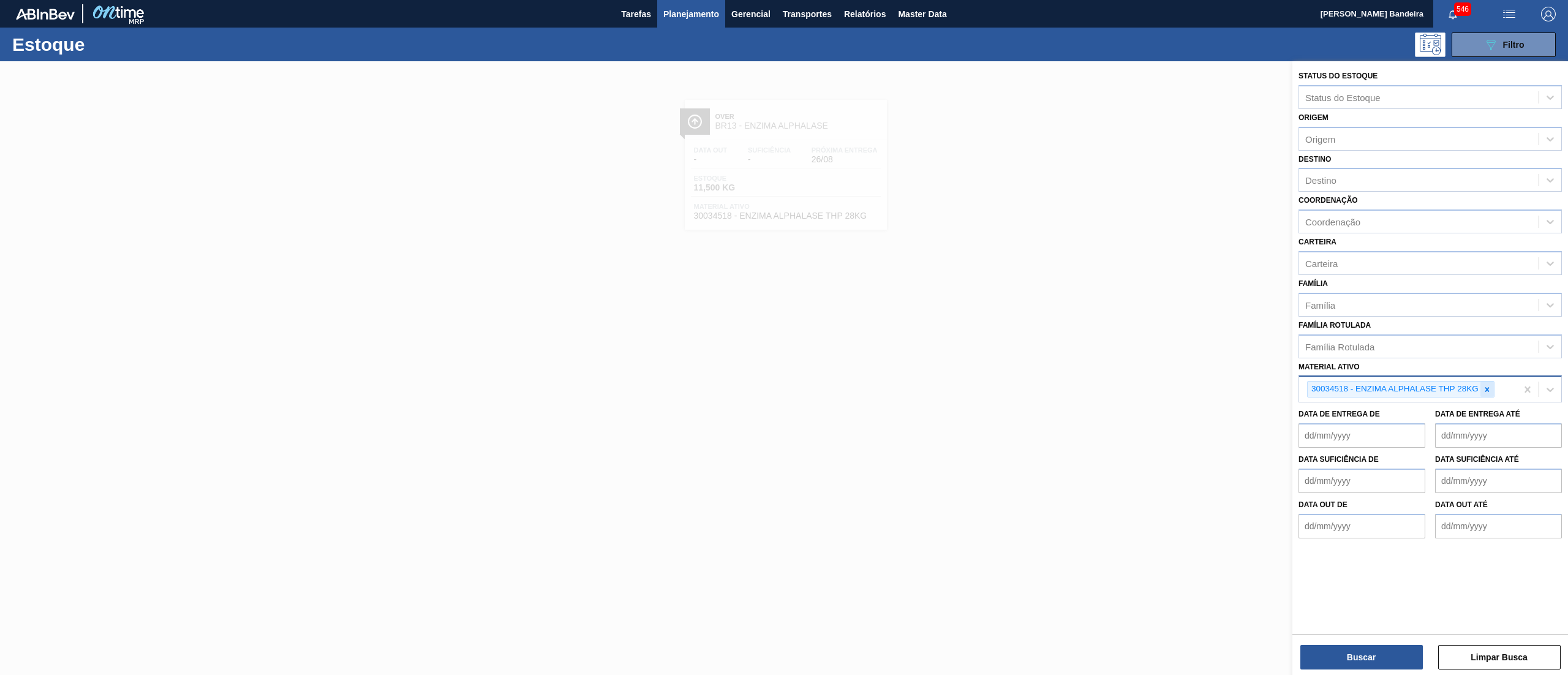
click at [1482, 382] on div at bounding box center [1487, 389] width 13 height 15
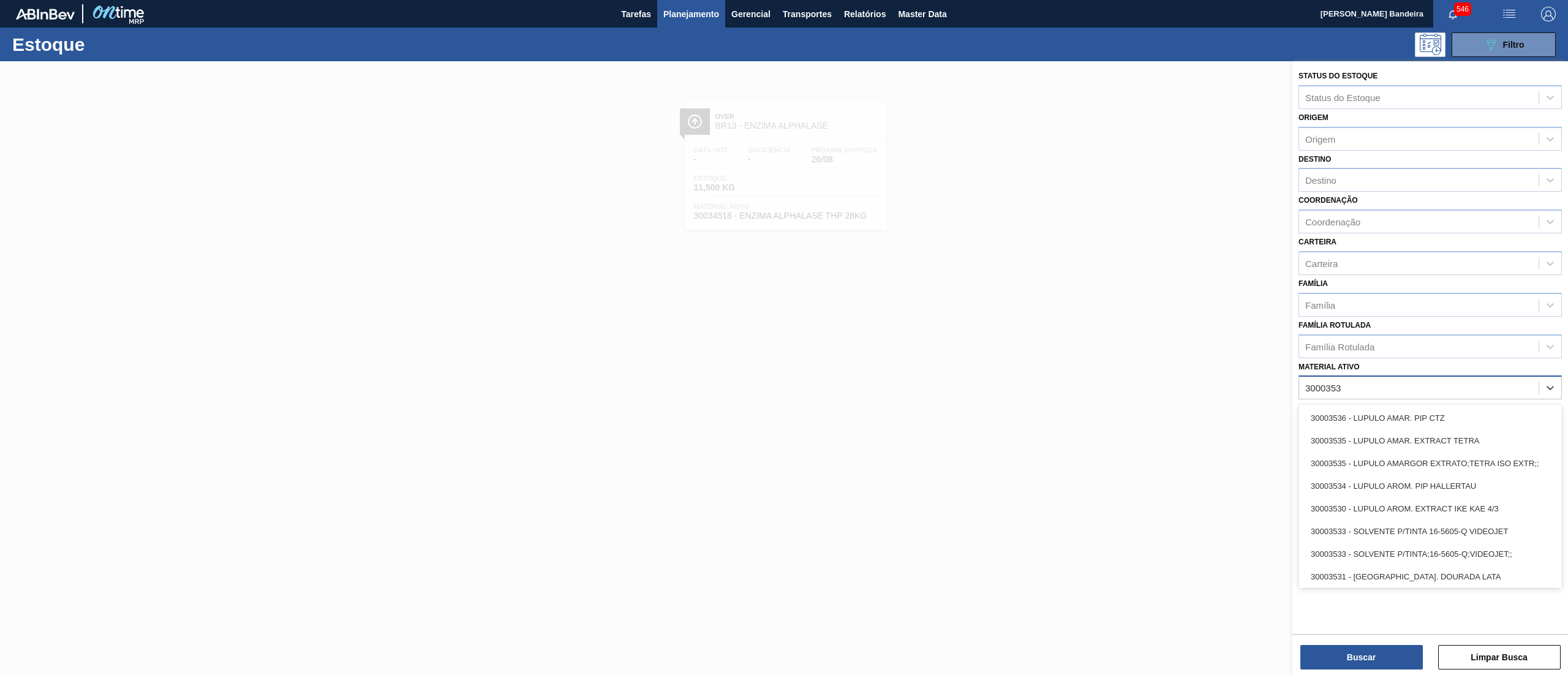
type ativo "30003535"
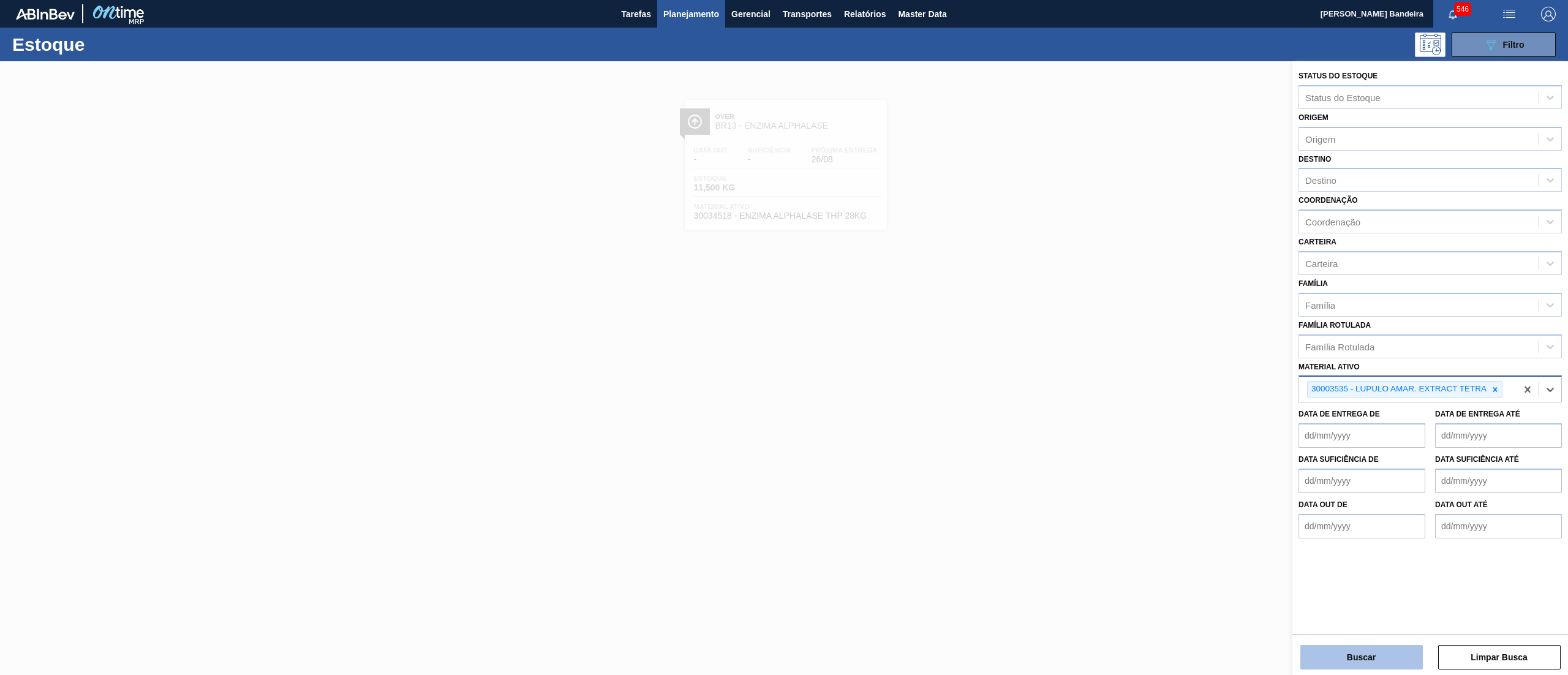
click at [1355, 653] on button "Buscar" at bounding box center [1361, 657] width 122 height 25
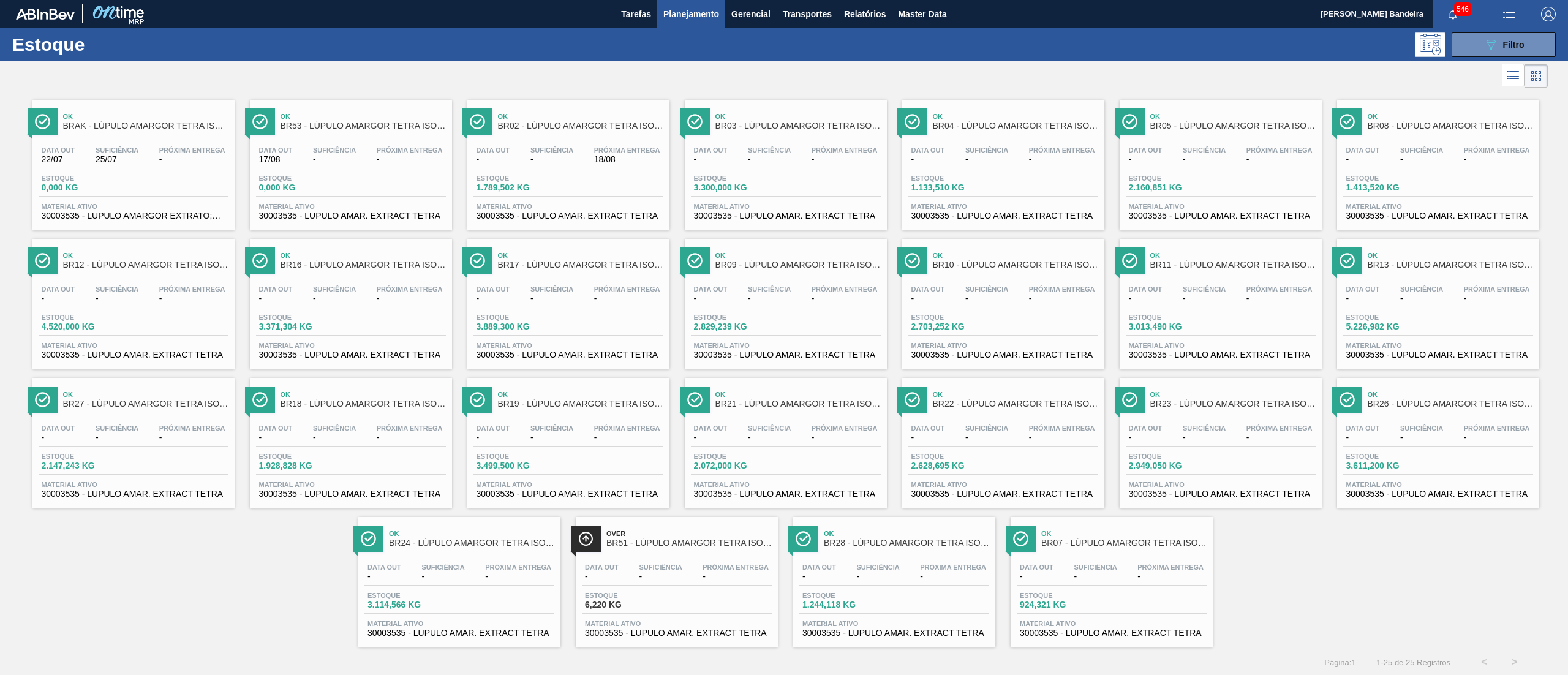
click at [1429, 356] on span "30003535 - LUPULO AMAR. EXTRACT TETRA" at bounding box center [1438, 355] width 184 height 9
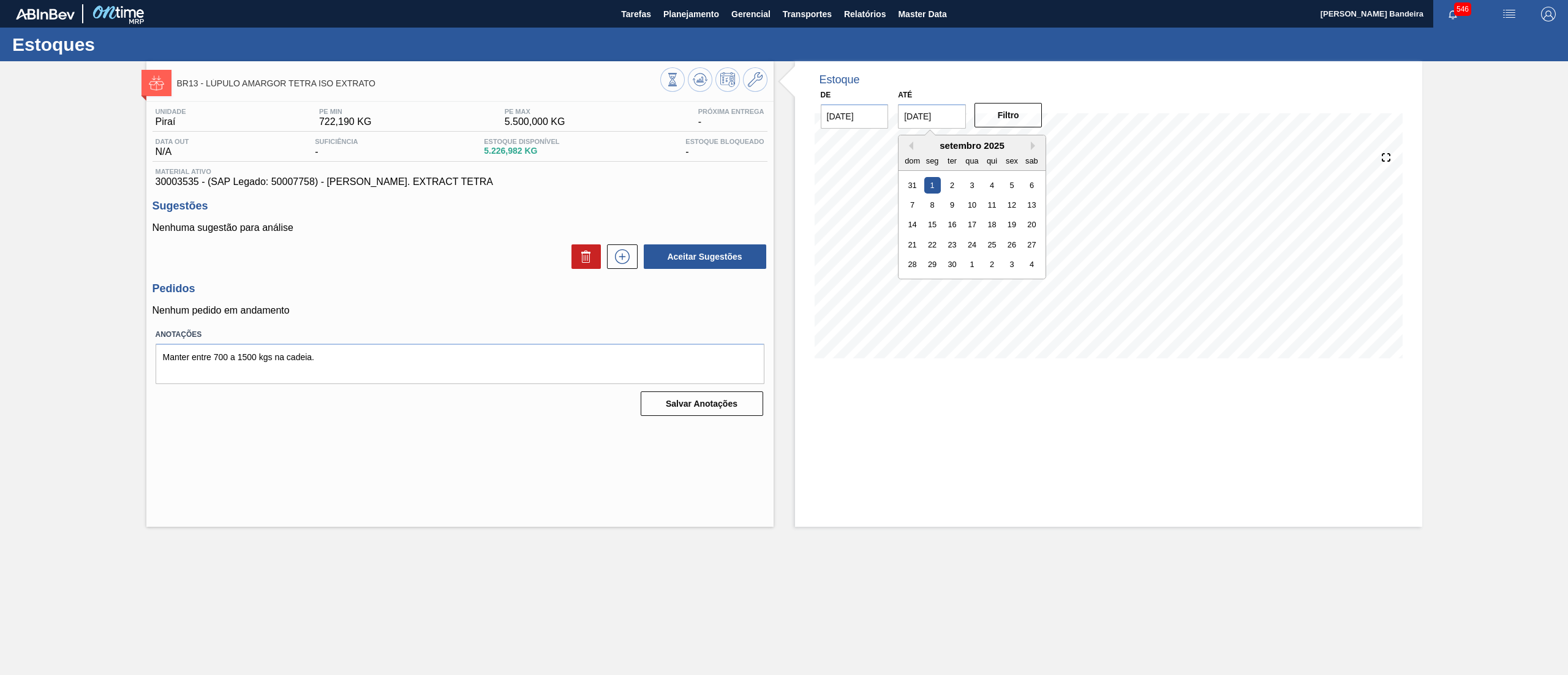
click at [949, 128] on input "[DATE]" at bounding box center [932, 117] width 68 height 25
click at [983, 479] on div "Estoque De 18/08/2025 Até 01/09/2025 Previous Month Next Month setembro 2025 do…" at bounding box center [1109, 294] width 627 height 465
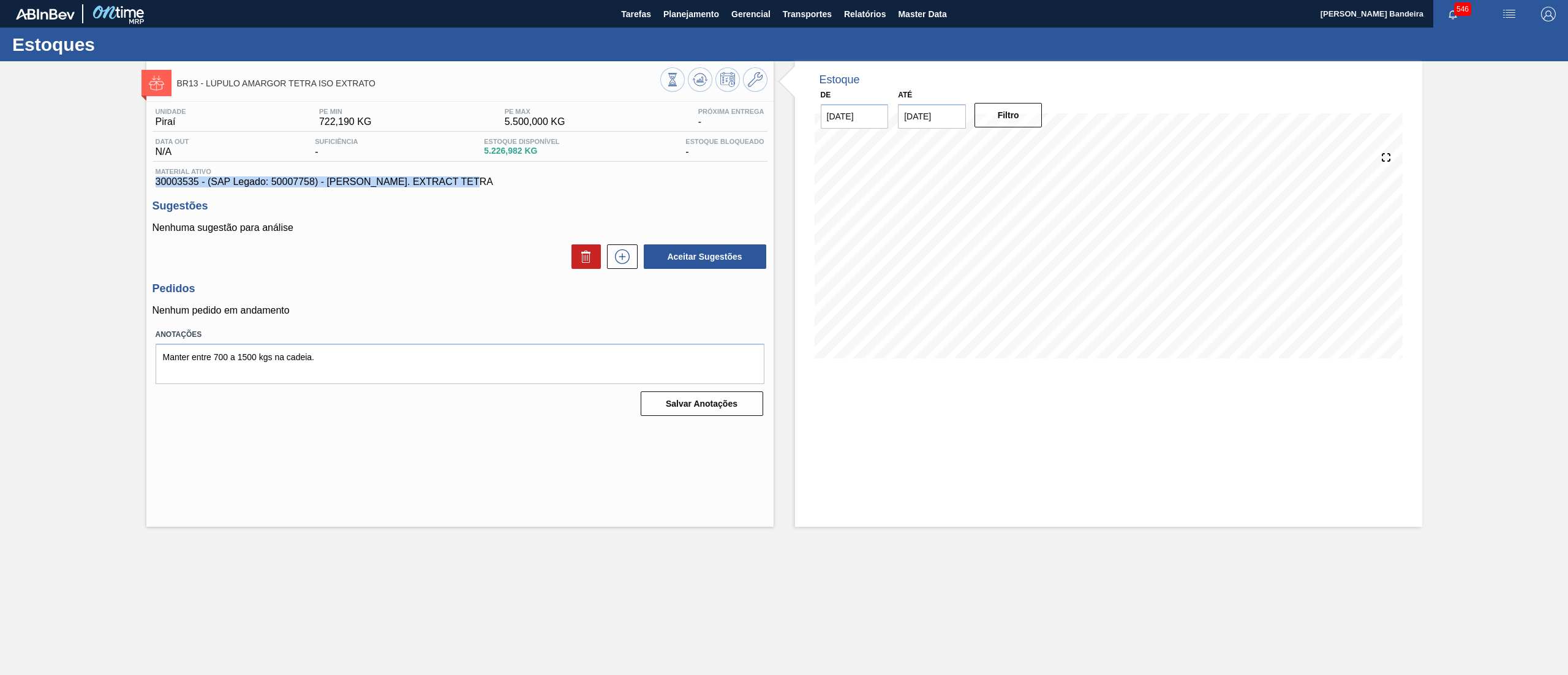
drag, startPoint x: 488, startPoint y: 187, endPoint x: 143, endPoint y: 186, distance: 345.0
click at [143, 186] on div "BR13 - LÚPULO AMARGOR TETRA ISO EXTRATO Unidade Piraí PE MIN 722,190 KG PE MAX …" at bounding box center [784, 294] width 1568 height 465
copy span "30003535 - (SAP Legado: 50007758) - LUPULO AMAR. EXTRACT TETRA"
